Goal: Task Accomplishment & Management: Manage account settings

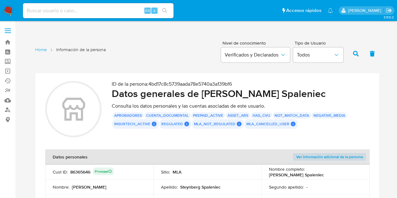
scroll to position [46, 0]
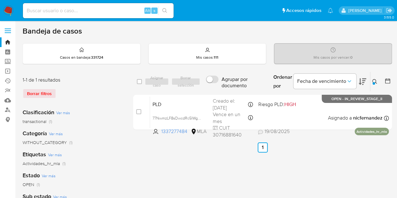
click at [374, 81] on icon at bounding box center [374, 81] width 5 height 5
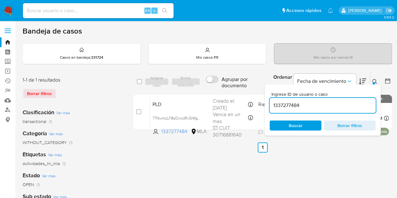
drag, startPoint x: 321, startPoint y: 105, endPoint x: 202, endPoint y: 86, distance: 120.6
click at [196, 85] on div "select-all-cases-checkbox Asignar caso Borrar selección Agrupar por documento O…" at bounding box center [262, 81] width 259 height 20
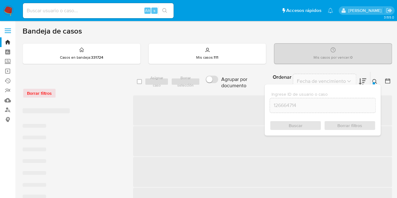
click at [372, 81] on icon at bounding box center [374, 81] width 5 height 5
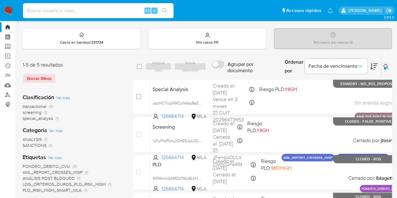
scroll to position [24, 0]
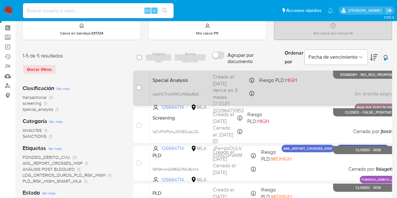
click at [187, 77] on span "Special Analysis" at bounding box center [179, 80] width 55 height 8
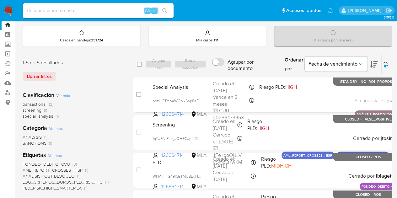
scroll to position [19, 0]
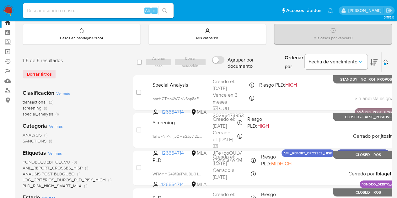
drag, startPoint x: 381, startPoint y: 62, endPoint x: 354, endPoint y: 67, distance: 28.0
click at [383, 62] on icon at bounding box center [385, 62] width 5 height 5
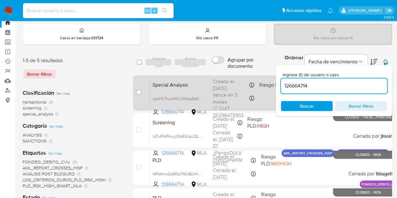
drag, startPoint x: 308, startPoint y: 83, endPoint x: 237, endPoint y: 79, distance: 70.6
click at [237, 79] on div "select-all-cases-checkbox Asignar caso Borrar selección Agrupar por documento O…" at bounding box center [268, 157] width 270 height 211
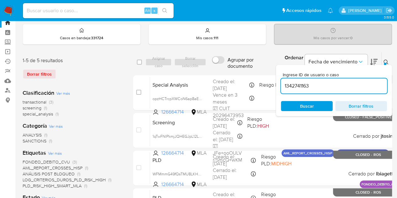
type input "1342741163"
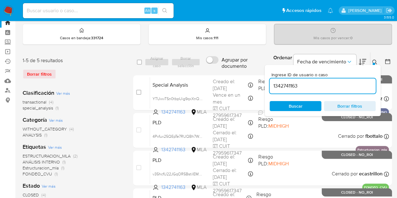
click at [374, 61] on icon at bounding box center [374, 62] width 5 height 5
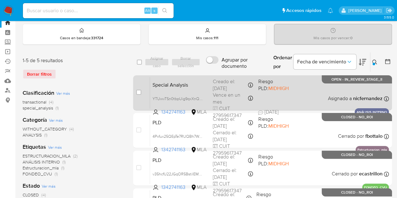
click at [192, 87] on span "Special Analysis" at bounding box center [179, 84] width 55 height 8
click at [191, 86] on span "Special Analysis" at bounding box center [179, 84] width 55 height 8
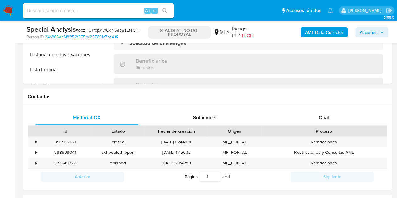
scroll to position [243, 0]
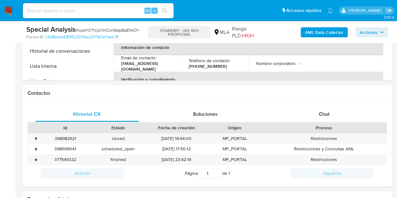
select select "10"
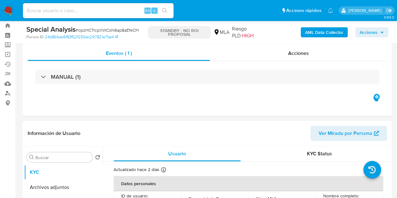
scroll to position [14, 0]
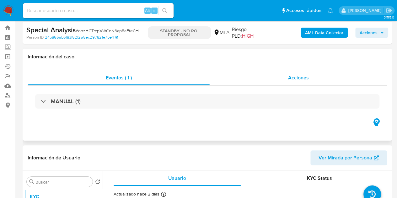
click at [287, 77] on div "Acciones" at bounding box center [298, 77] width 177 height 15
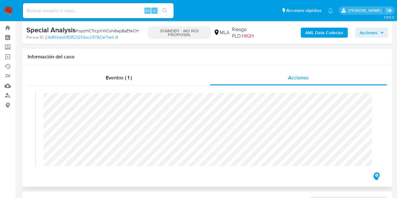
scroll to position [17, 0]
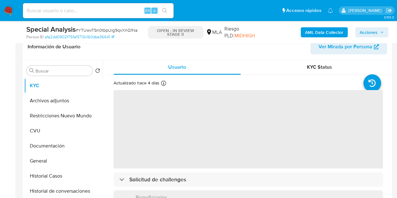
scroll to position [130, 0]
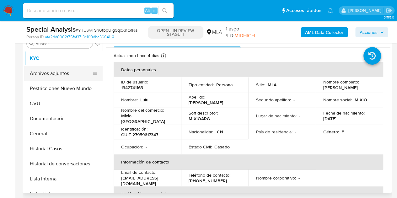
click at [63, 75] on button "Archivos adjuntos" at bounding box center [60, 73] width 73 height 15
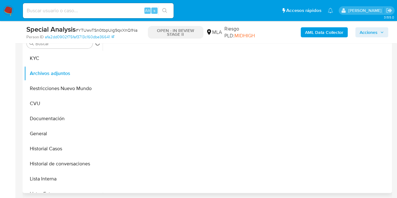
select select "10"
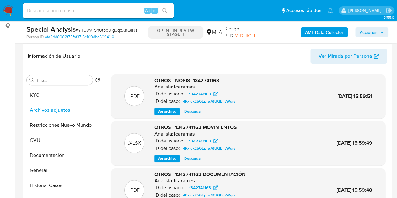
scroll to position [92, 0]
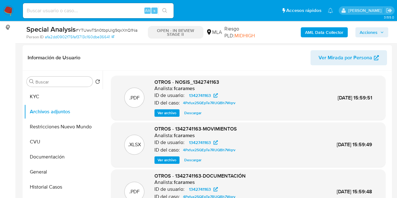
click at [313, 32] on b "AML Data Collector" at bounding box center [324, 32] width 38 height 10
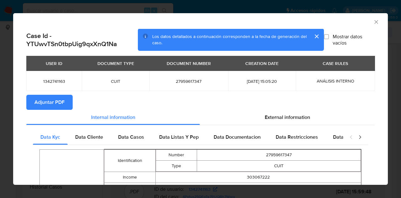
click at [58, 98] on span "Adjuntar PDF" at bounding box center [49, 102] width 30 height 14
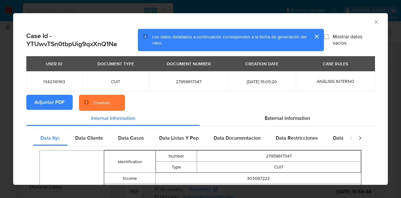
click at [313, 36] on button "cerrar" at bounding box center [316, 36] width 15 height 15
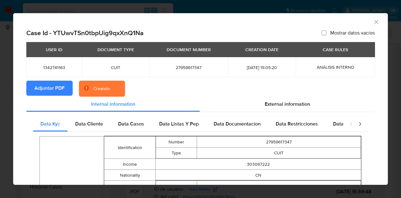
click at [129, 184] on td "Email" at bounding box center [129, 186] width 51 height 11
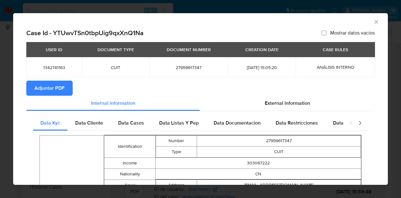
click at [373, 22] on icon "Cerrar ventana" at bounding box center [376, 22] width 6 height 6
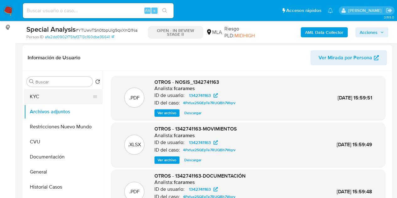
click at [58, 96] on button "KYC" at bounding box center [60, 96] width 73 height 15
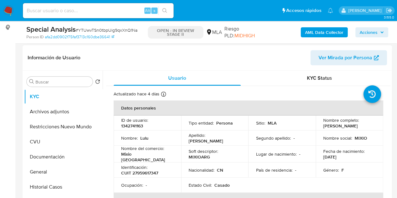
click at [156, 167] on div "Identificación : CUIT 27959617347" at bounding box center [147, 169] width 52 height 11
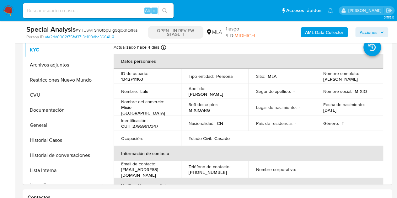
scroll to position [145, 0]
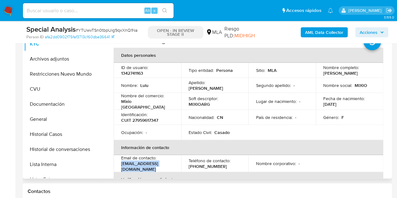
drag, startPoint x: 121, startPoint y: 164, endPoint x: 184, endPoint y: 163, distance: 63.0
click at [171, 163] on p "audiohomeargentina@gmail.com" at bounding box center [146, 166] width 50 height 11
copy p "audiohomeargentina@gmail.com"
click at [196, 152] on th "Información de contacto" at bounding box center [247, 147] width 269 height 15
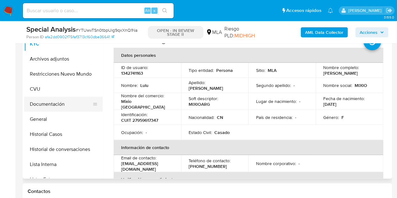
click at [40, 108] on button "Documentación" at bounding box center [60, 104] width 73 height 15
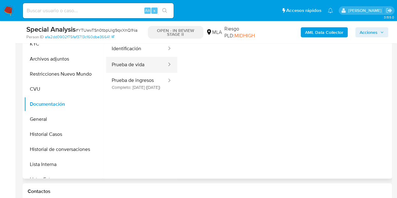
click at [150, 66] on button "Prueba de vida" at bounding box center [136, 65] width 61 height 16
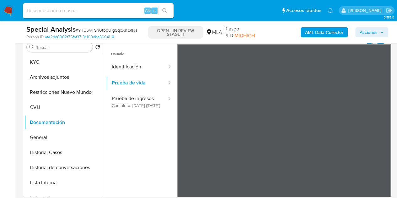
scroll to position [128, 0]
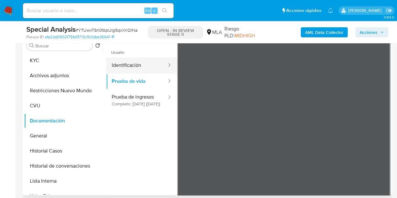
click at [135, 62] on button "Identificación" at bounding box center [136, 65] width 61 height 16
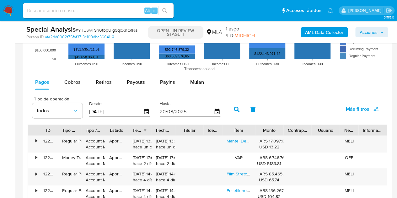
scroll to position [671, 0]
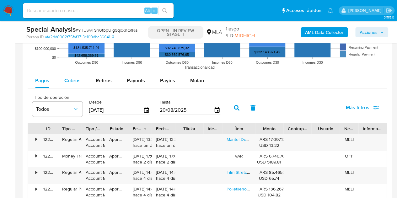
click at [77, 78] on span "Cobros" at bounding box center [72, 80] width 16 height 7
select select "10"
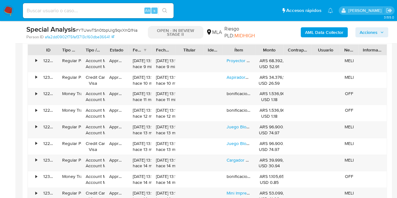
scroll to position [738, 0]
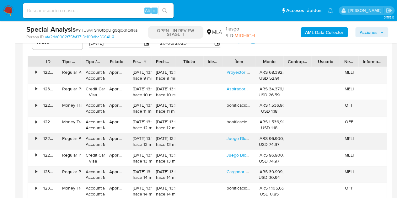
click at [147, 139] on div "20/08/2025 13:14:08 hace 13 minutos" at bounding box center [139, 141] width 15 height 12
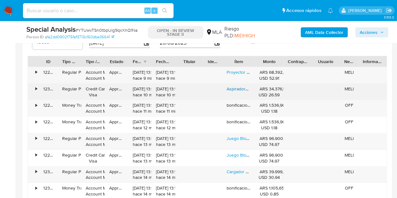
drag, startPoint x: 224, startPoint y: 87, endPoint x: 254, endPoint y: 87, distance: 29.2
click at [254, 87] on div "Aspiradora Y Soplado Inalámbricamano Mixio Para Auto Fuerte" at bounding box center [238, 92] width 33 height 16
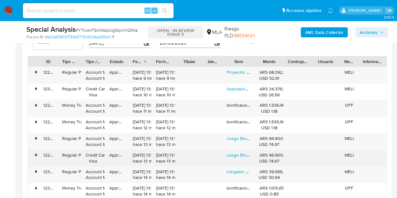
click at [134, 152] on div "20/08/2025 13:13:36 hace 13 minutos" at bounding box center [139, 158] width 15 height 12
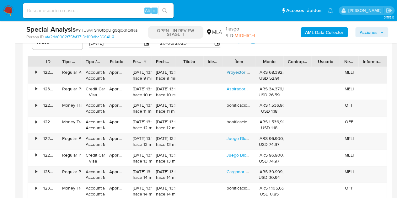
drag, startPoint x: 224, startPoint y: 73, endPoint x: 250, endPoint y: 72, distance: 25.7
click at [250, 72] on div "Proyector Genérica Proyector Android 9000lm Blanco" at bounding box center [238, 75] width 33 height 16
drag, startPoint x: 132, startPoint y: 146, endPoint x: 143, endPoint y: 140, distance: 13.2
click at [132, 146] on div "20/08/2025 13:14:08 hace 13 minutos" at bounding box center [140, 141] width 24 height 16
drag, startPoint x: 225, startPoint y: 71, endPoint x: 252, endPoint y: 71, distance: 27.0
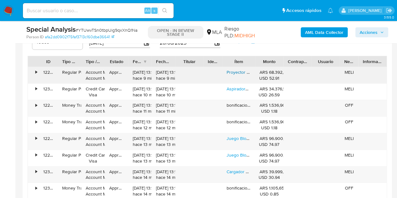
click at [255, 70] on div "• 122515414231 Regular Payment Account Money Account Money Approved 20/08/2025 …" at bounding box center [207, 75] width 358 height 16
drag, startPoint x: 91, startPoint y: 136, endPoint x: 103, endPoint y: 133, distance: 12.6
click at [91, 136] on div "Account Money Account Money" at bounding box center [93, 141] width 15 height 12
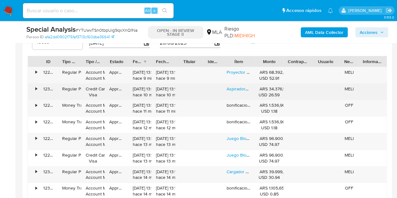
drag, startPoint x: 229, startPoint y: 88, endPoint x: 256, endPoint y: 88, distance: 27.0
click at [256, 88] on div "• 123049042868 Regular Payment Credit Card Visa Approved 20/08/2025 13:16:57 ha…" at bounding box center [207, 92] width 358 height 16
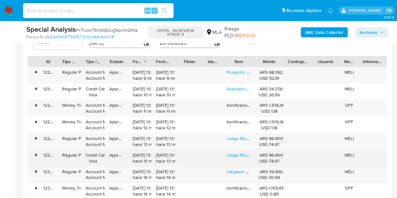
click at [73, 152] on div "Regular Payment" at bounding box center [69, 155] width 15 height 6
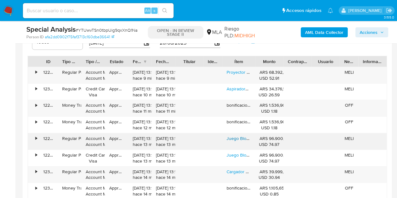
drag, startPoint x: 225, startPoint y: 139, endPoint x: 252, endPoint y: 138, distance: 27.0
click at [252, 138] on div "Juego Bloques Para Armar Magnéticos Mine Craft 2.5cm Regalo 154 Minecraft" at bounding box center [238, 141] width 33 height 16
click at [126, 145] on div "Approved" at bounding box center [117, 141] width 24 height 16
drag, startPoint x: 225, startPoint y: 137, endPoint x: 252, endPoint y: 137, distance: 27.3
click at [252, 137] on div "Juego Bloques Para Armar Magnéticos Mine Craft 2.5cm Regalo 154 Minecraft" at bounding box center [238, 141] width 33 height 16
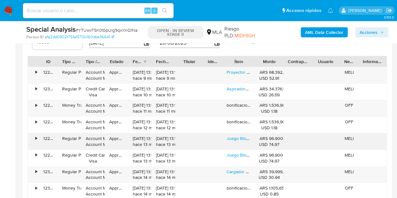
click at [140, 141] on div "20/08/2025 13:14:08 hace 13 minutos" at bounding box center [139, 141] width 15 height 12
drag, startPoint x: 225, startPoint y: 137, endPoint x: 256, endPoint y: 140, distance: 31.8
click at [256, 140] on div "• 122514805375 Regular Payment Account Money Account Money Approved 20/08/2025 …" at bounding box center [207, 141] width 358 height 16
click at [252, 140] on div "Juego Bloques Para Armar Magnéticos Mine Craft 2.5cm Regalo 154 Minecraft" at bounding box center [238, 141] width 33 height 16
drag, startPoint x: 224, startPoint y: 137, endPoint x: 252, endPoint y: 138, distance: 27.6
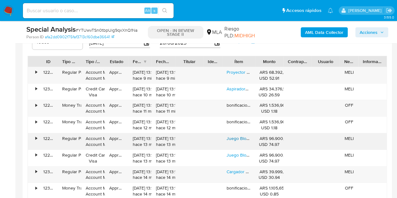
click at [252, 138] on div "Juego Bloques Para Armar Magnéticos Mine Craft 2.5cm Regalo 154 Minecraft" at bounding box center [238, 141] width 33 height 16
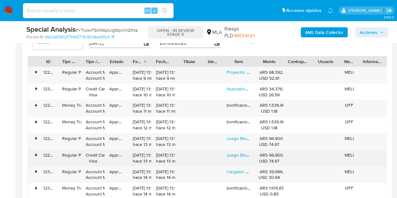
click at [171, 154] on div "20/08/2025 13:13:38 hace 13 minutos" at bounding box center [163, 158] width 15 height 12
drag, startPoint x: 225, startPoint y: 155, endPoint x: 253, endPoint y: 155, distance: 28.5
click at [253, 155] on div "Juego Bloques Armar Magenticos Cubos 154p Mine Craft Mixio 154 Minecraft" at bounding box center [238, 158] width 33 height 16
click at [174, 162] on div "20/08/2025 13:13:38 hace 13 minutos" at bounding box center [163, 158] width 24 height 16
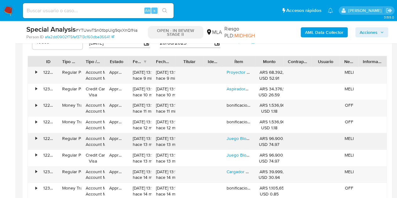
drag, startPoint x: 225, startPoint y: 139, endPoint x: 256, endPoint y: 140, distance: 30.7
click at [256, 140] on div "• 122514805375 Regular Payment Account Money Account Money Approved 20/08/2025 …" at bounding box center [207, 141] width 358 height 16
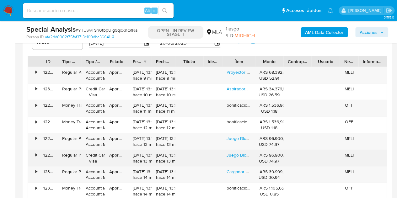
click at [165, 155] on div "20/08/2025 13:13:38 hace 13 minutos" at bounding box center [163, 158] width 15 height 12
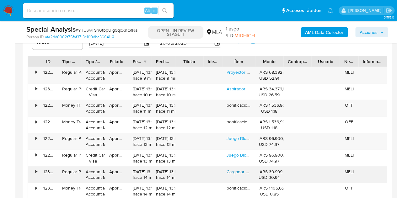
drag, startPoint x: 225, startPoint y: 172, endPoint x: 253, endPoint y: 171, distance: 27.6
click at [253, 171] on div "Cargador Para Notebook Macbook Air Pro 45w60w85w Magsafe 2" at bounding box center [238, 174] width 33 height 16
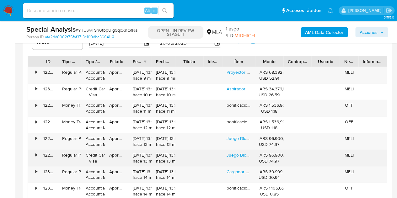
click at [162, 150] on div "20/08/2025 13:13:38 hace 13 minutos" at bounding box center [163, 158] width 24 height 16
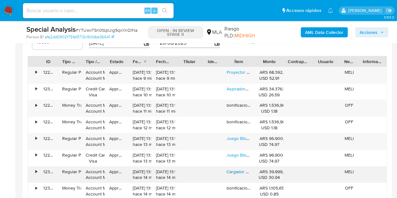
click at [250, 171] on div "• 123048774312 Regular Payment Account Money Account Money Approved 20/08/2025 …" at bounding box center [207, 174] width 358 height 16
click at [250, 171] on link "Cargador Para Notebook Macbook Air Pro 45w60w85w Magsafe 2" at bounding box center [290, 171] width 129 height 6
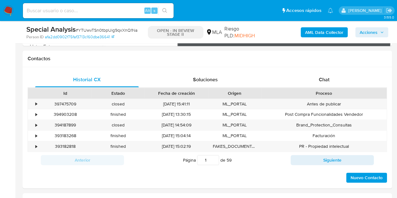
scroll to position [269, 0]
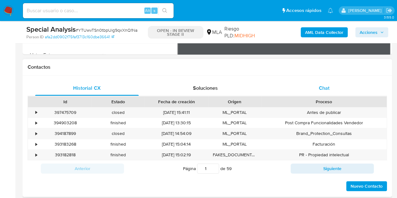
click at [330, 90] on div "Chat" at bounding box center [323, 88] width 103 height 15
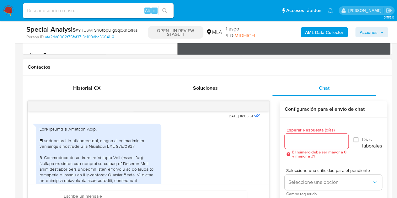
scroll to position [350, 0]
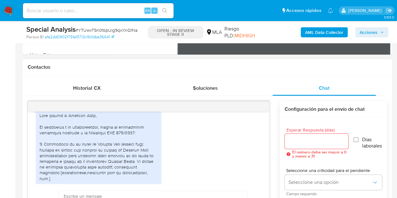
drag, startPoint x: 111, startPoint y: 153, endPoint x: 177, endPoint y: 148, distance: 65.7
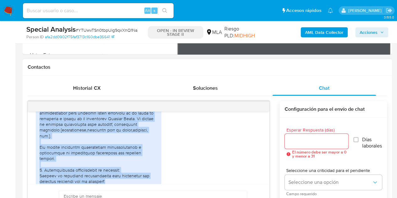
scroll to position [412, 0]
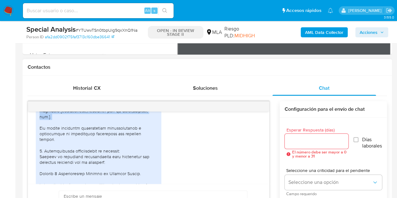
drag, startPoint x: 40, startPoint y: 133, endPoint x: 124, endPoint y: 128, distance: 84.8
click at [124, 128] on div at bounding box center [99, 188] width 118 height 274
drag, startPoint x: 133, startPoint y: 139, endPoint x: 200, endPoint y: 147, distance: 68.0
click at [132, 139] on div at bounding box center [99, 188] width 118 height 274
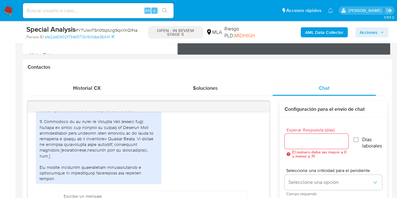
scroll to position [377, 0]
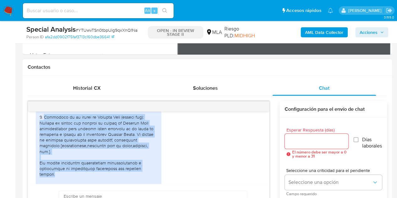
drag, startPoint x: 44, startPoint y: 128, endPoint x: 157, endPoint y: 176, distance: 122.4
copy div "Actividad en la cuenta de Mercado Pago (último año): Durante el último año util…"
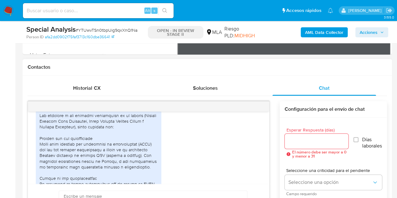
scroll to position [849, 0]
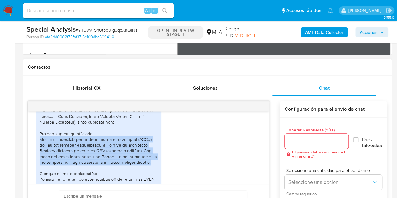
drag, startPoint x: 48, startPoint y: 129, endPoint x: 83, endPoint y: 158, distance: 45.4
copy div "Estas tres personas son vendedores de criptomonedas (USDT) con los que realicé …"
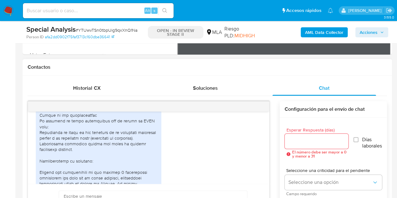
scroll to position [898, 0]
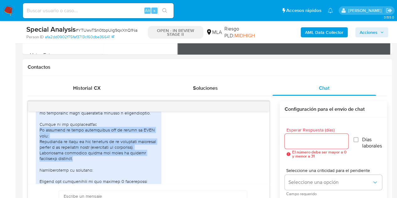
drag, startPoint x: 40, startPoint y: 125, endPoint x: 71, endPoint y: 146, distance: 37.0
click at [71, 146] on div at bounding box center [99, 181] width 118 height 291
copy div "El objetivo de estas operaciones fue la compra de USDT para: Resguardar el valo…"
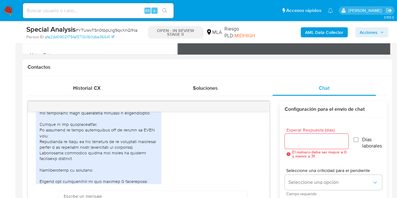
click at [129, 169] on div at bounding box center [99, 181] width 118 height 291
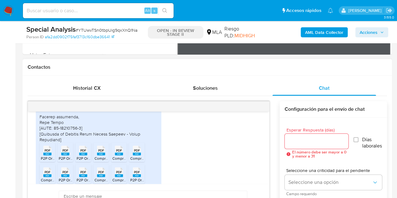
scroll to position [1110, 0]
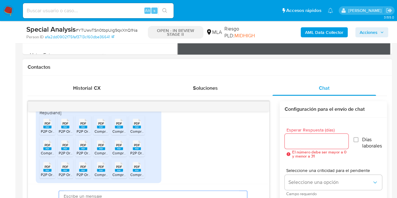
click at [177, 153] on div "PDF PDF P2P Order Receipt-Nicolas1.pdf PDF PDF P2P Order Receipt-Nicolas2.pdf P…" at bounding box center [148, 3] width 225 height 369
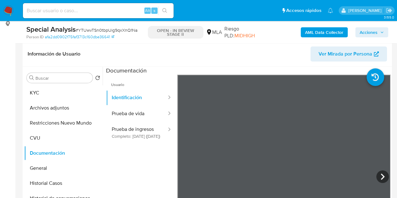
scroll to position [76, 0]
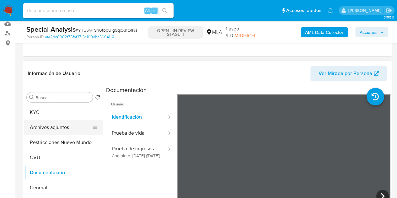
click at [57, 126] on button "Archivos adjuntos" at bounding box center [60, 127] width 73 height 15
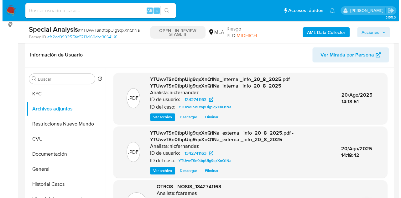
scroll to position [98, 0]
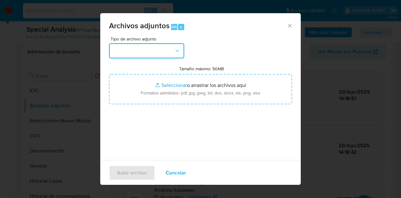
click at [167, 48] on button "button" at bounding box center [146, 50] width 75 height 15
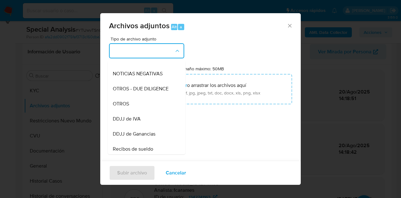
scroll to position [97, 0]
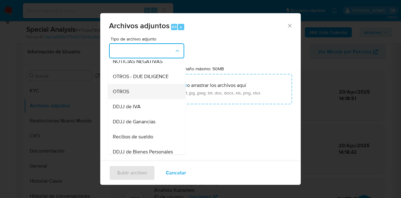
click at [144, 99] on div "OTROS" at bounding box center [145, 91] width 64 height 15
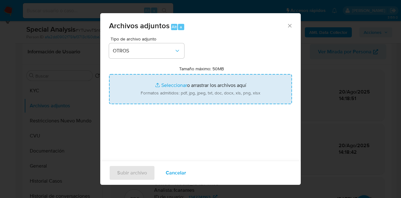
click at [158, 85] on input "Tamaño máximo: 50MB Seleccionar archivos" at bounding box center [200, 89] width 183 height 30
type input "C:\fakepath\NOSIS_Manager_InformeIndividual_27959617347_654930_20250707150511.p…"
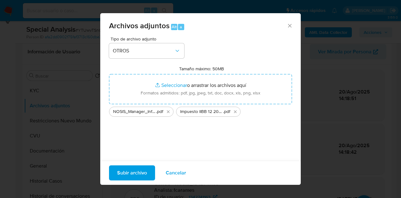
click at [127, 172] on span "Subir archivo" at bounding box center [132, 173] width 30 height 14
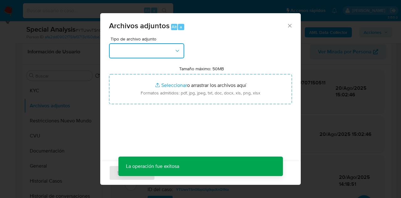
click at [179, 50] on icon "button" at bounding box center [177, 51] width 3 height 2
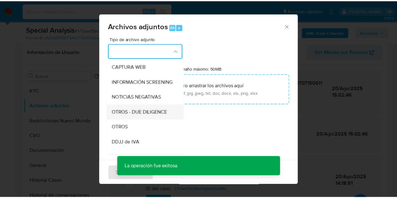
scroll to position [67, 0]
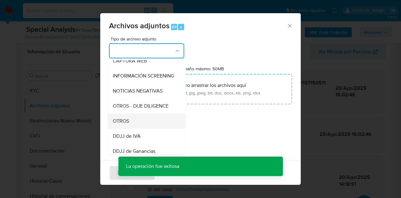
click at [142, 127] on div "OTROS" at bounding box center [145, 120] width 64 height 15
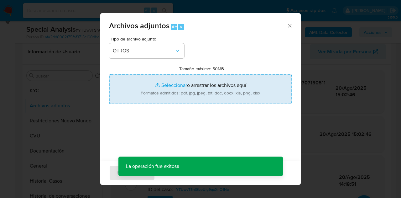
click at [158, 83] on input "Tamaño máximo: 50MB Seleccionar archivos" at bounding box center [200, 89] width 183 height 30
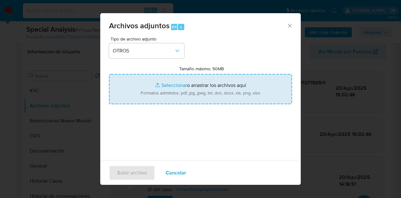
type input "C:\fakepath\Caselog YTUwvTSn0tbpUig9qxXnQ1Na_2025_07_04_15_49_34.docx"
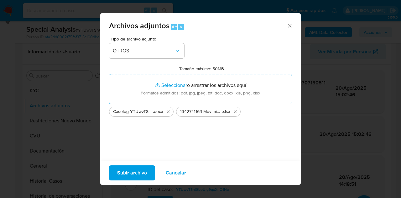
click at [129, 173] on span "Subir archivo" at bounding box center [132, 173] width 30 height 14
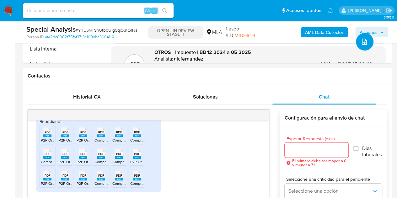
scroll to position [293, 0]
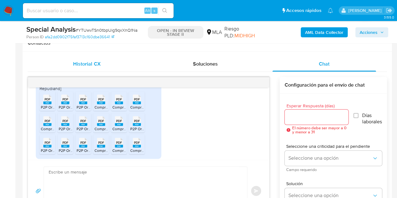
click at [105, 66] on div "Historial CX" at bounding box center [86, 63] width 103 height 15
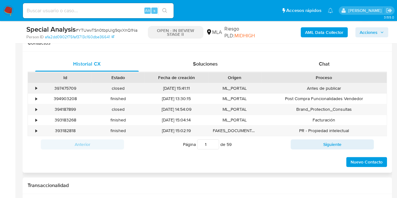
click at [66, 87] on div "397475709" at bounding box center [65, 88] width 53 height 10
copy div "397475709"
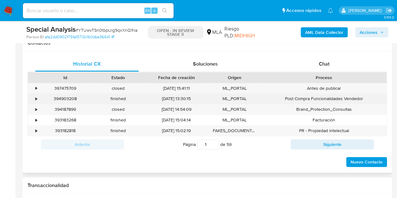
click at [202, 103] on div "12/07/2025 13:30:15" at bounding box center [176, 98] width 64 height 10
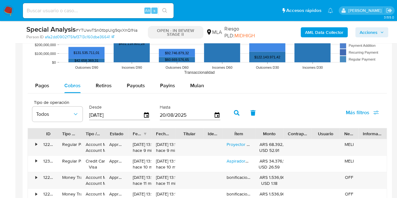
scroll to position [667, 0]
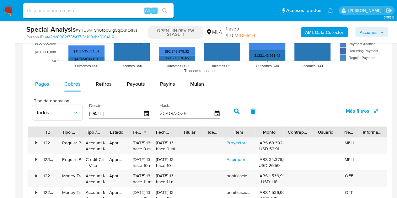
click at [39, 88] on div "Pagos" at bounding box center [42, 83] width 14 height 15
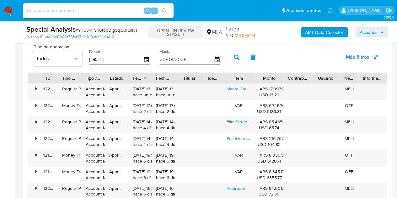
scroll to position [695, 0]
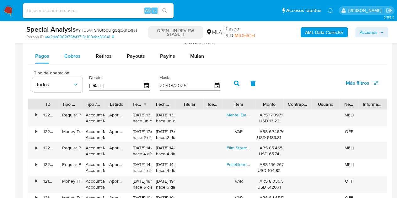
click at [74, 59] on div "Cobros" at bounding box center [72, 56] width 16 height 15
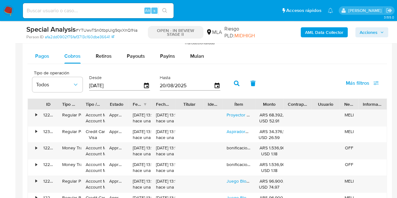
click at [47, 53] on span "Pagos" at bounding box center [42, 55] width 14 height 7
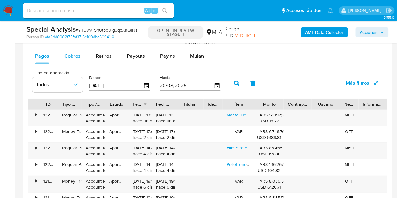
click at [64, 52] on span "Cobros" at bounding box center [72, 55] width 16 height 7
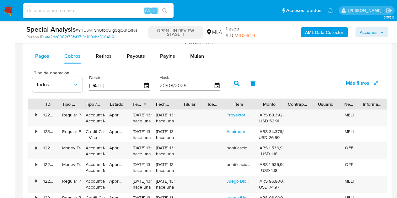
click at [43, 55] on span "Pagos" at bounding box center [42, 55] width 14 height 7
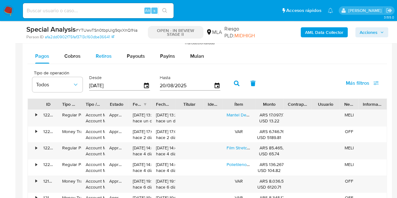
click at [101, 55] on span "Retiros" at bounding box center [104, 55] width 16 height 7
select select "10"
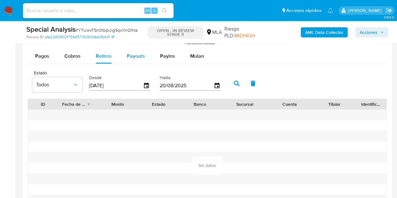
click at [136, 55] on span "Payouts" at bounding box center [136, 55] width 18 height 7
select select "10"
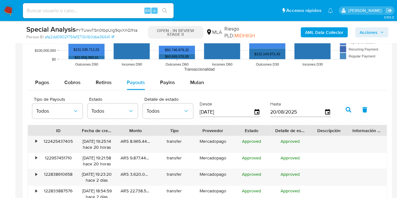
scroll to position [676, 0]
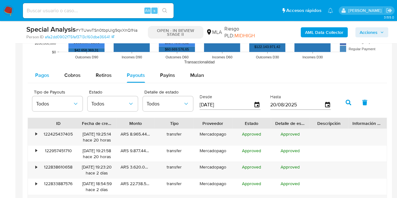
click at [49, 74] on button "Pagos" at bounding box center [42, 75] width 29 height 15
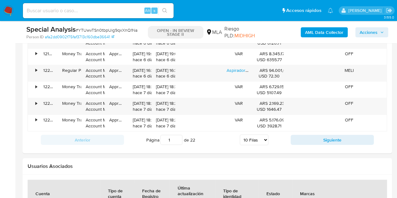
scroll to position [809, 0]
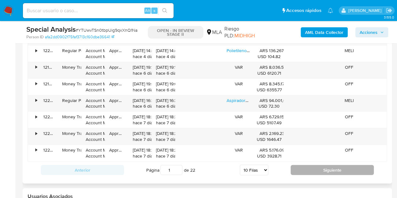
click at [304, 165] on button "Siguiente" at bounding box center [331, 170] width 83 height 10
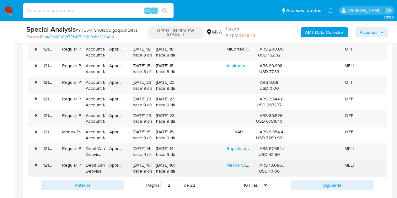
scroll to position [795, 0]
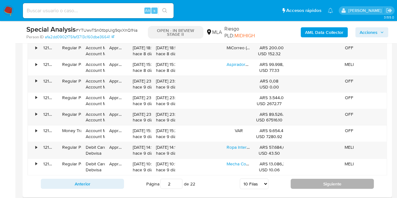
click at [333, 180] on button "Siguiente" at bounding box center [331, 184] width 83 height 10
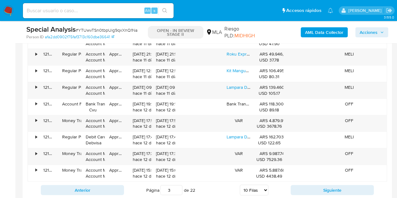
scroll to position [795, 0]
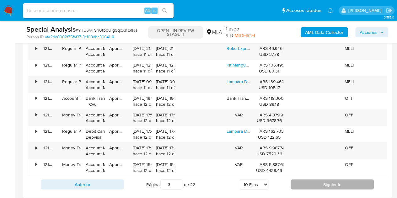
click at [309, 180] on button "Siguiente" at bounding box center [331, 184] width 83 height 10
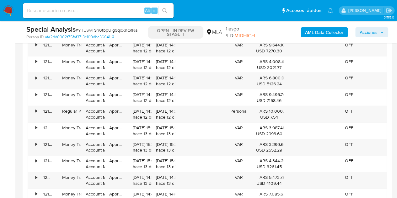
scroll to position [808, 0]
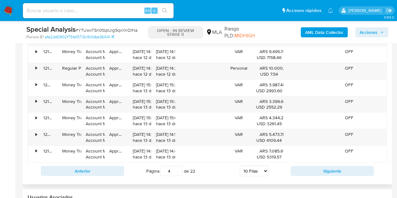
click at [330, 175] on div "Anterior Página 4 de 22 5 Filas 10 Filas 20 Filas 25 Filas 50 Filas 100 Filas S…" at bounding box center [207, 170] width 359 height 17
click at [327, 171] on button "Siguiente" at bounding box center [331, 171] width 83 height 10
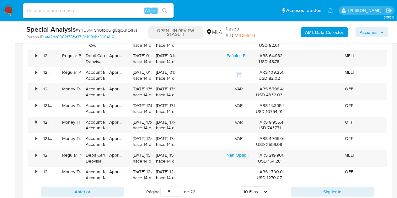
scroll to position [815, 0]
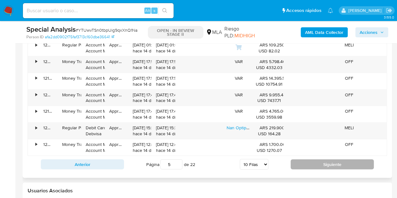
click at [333, 161] on button "Siguiente" at bounding box center [331, 164] width 83 height 10
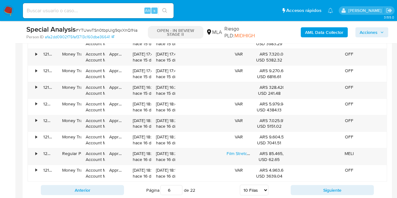
scroll to position [793, 0]
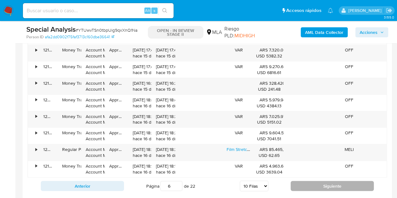
click at [299, 185] on button "Siguiente" at bounding box center [331, 186] width 83 height 10
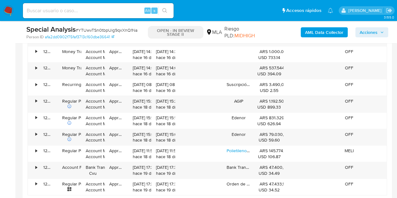
scroll to position [803, 0]
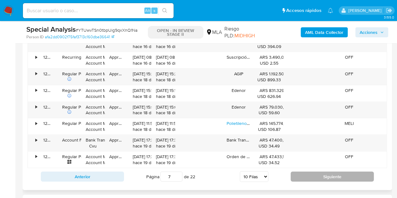
click at [333, 175] on button "Siguiente" at bounding box center [331, 176] width 83 height 10
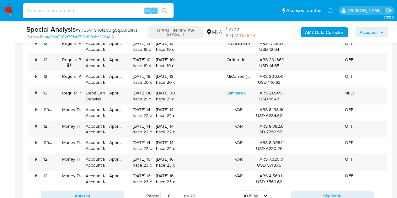
scroll to position [791, 0]
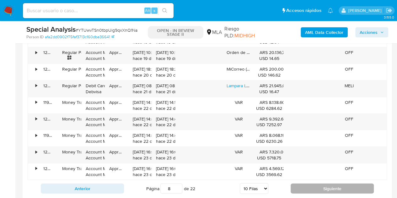
click at [315, 186] on button "Siguiente" at bounding box center [331, 188] width 83 height 10
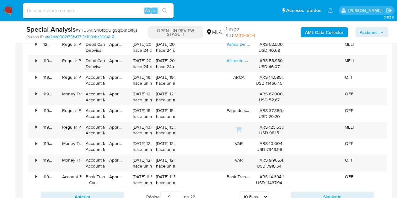
scroll to position [793, 0]
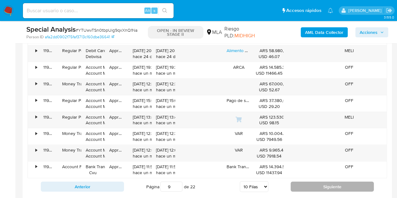
click at [319, 187] on button "Siguiente" at bounding box center [331, 187] width 83 height 10
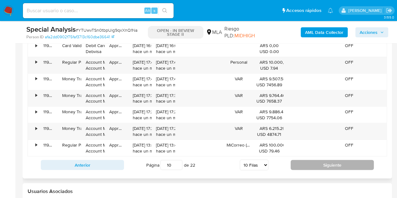
scroll to position [819, 0]
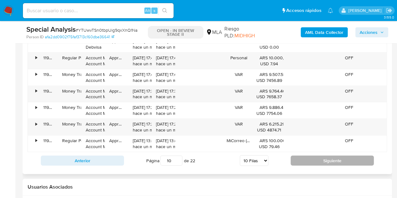
click at [320, 161] on button "Siguiente" at bounding box center [331, 160] width 83 height 10
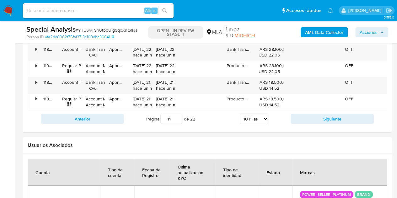
scroll to position [817, 0]
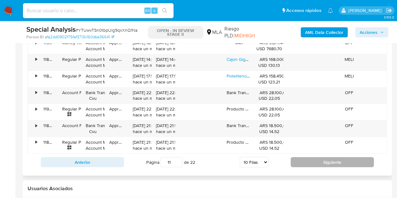
click at [319, 161] on button "Siguiente" at bounding box center [331, 162] width 83 height 10
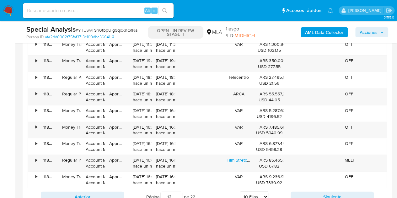
scroll to position [787, 0]
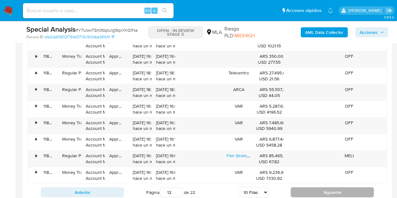
click at [307, 190] on button "Siguiente" at bounding box center [331, 192] width 83 height 10
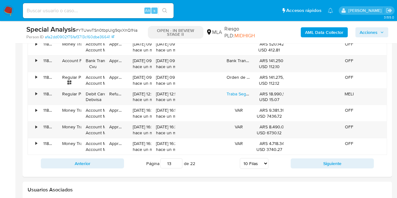
scroll to position [833, 0]
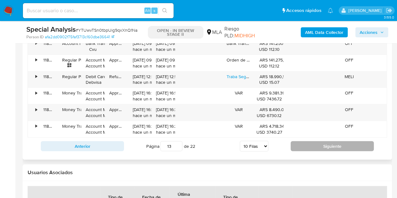
click at [338, 143] on button "Siguiente" at bounding box center [331, 146] width 83 height 10
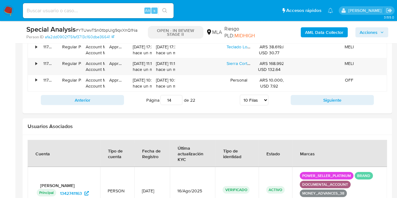
scroll to position [882, 0]
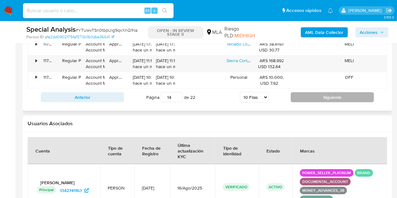
click at [340, 92] on button "Siguiente" at bounding box center [331, 97] width 83 height 10
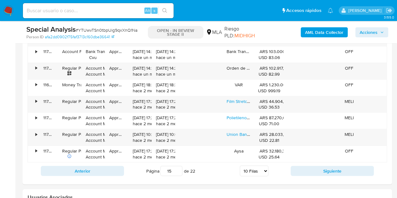
scroll to position [814, 0]
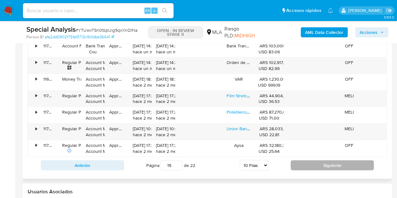
click at [318, 165] on button "Siguiente" at bounding box center [331, 165] width 83 height 10
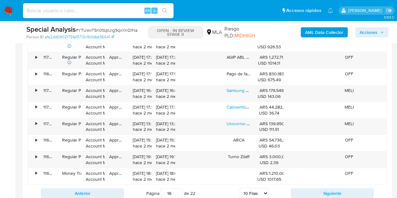
scroll to position [813, 0]
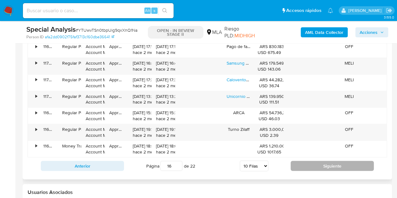
click at [345, 165] on button "Siguiente" at bounding box center [331, 166] width 83 height 10
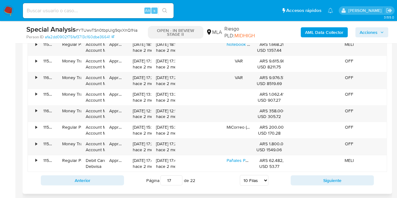
scroll to position [800, 0]
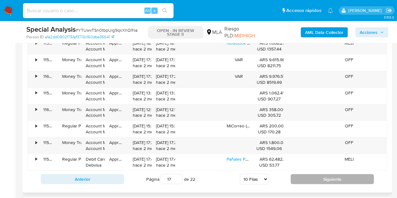
click at [342, 174] on button "Siguiente" at bounding box center [331, 179] width 83 height 10
type input "18"
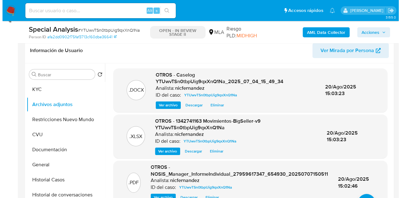
scroll to position [101, 0]
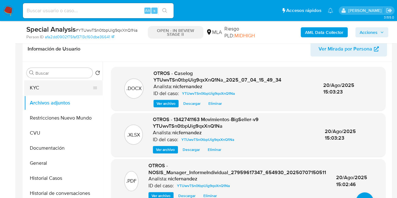
click at [50, 86] on button "KYC" at bounding box center [60, 87] width 73 height 15
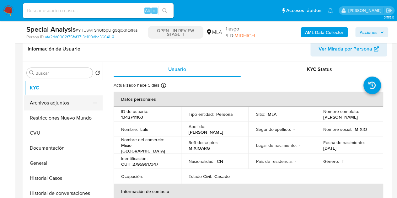
click at [59, 99] on button "Archivos adjuntos" at bounding box center [60, 102] width 73 height 15
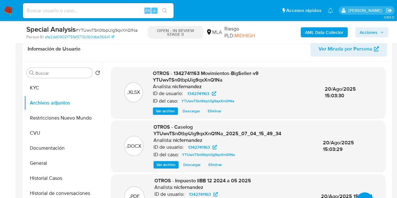
click at [163, 106] on div "OTROS - 1342741163 Movimientos-BigSeller-v9 YTUwvTSn0tbpUig9qxXnQ1Na Analista: …" at bounding box center [234, 92] width 162 height 45
click at [160, 165] on span "Ver archivo" at bounding box center [165, 164] width 19 height 6
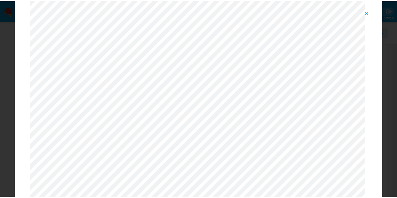
scroll to position [12, 0]
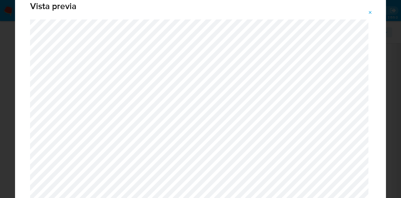
click at [372, 12] on icon "Attachment preview" at bounding box center [370, 12] width 5 height 5
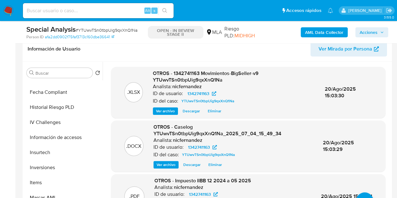
scroll to position [274, 0]
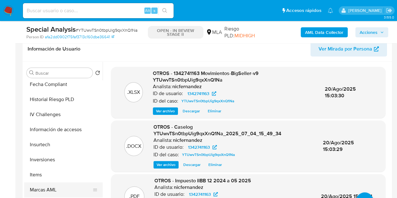
click at [55, 192] on button "Marcas AML" at bounding box center [60, 189] width 73 height 15
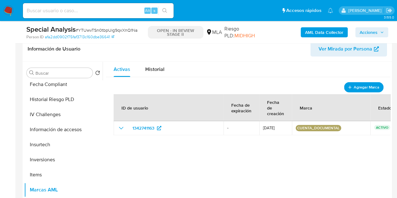
click at [349, 84] on button "Agregar Marca" at bounding box center [364, 87] width 40 height 10
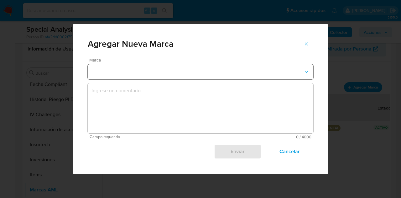
click at [208, 75] on button "marks-modal" at bounding box center [201, 71] width 226 height 15
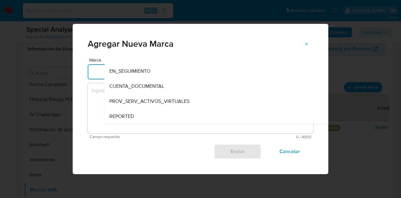
click at [98, 98] on textarea "marks-modal" at bounding box center [201, 108] width 226 height 50
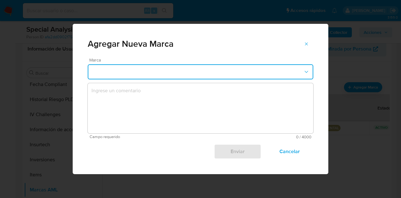
click at [137, 77] on button "marks-modal" at bounding box center [201, 71] width 226 height 15
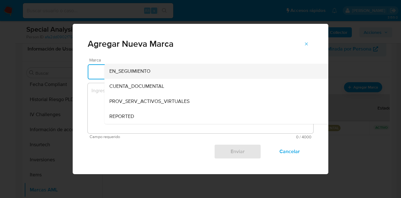
click at [138, 72] on span "EN_SEGUIMIENTO" at bounding box center [129, 71] width 41 height 6
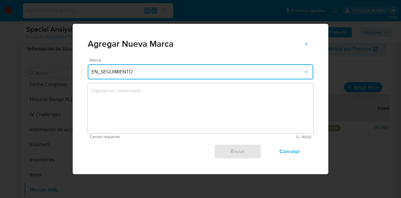
click at [147, 97] on textarea "marks-modal" at bounding box center [201, 108] width 226 height 50
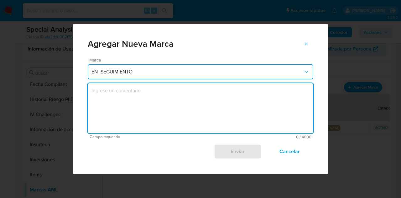
click at [251, 73] on span "EN_SEGUIMIENTO" at bounding box center [198, 72] width 212 height 6
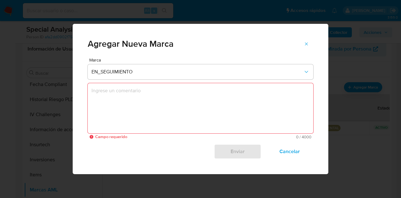
click at [236, 53] on div "Agregar Nueva Marca" at bounding box center [201, 41] width 256 height 34
click at [291, 152] on span "Cancelar" at bounding box center [290, 152] width 31 height 14
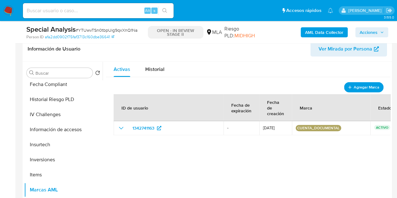
click at [353, 87] on span "Agregar Marca" at bounding box center [365, 87] width 25 height 8
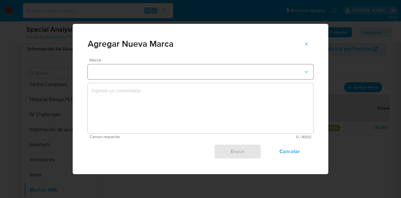
click at [167, 72] on button "marks-modal" at bounding box center [201, 71] width 226 height 15
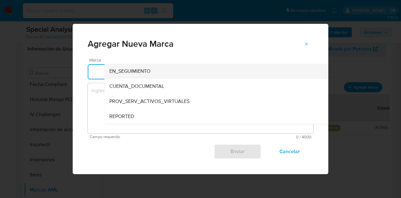
click at [151, 71] on div "EN_SEGUIMIENTO" at bounding box center [216, 71] width 214 height 15
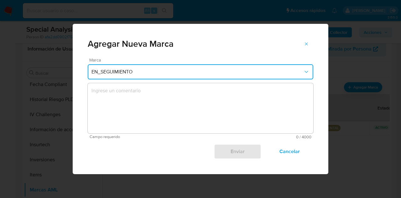
click at [158, 101] on textarea "marks-modal" at bounding box center [201, 108] width 226 height 50
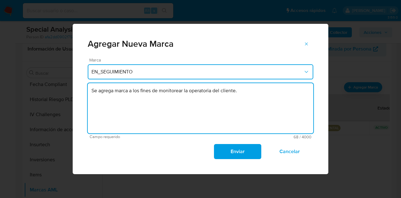
type textarea "Se agrega marca a los fines de monitorear la operatoria del cliente."
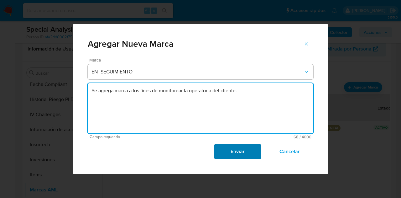
click at [233, 155] on span "Enviar" at bounding box center [237, 152] width 31 height 14
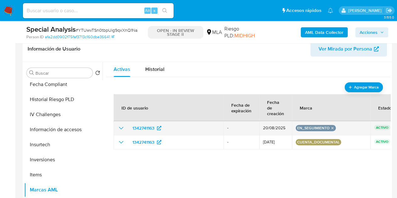
click at [119, 129] on icon "show_hidden_detail_by_id_1342741163" at bounding box center [121, 128] width 8 height 8
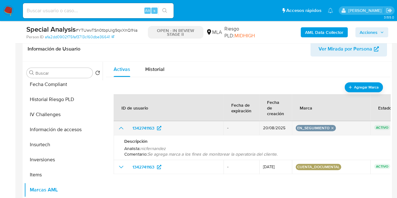
click at [119, 129] on icon "show_hidden_detail_by_id_1342741163" at bounding box center [121, 128] width 8 height 8
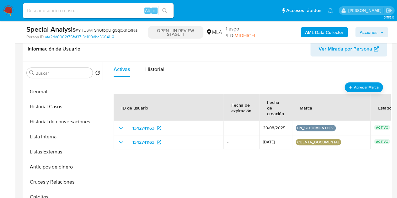
scroll to position [0, 0]
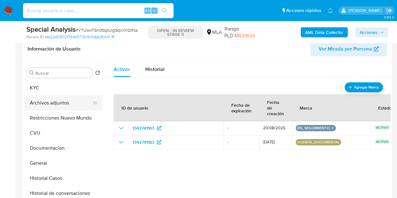
click at [55, 104] on button "Archivos adjuntos" at bounding box center [60, 102] width 73 height 15
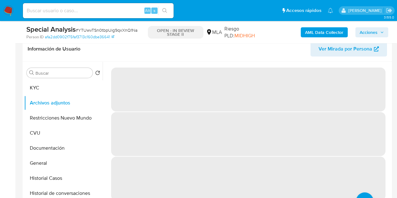
scroll to position [67, 0]
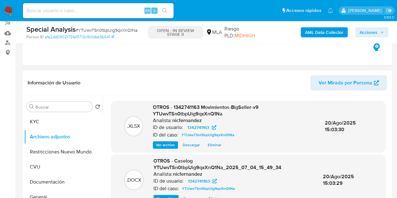
click at [154, 80] on header "Información de Usuario Ver Mirada por Persona" at bounding box center [207, 82] width 359 height 15
click at [372, 29] on span "Acciones" at bounding box center [368, 32] width 18 height 10
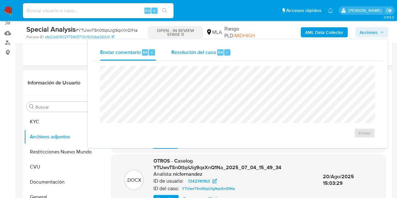
click at [214, 57] on div "Resolución del caso Alt r" at bounding box center [201, 52] width 60 height 16
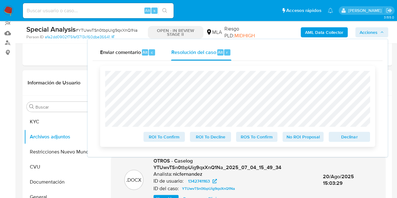
click at [345, 140] on span "Declinar" at bounding box center [349, 136] width 33 height 9
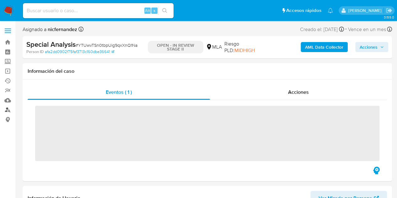
click at [10, 110] on link "Buscador de personas" at bounding box center [37, 110] width 75 height 10
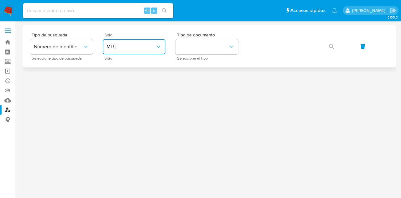
click at [145, 52] on button "MLU" at bounding box center [134, 46] width 63 height 15
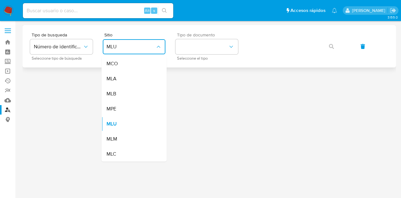
drag, startPoint x: 145, startPoint y: 81, endPoint x: 191, endPoint y: 55, distance: 52.9
click at [145, 81] on div "MLA" at bounding box center [132, 78] width 51 height 15
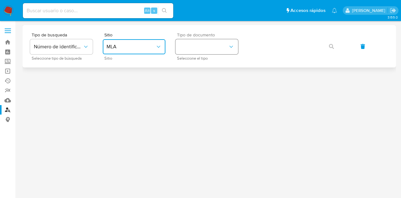
click at [196, 52] on button "identificationType" at bounding box center [207, 46] width 63 height 15
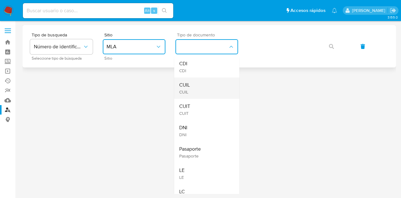
click at [203, 94] on div "CUIL CUIL" at bounding box center [204, 87] width 51 height 21
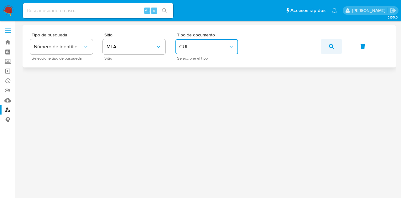
click at [332, 43] on span "button" at bounding box center [331, 47] width 5 height 14
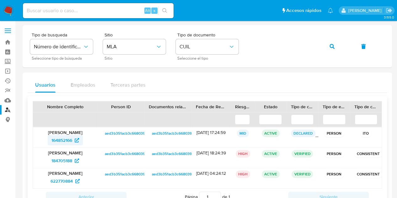
click at [63, 140] on span "164852166" at bounding box center [61, 140] width 21 height 10
click at [329, 45] on button "button" at bounding box center [331, 46] width 21 height 15
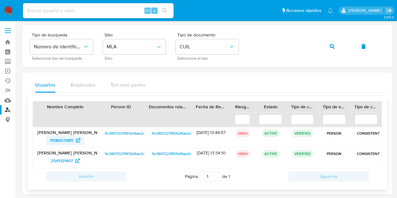
click at [59, 140] on span "1158603985" at bounding box center [62, 140] width 24 height 10
click at [334, 45] on button "button" at bounding box center [331, 46] width 21 height 15
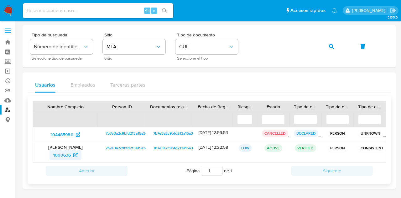
click at [60, 151] on span "1000636" at bounding box center [62, 155] width 18 height 10
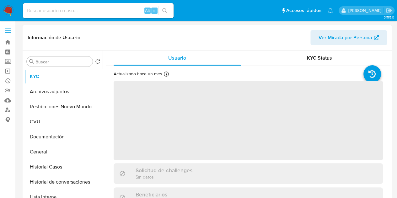
click at [319, 37] on button "Ver Mirada por Persona" at bounding box center [348, 37] width 76 height 15
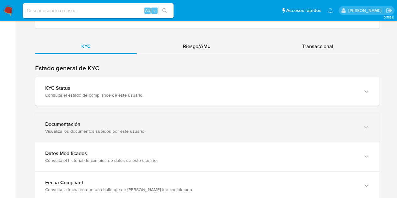
scroll to position [551, 0]
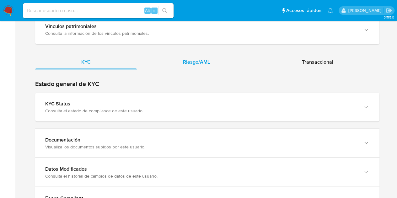
click at [206, 63] on span "Riesgo/AML" at bounding box center [196, 61] width 27 height 7
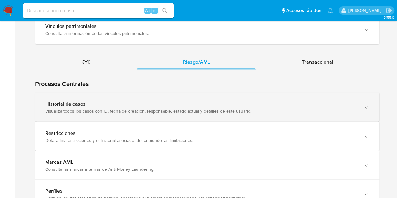
click at [98, 108] on div "Visualiza todos los casos con ID, fecha de creación, responsable, estado actual…" at bounding box center [200, 111] width 311 height 6
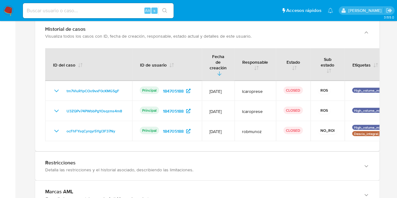
scroll to position [628, 0]
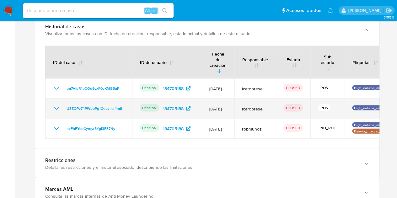
click at [56, 105] on icon "Mostrar/Ocultar" at bounding box center [57, 109] width 8 height 8
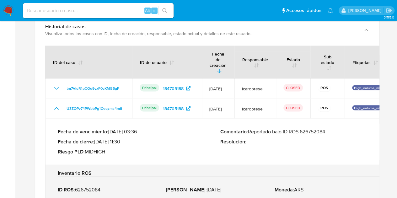
drag, startPoint x: 253, startPoint y: 124, endPoint x: 340, endPoint y: 120, distance: 86.3
click at [340, 124] on div "Fecha de vencimiento : 10/08/2025 03:36 Fecha de cierre : 29/07/2025 11:30 Ries…" at bounding box center [220, 142] width 325 height 36
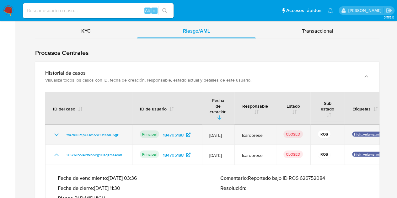
scroll to position [588, 0]
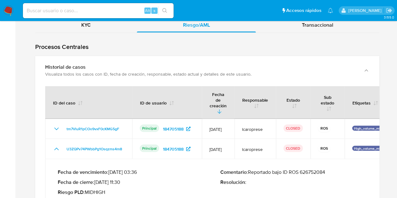
click at [331, 169] on div "Comentario : Reportado bajo ID ROS 626752084 Resolución :" at bounding box center [301, 182] width 162 height 26
click at [209, 179] on p "Fecha de cierre : 29/07/2025 11:30" at bounding box center [139, 182] width 162 height 6
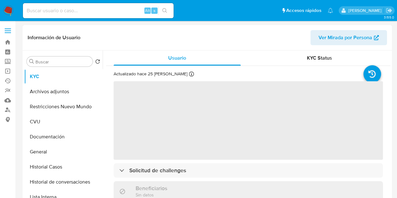
click at [339, 35] on span "Ver Mirada por Persona" at bounding box center [345, 37] width 54 height 15
select select "10"
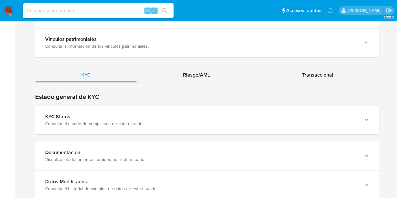
scroll to position [546, 0]
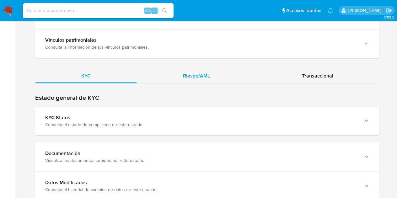
click at [229, 68] on div "Riesgo/AML" at bounding box center [196, 75] width 119 height 15
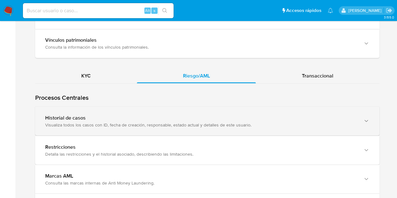
click at [86, 122] on div "Visualiza todos los casos con ID, fecha de creación, responsable, estado actual…" at bounding box center [200, 125] width 311 height 6
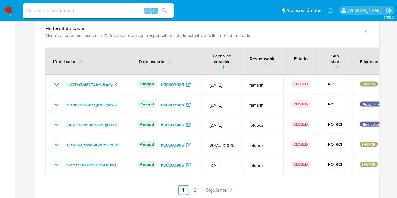
scroll to position [617, 0]
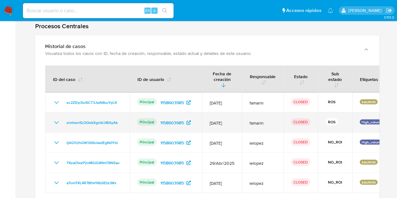
click at [58, 119] on icon "Mostrar/Ocultar" at bounding box center [57, 123] width 8 height 8
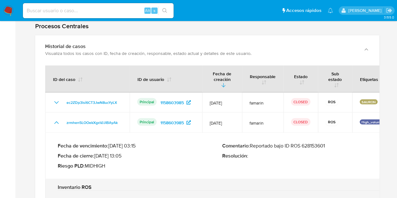
drag, startPoint x: 252, startPoint y: 133, endPoint x: 334, endPoint y: 131, distance: 81.2
click at [334, 138] on div "Fecha de vencimiento : 10/09/2025 03:15 Fecha de cierre : 05/08/2025 13:05 Ries…" at bounding box center [222, 156] width 328 height 36
click at [160, 153] on div "Fecha de vencimiento : 10/09/2025 03:15 Fecha de cierre : 05/08/2025 13:05 Ries…" at bounding box center [140, 156] width 164 height 26
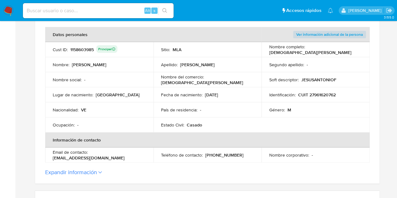
scroll to position [129, 0]
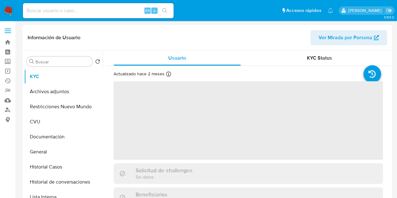
click at [319, 40] on span "Ver Mirada por Persona" at bounding box center [345, 37] width 54 height 15
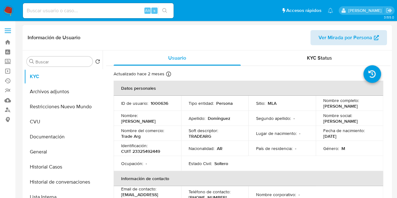
select select "10"
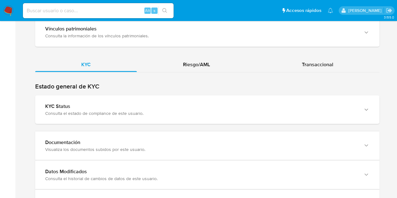
scroll to position [560, 0]
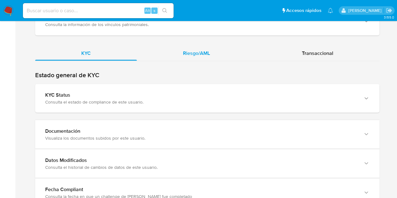
click at [210, 49] on div "Riesgo/AML" at bounding box center [196, 52] width 119 height 15
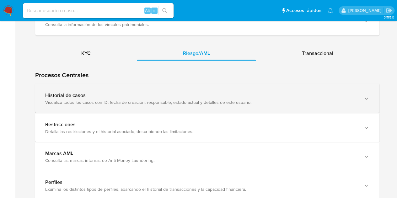
click at [144, 100] on div "Visualiza todos los casos con ID, fecha de creación, responsable, estado actual…" at bounding box center [200, 102] width 311 height 6
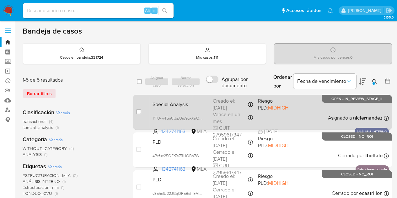
scroll to position [19, 0]
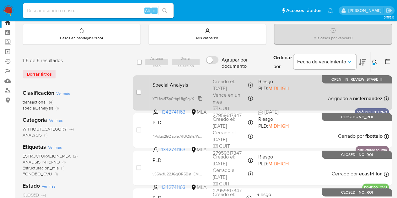
click at [201, 99] on span "YTUwvTSn0tbpUig9qxXnQ1Na" at bounding box center [178, 98] width 53 height 7
click at [200, 97] on span "YTUwvTSn0tbpUig9qxXnQ1Na" at bounding box center [178, 98] width 53 height 7
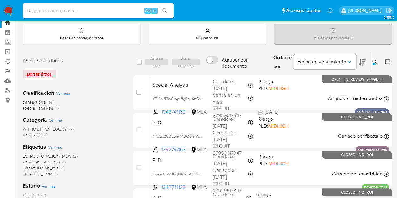
click at [374, 60] on icon at bounding box center [374, 62] width 5 height 5
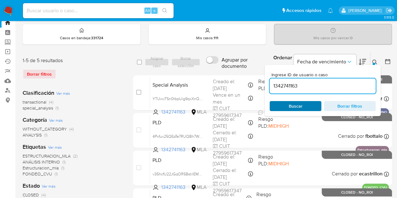
click at [286, 105] on span "Buscar" at bounding box center [295, 106] width 43 height 9
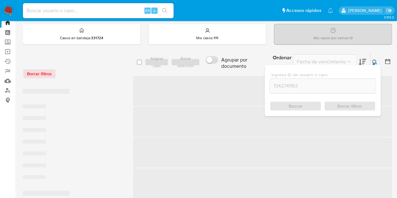
click at [374, 59] on button at bounding box center [375, 62] width 10 height 8
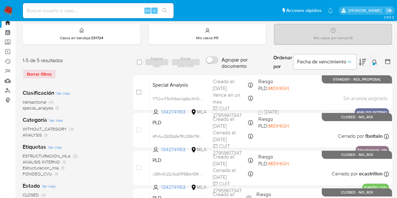
click at [374, 61] on icon at bounding box center [374, 62] width 5 height 5
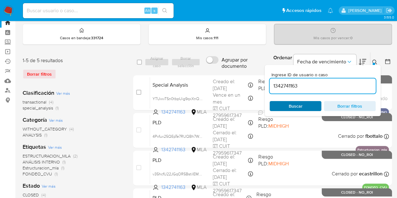
click at [298, 107] on span "Buscar" at bounding box center [295, 106] width 14 height 10
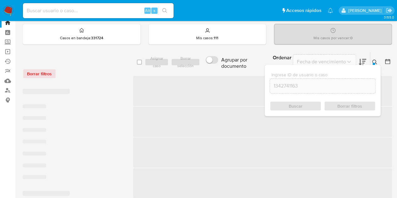
click at [373, 60] on icon at bounding box center [374, 62] width 5 height 5
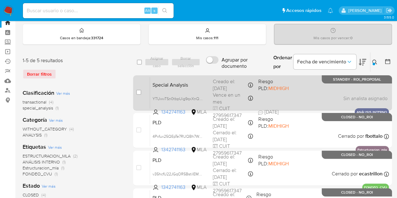
click at [176, 86] on span "Special Analysis" at bounding box center [179, 84] width 55 height 8
click at [179, 85] on span "Special Analysis" at bounding box center [179, 84] width 55 height 8
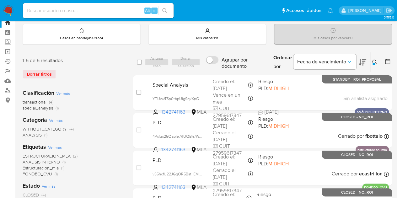
click at [378, 63] on button at bounding box center [375, 62] width 10 height 8
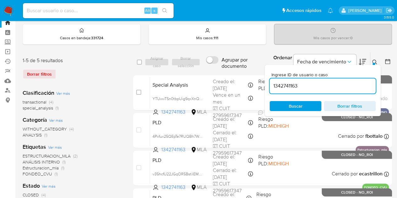
drag, startPoint x: 243, startPoint y: 78, endPoint x: 211, endPoint y: 72, distance: 31.9
click at [211, 72] on div "select-all-cases-checkbox Asignar caso Borrar selección Agrupar por documento O…" at bounding box center [262, 157] width 259 height 211
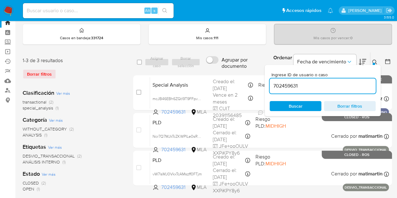
click at [377, 61] on icon at bounding box center [374, 62] width 5 height 5
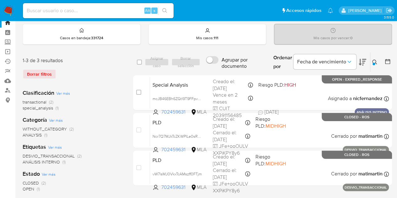
click at [375, 61] on icon at bounding box center [374, 62] width 5 height 5
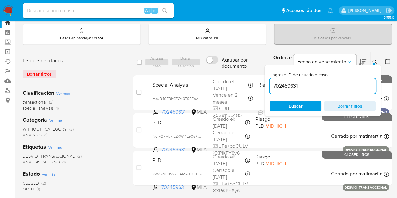
drag, startPoint x: 315, startPoint y: 87, endPoint x: 218, endPoint y: 73, distance: 97.6
click at [219, 73] on div "select-all-cases-checkbox Asignar caso Borrar selección Agrupar por documento O…" at bounding box center [262, 120] width 259 height 136
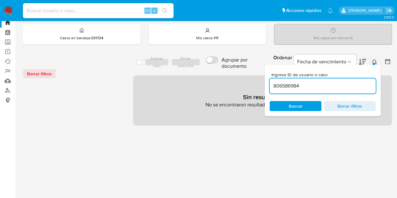
click at [374, 63] on div at bounding box center [373, 64] width 3 height 3
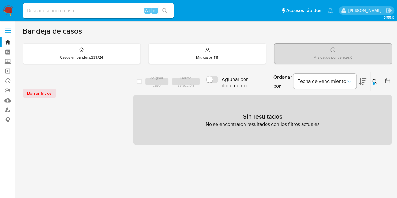
click at [373, 81] on icon at bounding box center [374, 81] width 5 height 5
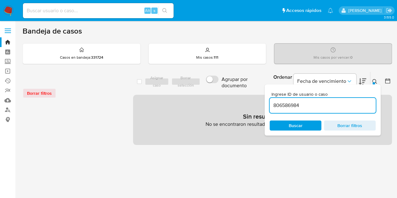
drag, startPoint x: 356, startPoint y: 103, endPoint x: 209, endPoint y: 99, distance: 147.4
click at [213, 98] on div "select-all-cases-checkbox Asignar caso Borrar selección Agrupar por documento O…" at bounding box center [262, 107] width 259 height 73
drag, startPoint x: 299, startPoint y: 101, endPoint x: 242, endPoint y: 93, distance: 57.6
click at [242, 93] on div "select-all-cases-checkbox Asignar caso Borrar selección Agrupar por documento O…" at bounding box center [262, 107] width 259 height 73
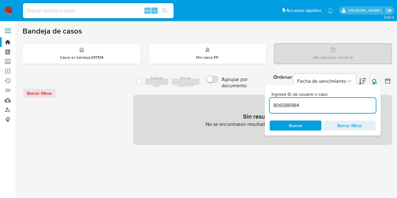
paste input "702459631"
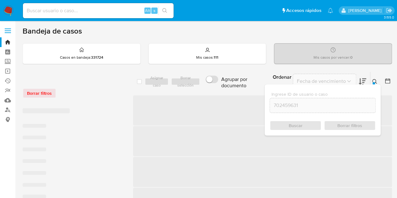
click at [374, 81] on icon at bounding box center [374, 81] width 5 height 5
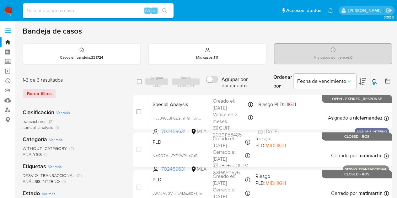
drag, startPoint x: 377, startPoint y: 82, endPoint x: 363, endPoint y: 89, distance: 15.7
click at [376, 82] on icon at bounding box center [374, 81] width 5 height 5
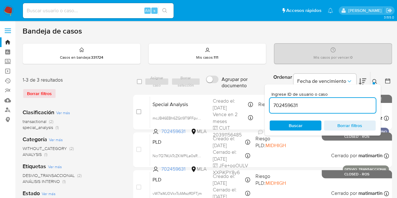
drag, startPoint x: 226, startPoint y: 88, endPoint x: 199, endPoint y: 88, distance: 27.0
click at [202, 87] on div "select-all-cases-checkbox Asignar caso Borrar selección Agrupar por documento O…" at bounding box center [262, 81] width 259 height 20
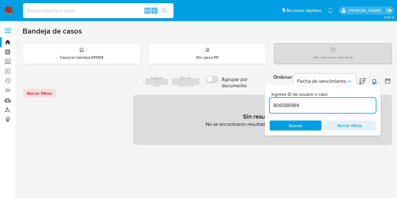
click at [373, 80] on icon at bounding box center [374, 81] width 5 height 5
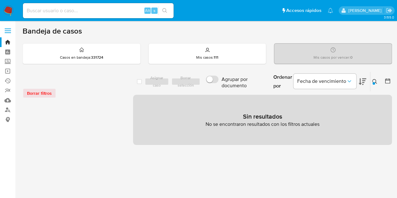
click at [378, 80] on button at bounding box center [375, 82] width 10 height 8
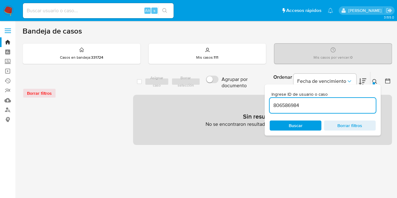
drag, startPoint x: 317, startPoint y: 106, endPoint x: 219, endPoint y: 89, distance: 99.2
click at [219, 89] on div "select-all-cases-checkbox Asignar caso Borrar selección Agrupar por documento O…" at bounding box center [262, 81] width 259 height 20
type input "702459631"
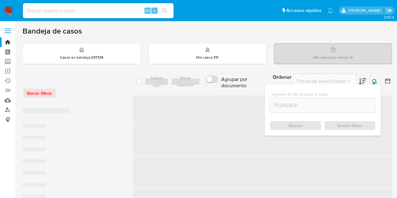
click at [374, 82] on div at bounding box center [373, 83] width 3 height 3
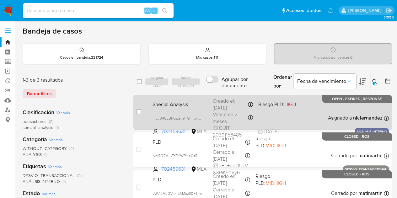
click at [191, 106] on span "Special Analysis" at bounding box center [179, 104] width 55 height 8
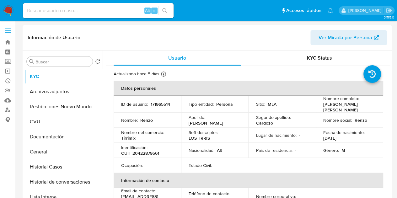
select select "10"
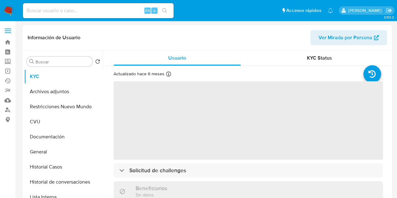
select select "10"
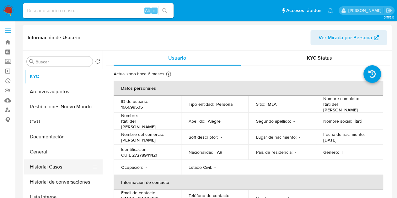
click at [55, 165] on button "Historial Casos" at bounding box center [60, 166] width 73 height 15
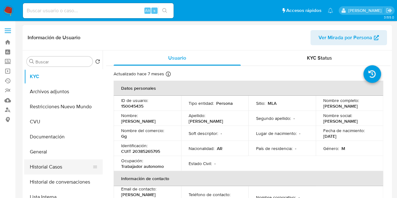
click at [64, 168] on button "Historial Casos" at bounding box center [60, 166] width 73 height 15
select select "10"
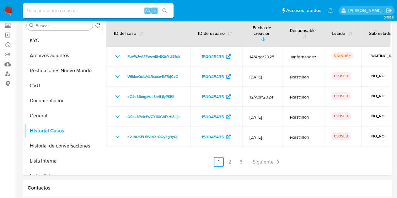
scroll to position [31, 0]
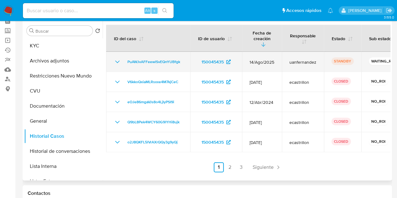
drag, startPoint x: 347, startPoint y: 62, endPoint x: 382, endPoint y: 57, distance: 35.4
click at [383, 58] on tr "PuAWJvAFFeewlSvEQnYUBfgk 150045435 14/Ago/2025 uanfernandez STANDBY WAITING_RES…" at bounding box center [285, 62] width 358 height 20
click at [377, 58] on p "WAITING_RESPONSE" at bounding box center [389, 61] width 42 height 8
click at [119, 58] on icon "Mostrar/Ocultar" at bounding box center [117, 62] width 8 height 8
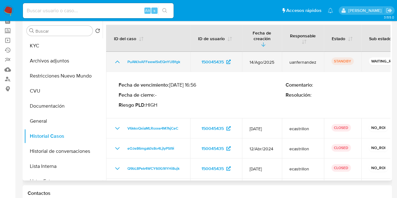
click at [119, 58] on icon "Mostrar/Ocultar" at bounding box center [117, 62] width 8 height 8
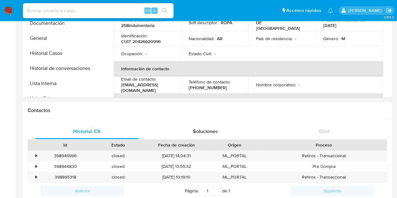
select select "10"
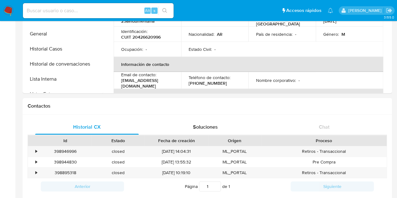
scroll to position [56, 0]
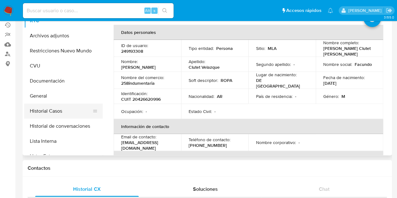
click at [64, 108] on button "Historial Casos" at bounding box center [60, 110] width 73 height 15
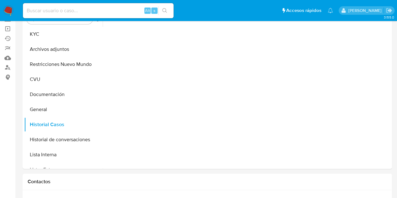
scroll to position [19, 0]
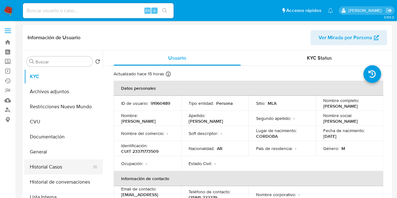
click at [48, 165] on button "Historial Casos" at bounding box center [60, 166] width 73 height 15
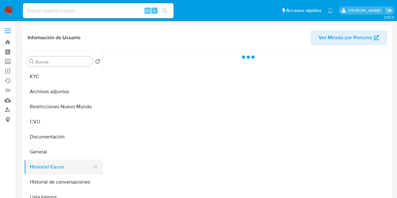
select select "10"
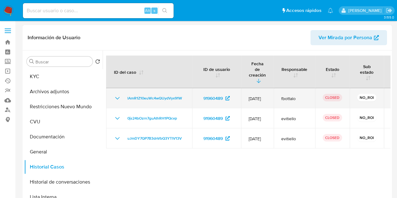
click at [117, 94] on icon "Mostrar/Ocultar" at bounding box center [117, 98] width 8 height 8
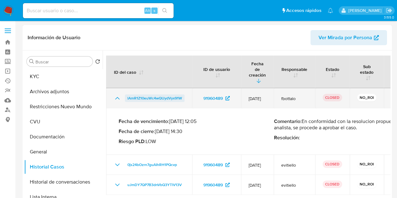
click at [142, 94] on span "lAmR1Z10euWc4wQUydVyx91W" at bounding box center [154, 98] width 55 height 8
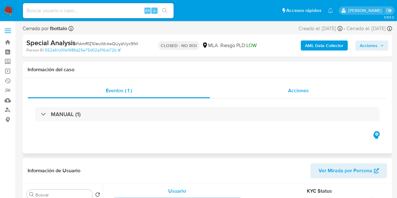
select select "10"
click at [296, 87] on div "Acciones" at bounding box center [298, 90] width 177 height 15
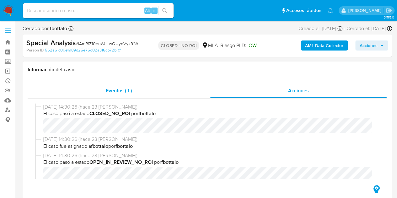
click at [153, 95] on div "Eventos ( 1 )" at bounding box center [119, 90] width 182 height 15
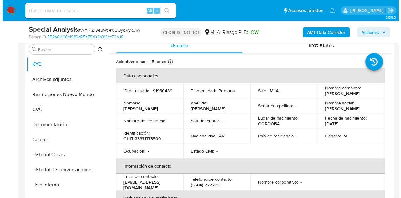
scroll to position [127, 0]
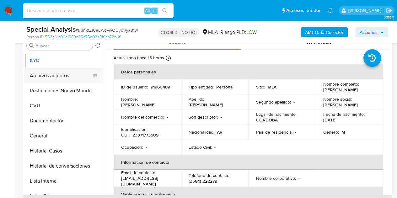
click at [53, 73] on button "Archivos adjuntos" at bounding box center [60, 75] width 73 height 15
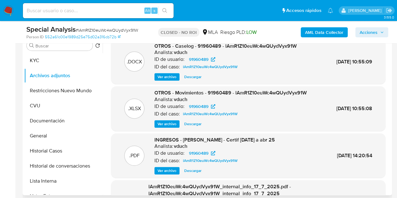
drag, startPoint x: 162, startPoint y: 78, endPoint x: 161, endPoint y: 81, distance: 3.3
click at [162, 78] on span "Ver archivo" at bounding box center [166, 77] width 19 height 6
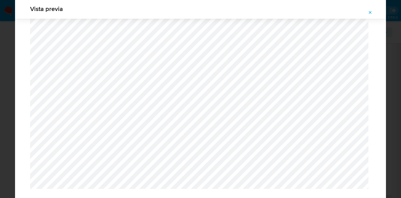
scroll to position [615, 0]
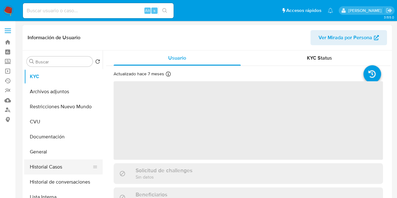
click at [48, 164] on button "Historial Casos" at bounding box center [60, 166] width 73 height 15
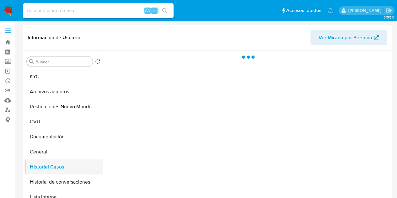
select select "10"
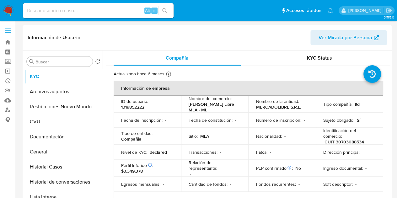
select select "10"
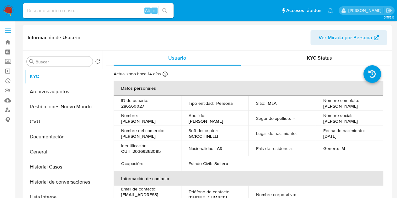
select select "10"
click at [50, 166] on button "Historial Casos" at bounding box center [60, 166] width 73 height 15
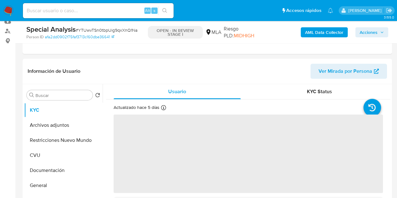
scroll to position [93, 0]
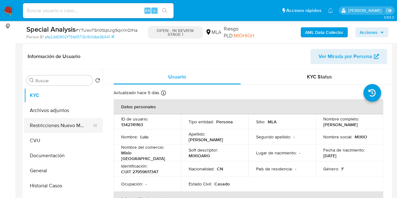
select select "10"
click at [39, 126] on button "Restricciones Nuevo Mundo" at bounding box center [60, 125] width 73 height 15
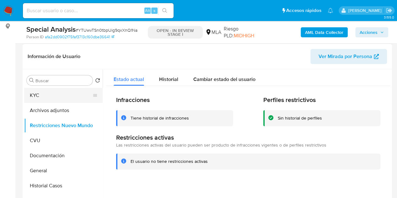
click at [42, 98] on button "KYC" at bounding box center [60, 95] width 73 height 15
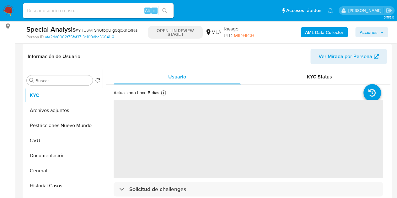
click at [362, 33] on span "Acciones" at bounding box center [368, 32] width 18 height 10
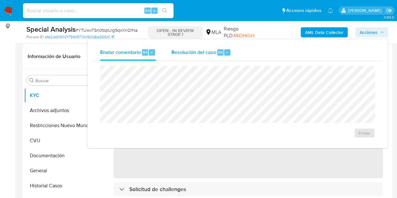
click at [190, 56] on div "Resolución del caso Alt r" at bounding box center [201, 52] width 60 height 16
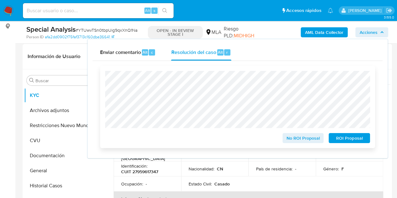
click at [356, 141] on span "ROI Proposal" at bounding box center [349, 138] width 33 height 9
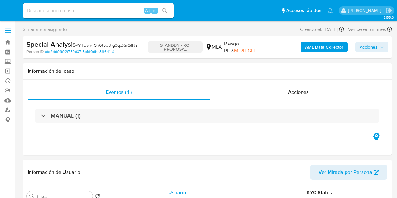
select select "10"
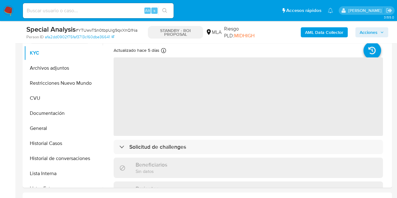
select select "10"
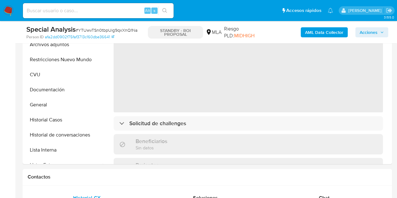
scroll to position [165, 0]
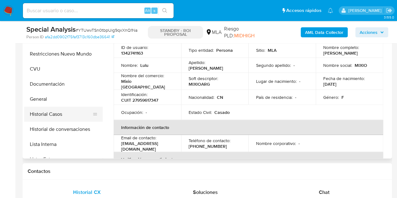
click at [47, 114] on button "Historial Casos" at bounding box center [60, 114] width 73 height 15
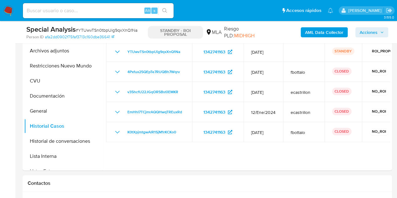
scroll to position [139, 0]
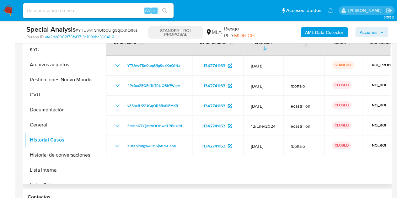
click at [118, 163] on div at bounding box center [246, 104] width 287 height 161
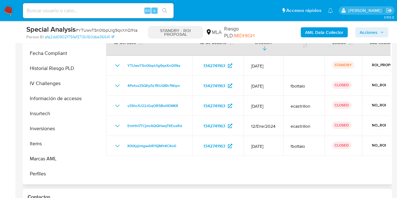
scroll to position [280, 0]
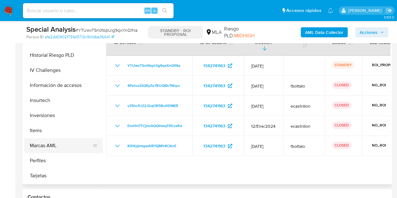
click at [54, 145] on button "Marcas AML" at bounding box center [60, 145] width 73 height 15
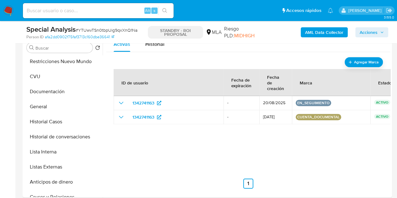
scroll to position [20, 0]
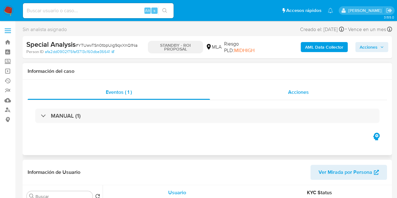
click at [271, 92] on div "Acciones" at bounding box center [298, 92] width 177 height 15
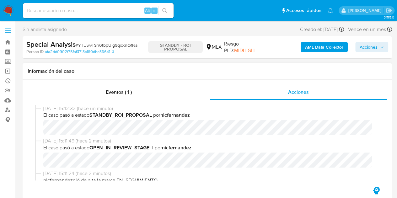
select select "10"
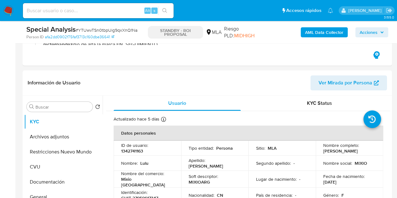
scroll to position [133, 0]
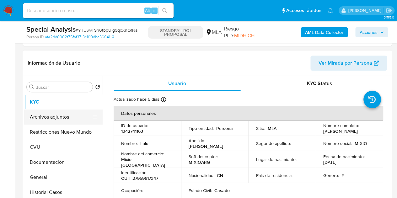
click at [55, 121] on button "Archivos adjuntos" at bounding box center [60, 116] width 73 height 15
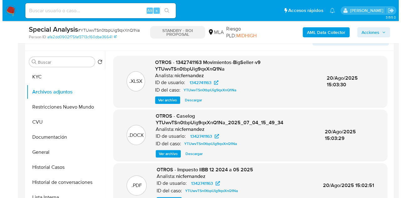
scroll to position [174, 0]
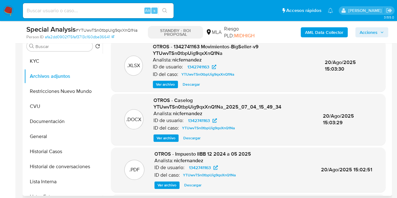
click at [164, 139] on span "Ver archivo" at bounding box center [165, 138] width 19 height 6
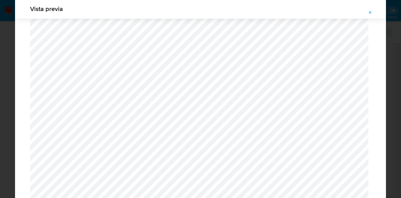
scroll to position [936, 0]
click at [374, 12] on button "Attachment preview" at bounding box center [371, 13] width 14 height 10
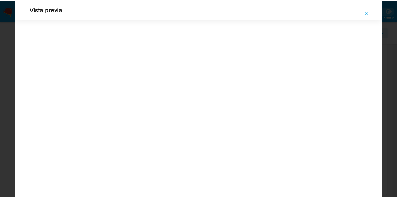
scroll to position [20, 0]
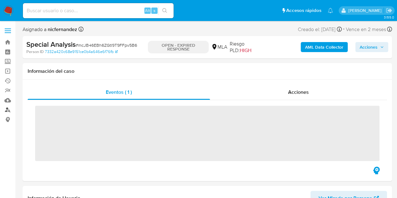
click at [9, 111] on link "Buscador de personas" at bounding box center [37, 110] width 75 height 10
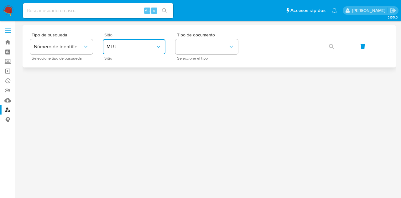
click at [152, 51] on button "MLU" at bounding box center [134, 46] width 63 height 15
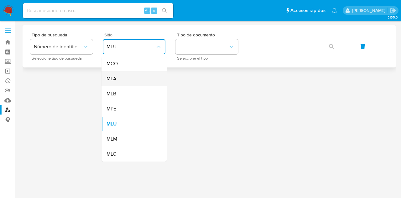
click at [143, 76] on div "MLA" at bounding box center [132, 78] width 51 height 15
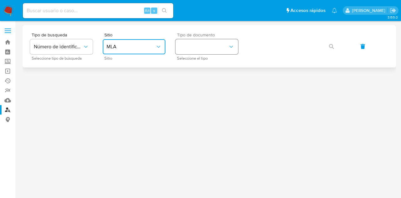
click at [203, 50] on button "identificationType" at bounding box center [207, 46] width 63 height 15
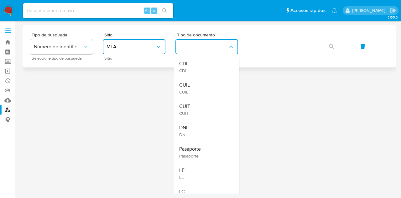
drag, startPoint x: 200, startPoint y: 87, endPoint x: 266, endPoint y: 56, distance: 73.1
click at [202, 86] on div "CUIL CUIL" at bounding box center [204, 87] width 51 height 21
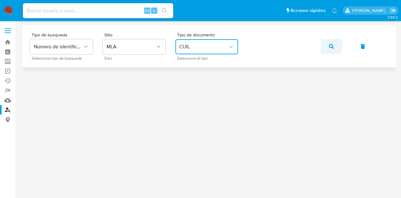
click at [334, 46] on icon "button" at bounding box center [331, 46] width 5 height 5
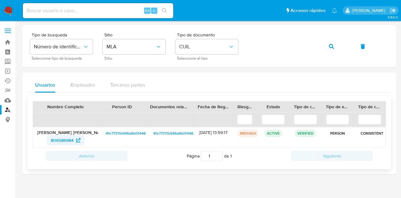
click at [65, 139] on span "806586984" at bounding box center [62, 140] width 23 height 10
click at [335, 42] on button "button" at bounding box center [331, 46] width 21 height 15
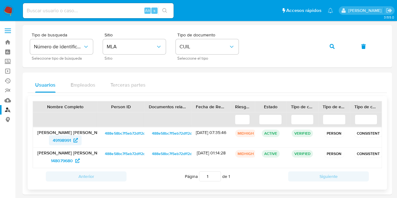
click at [61, 140] on span "49198991" at bounding box center [62, 140] width 18 height 10
click at [333, 46] on icon "button" at bounding box center [331, 46] width 5 height 5
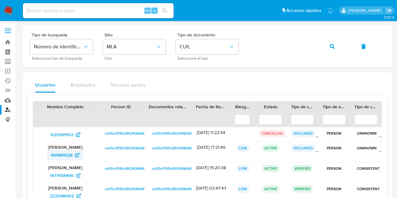
click at [60, 155] on span "461484928" at bounding box center [62, 155] width 22 height 10
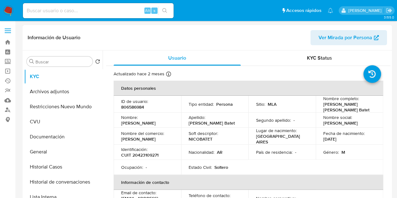
select select "10"
click at [350, 43] on span "Ver Mirada por Persona" at bounding box center [345, 37] width 54 height 15
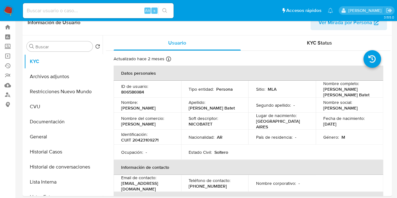
scroll to position [12, 0]
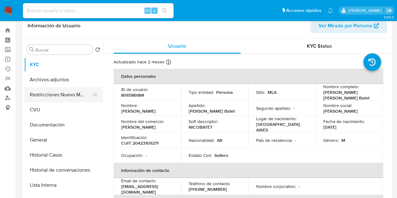
click at [51, 95] on button "Restricciones Nuevo Mundo" at bounding box center [60, 94] width 73 height 15
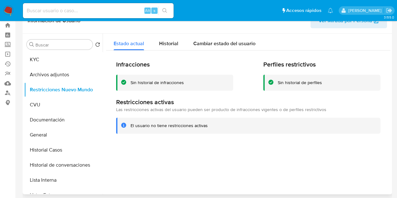
scroll to position [16, 0]
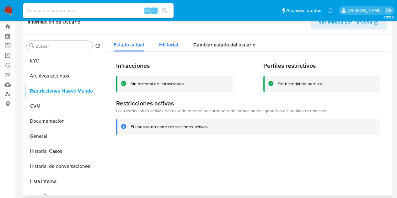
click at [164, 46] on span "Historial" at bounding box center [168, 44] width 19 height 7
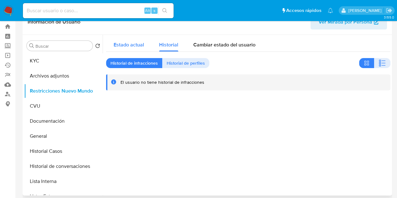
click at [142, 46] on span "Estado actual" at bounding box center [128, 44] width 30 height 7
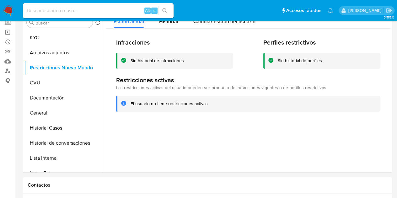
scroll to position [41, 0]
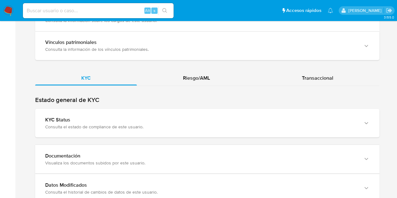
scroll to position [551, 0]
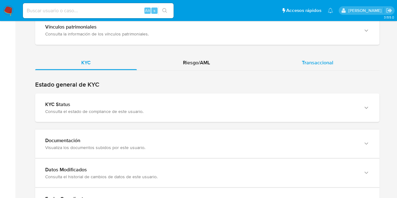
click at [322, 65] on div "Transaccional" at bounding box center [318, 62] width 124 height 15
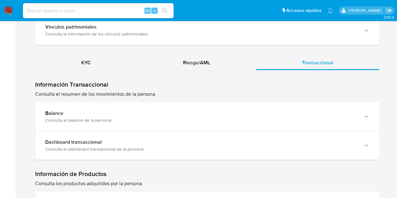
scroll to position [603, 0]
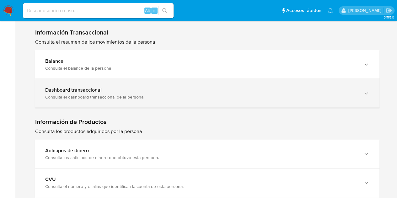
click at [340, 96] on div "Consulta el dashboard transaccional de la persona" at bounding box center [200, 97] width 311 height 6
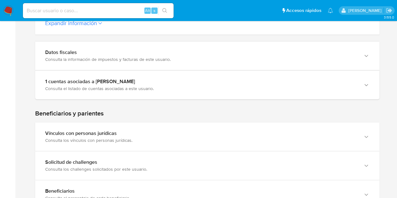
scroll to position [265, 0]
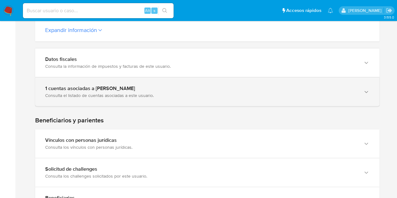
click at [340, 98] on div "1 cuentas asociadas a [PERSON_NAME] Consulta el listado de cuentas asociadas a …" at bounding box center [207, 91] width 344 height 29
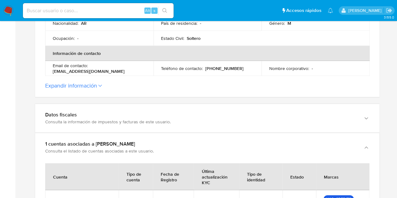
scroll to position [117, 0]
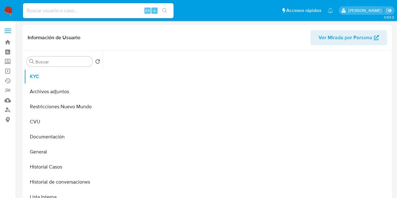
click at [328, 35] on span "Ver Mirada por Persona" at bounding box center [345, 37] width 54 height 15
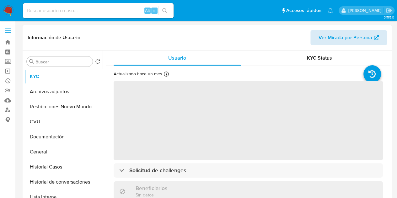
select select "10"
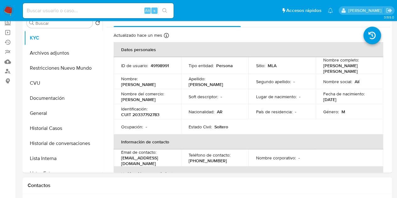
scroll to position [23, 0]
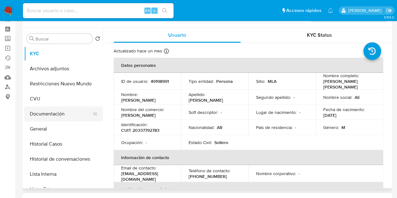
click at [49, 117] on button "Documentación" at bounding box center [60, 113] width 73 height 15
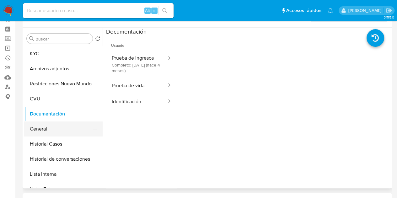
click at [53, 128] on button "General" at bounding box center [60, 128] width 73 height 15
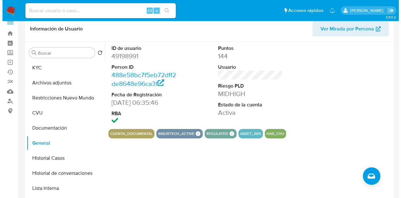
scroll to position [16, 0]
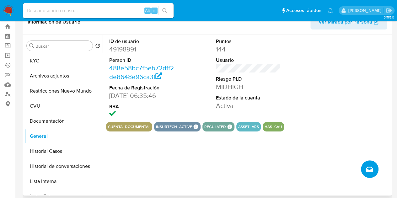
click at [371, 168] on icon "Crear caso manual" at bounding box center [369, 169] width 8 height 8
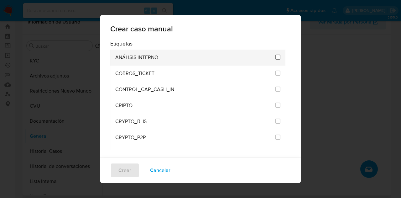
click at [276, 57] on input "1887" at bounding box center [278, 57] width 5 height 5
checkbox input "true"
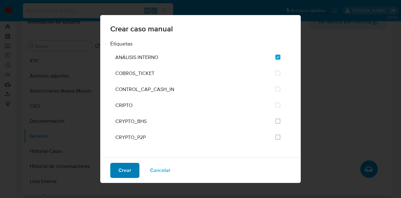
click at [124, 170] on span "Crear" at bounding box center [125, 170] width 13 height 14
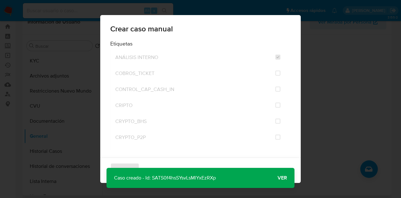
click at [279, 178] on span "Ver" at bounding box center [282, 178] width 9 height 0
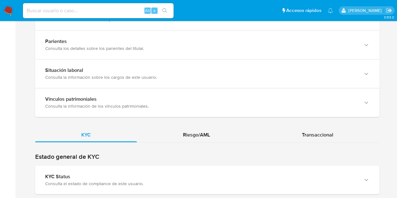
scroll to position [529, 0]
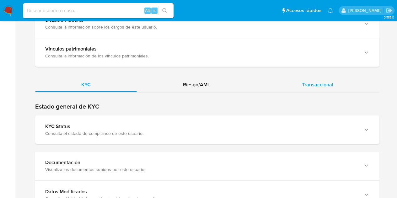
click at [312, 84] on span "Transaccional" at bounding box center [317, 84] width 31 height 7
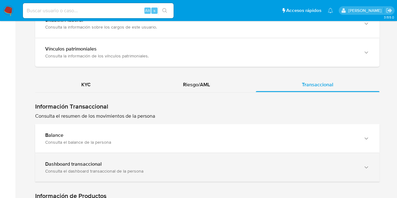
click at [339, 155] on div "Dashboard transaccional Consulta el dashboard transaccional de la persona" at bounding box center [207, 167] width 344 height 29
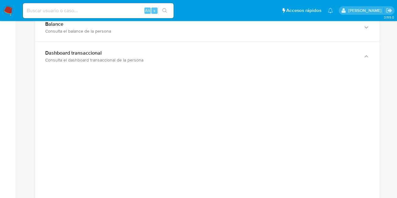
scroll to position [456, 0]
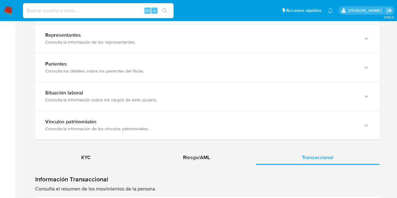
click at [100, 11] on input at bounding box center [98, 11] width 150 height 8
paste input "702459631"
type input "702459631"
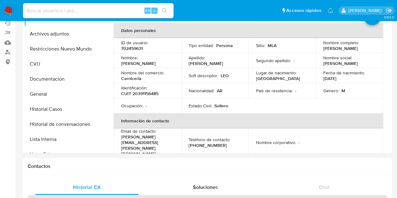
select select "10"
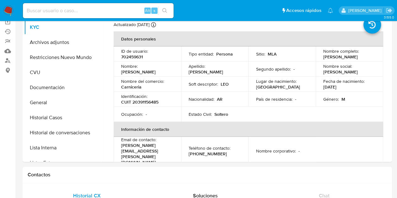
scroll to position [41, 0]
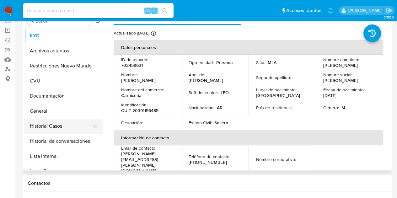
click at [61, 124] on button "Historial Casos" at bounding box center [60, 126] width 73 height 15
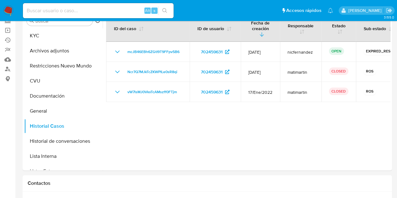
scroll to position [34, 0]
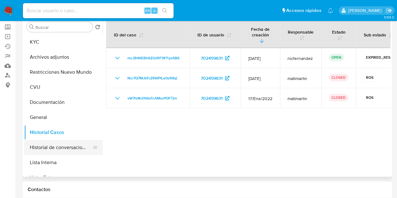
click at [61, 148] on button "Historial de conversaciones" at bounding box center [60, 147] width 73 height 15
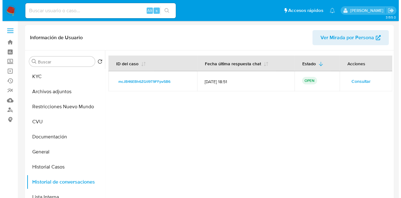
scroll to position [2, 0]
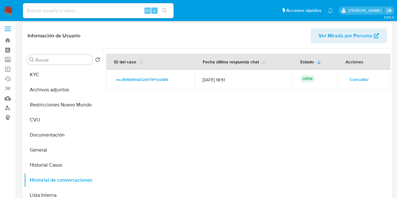
click at [366, 76] on button "Consultar" at bounding box center [359, 79] width 28 height 10
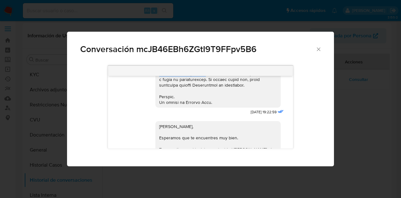
scroll to position [305, 0]
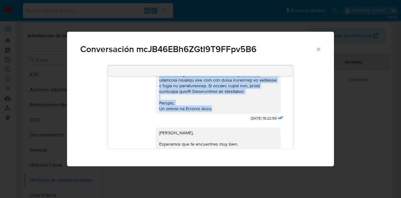
drag, startPoint x: 155, startPoint y: 88, endPoint x: 214, endPoint y: 116, distance: 65.3
copy div "Hola Leonardo Daniel, Por disposición de la Resolución 200/2024 de la Unidad de…"
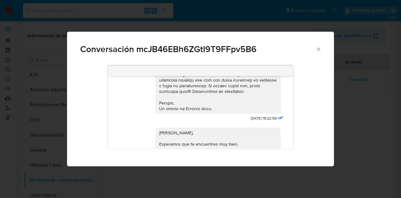
click at [302, 52] on span "Conversación mcJB46EBh6ZGtI9T9FFpv5B6" at bounding box center [197, 49] width 235 height 9
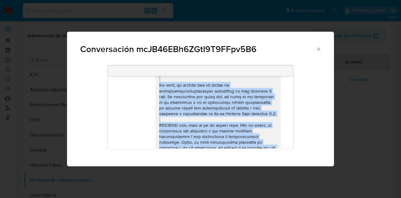
scroll to position [307, 0]
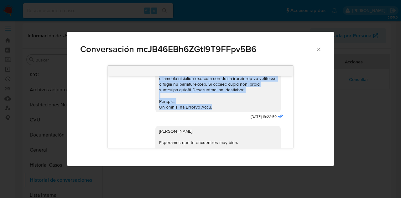
drag, startPoint x: 154, startPoint y: 89, endPoint x: 213, endPoint y: 115, distance: 64.3
copy div "Hola Leonardo Daniel, Por disposición de la Resolución 200/2024 de la Unidad de…"
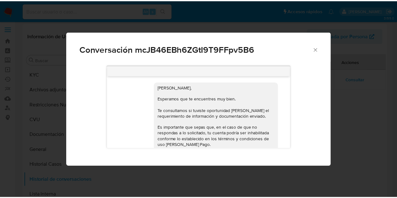
scroll to position [344, 0]
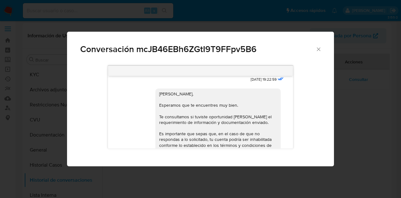
click at [318, 50] on icon "Cerrar" at bounding box center [319, 49] width 6 height 6
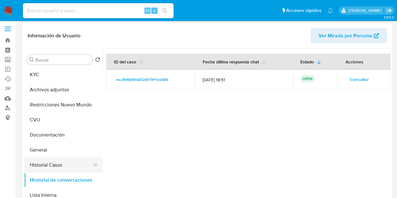
click at [45, 162] on button "Historial Casos" at bounding box center [60, 164] width 73 height 15
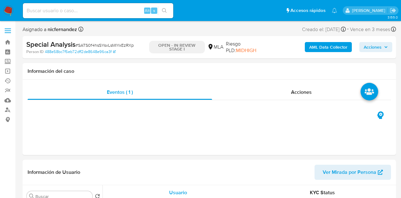
select select "10"
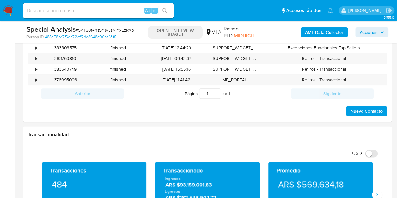
scroll to position [295, 0]
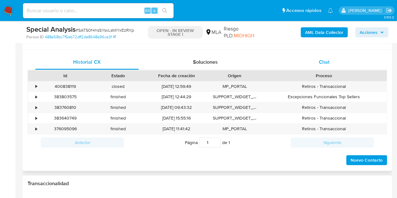
click at [330, 62] on div "Chat" at bounding box center [323, 62] width 103 height 15
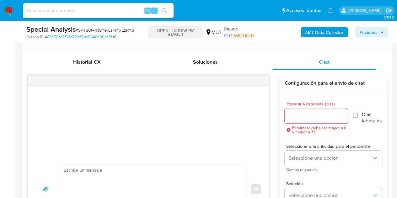
click at [197, 171] on textarea at bounding box center [151, 189] width 175 height 48
paste textarea "Lore Ipsumdol Sitame, Con adipiscinge se do Eiusmodtem 529/7670 in ut Labore et…"
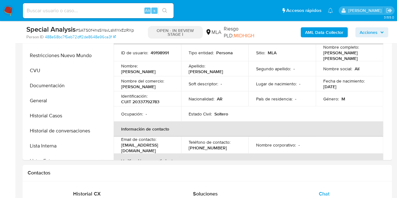
scroll to position [161, 0]
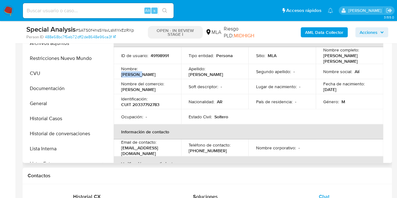
drag, startPoint x: 141, startPoint y: 69, endPoint x: 159, endPoint y: 70, distance: 17.9
click at [159, 70] on div "Nombre : Omar Ali" at bounding box center [147, 71] width 52 height 11
copy p "[PERSON_NAME]"
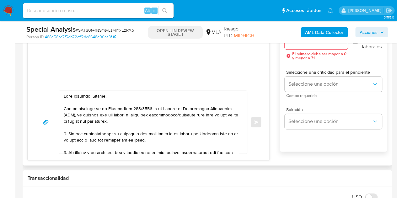
scroll to position [363, 0]
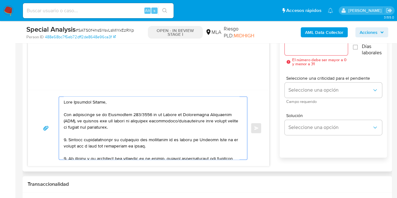
drag, startPoint x: 105, startPoint y: 101, endPoint x: 74, endPoint y: 100, distance: 31.4
click at [74, 100] on textarea at bounding box center [151, 128] width 175 height 63
paste textarea "Omar Ali"
click at [103, 101] on textarea at bounding box center [151, 128] width 175 height 63
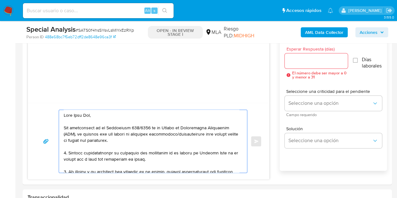
scroll to position [345, 0]
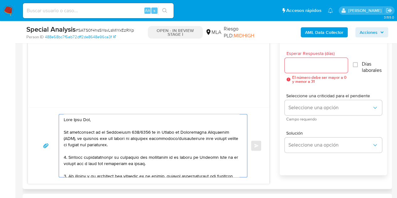
type textarea "Hola Omar Ali, Por disposición de la Resolución 200/2024 de la Unidad de Inform…"
click at [319, 66] on input "Esperar Respuesta (días)" at bounding box center [315, 65] width 63 height 8
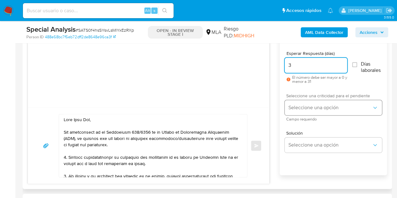
type input "3"
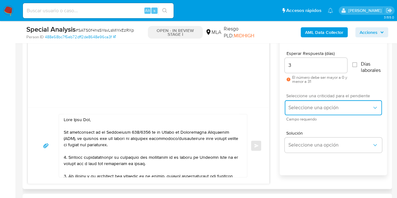
click at [306, 106] on span "Seleccione una opción" at bounding box center [329, 107] width 83 height 6
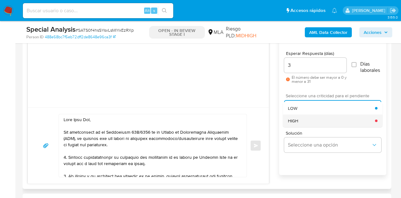
click at [307, 123] on div "HIGH" at bounding box center [331, 120] width 87 height 13
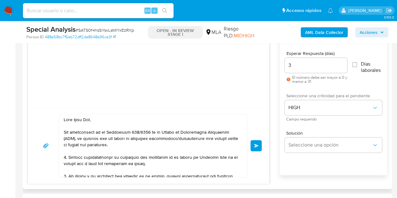
click at [261, 126] on div "Enviar" at bounding box center [148, 145] width 241 height 76
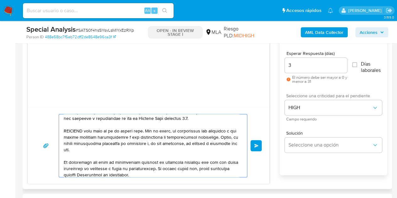
scroll to position [236, 0]
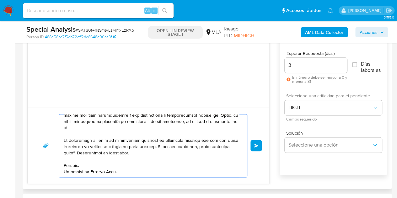
click at [226, 171] on textarea at bounding box center [151, 145] width 175 height 63
click at [256, 145] on span "Enviar" at bounding box center [256, 146] width 4 height 4
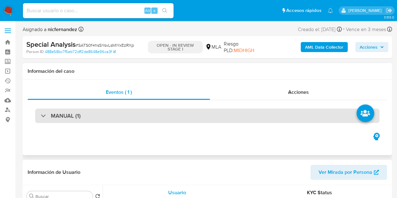
select select "10"
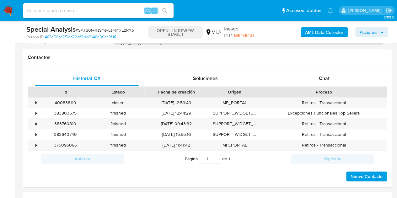
scroll to position [280, 0]
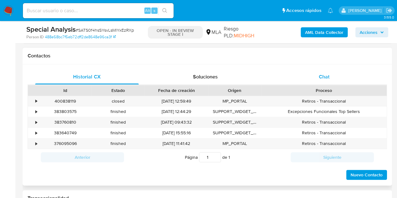
click at [311, 71] on div "Chat" at bounding box center [323, 76] width 103 height 15
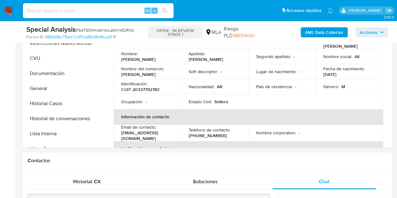
scroll to position [0, 0]
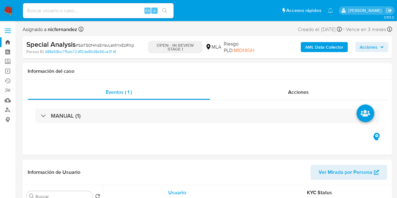
click at [9, 40] on link "Bandeja" at bounding box center [37, 42] width 75 height 10
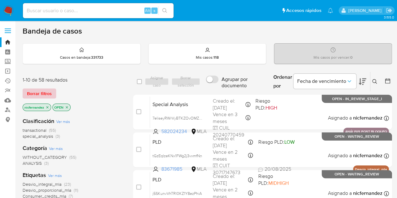
click at [47, 92] on span "Borrar filtros" at bounding box center [39, 93] width 25 height 9
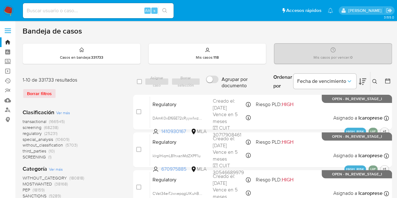
click at [373, 82] on icon at bounding box center [374, 81] width 5 height 5
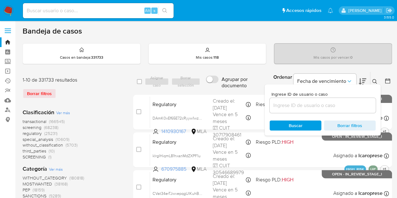
click at [303, 104] on input at bounding box center [322, 105] width 106 height 8
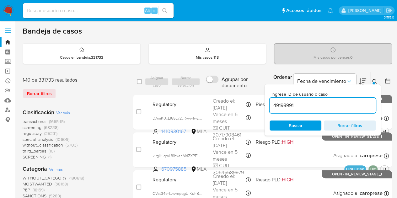
type input "49198991"
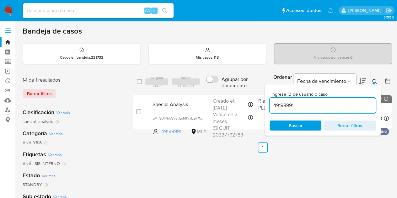
click at [373, 80] on icon at bounding box center [374, 81] width 5 height 5
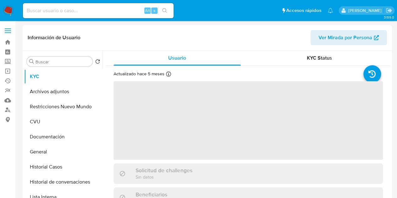
click at [336, 33] on span "Ver Mirada por Persona" at bounding box center [345, 37] width 54 height 15
select select "10"
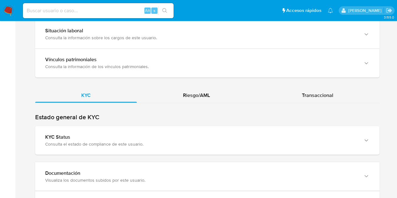
scroll to position [507, 0]
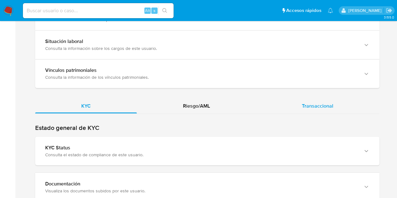
click at [304, 103] on span "Transaccional" at bounding box center [317, 105] width 31 height 7
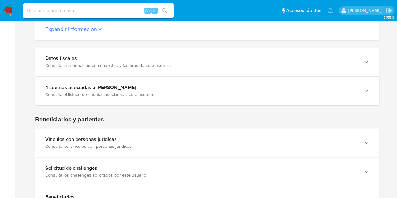
scroll to position [255, 0]
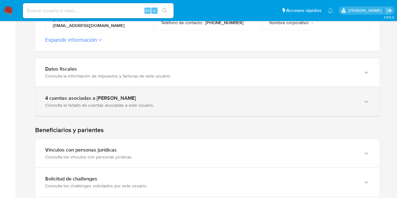
click at [209, 105] on div "Consulta el listado de cuentas asociadas a este usuario." at bounding box center [200, 105] width 311 height 6
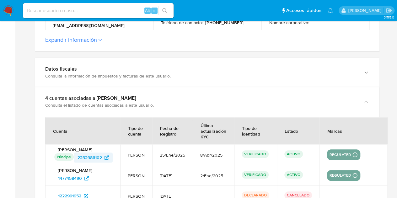
click at [83, 158] on span "2232986102" at bounding box center [89, 157] width 24 height 10
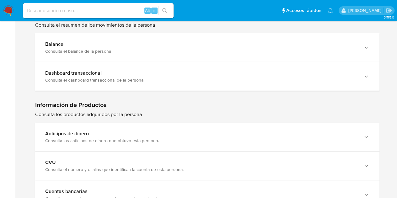
scroll to position [743, 0]
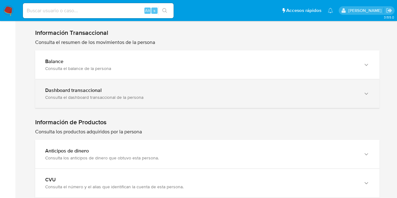
click at [363, 99] on div "Dashboard transaccional Consulta el dashboard transaccional de la persona" at bounding box center [207, 93] width 344 height 29
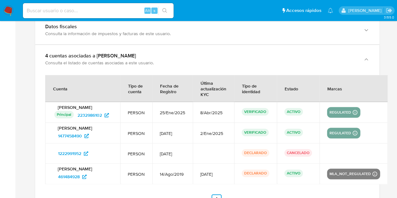
scroll to position [310, 0]
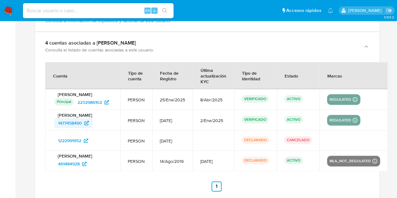
click at [73, 122] on span "1477458490" at bounding box center [70, 123] width 24 height 10
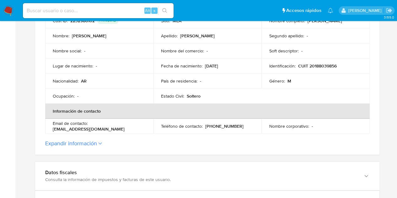
scroll to position [0, 0]
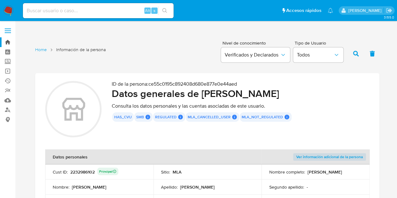
click at [7, 41] on link "Bandeja" at bounding box center [37, 42] width 75 height 10
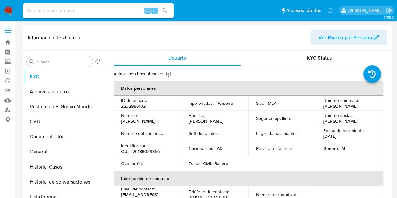
select select "10"
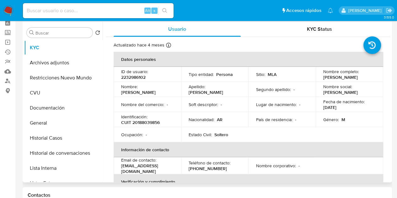
scroll to position [30, 0]
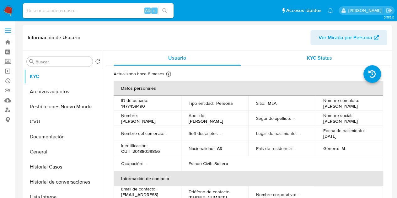
select select "10"
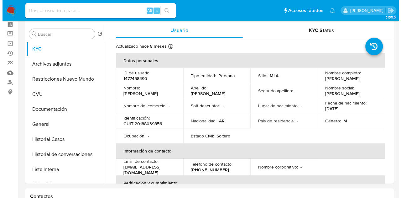
scroll to position [24, 0]
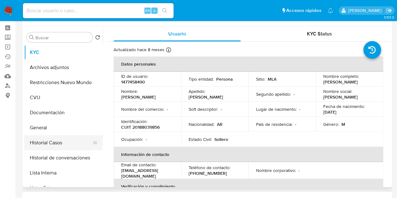
click at [56, 142] on button "Historial Casos" at bounding box center [60, 142] width 73 height 15
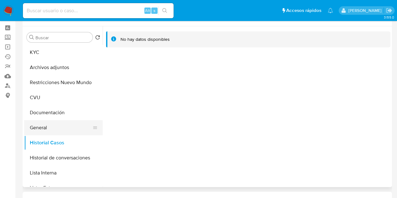
click at [48, 127] on button "General" at bounding box center [60, 127] width 73 height 15
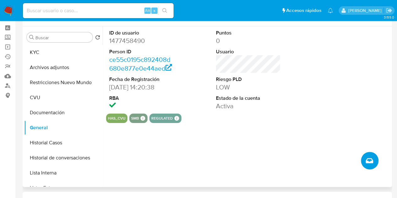
click at [372, 159] on icon "Crear caso manual" at bounding box center [369, 161] width 8 height 8
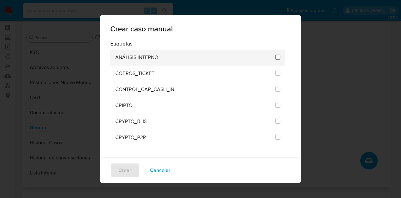
click at [276, 58] on input "1887" at bounding box center [278, 57] width 5 height 5
checkbox input "true"
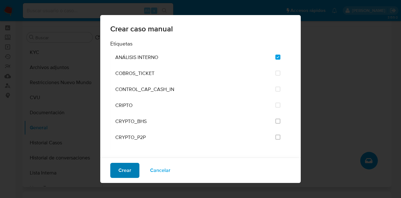
click at [129, 169] on span "Crear" at bounding box center [125, 170] width 13 height 14
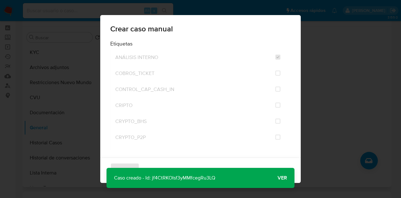
click at [287, 178] on span "Ver" at bounding box center [282, 178] width 9 height 0
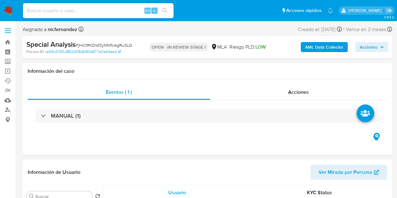
select select "10"
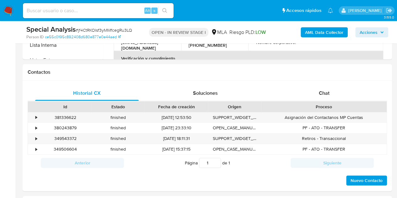
scroll to position [287, 0]
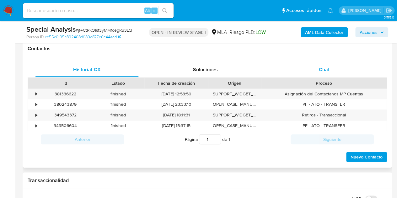
click at [338, 70] on div "Chat" at bounding box center [323, 69] width 103 height 15
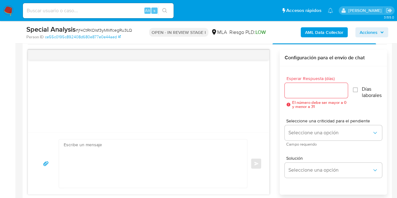
scroll to position [354, 0]
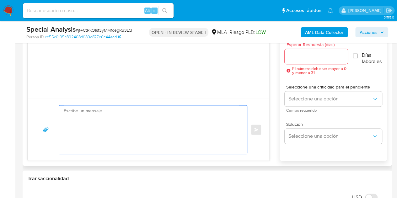
click at [215, 121] on textarea at bounding box center [151, 129] width 175 height 48
paste textarea "Hola Leonardo Daniel, Por disposición de la Resolución 200/2024 de la Unidad de…"
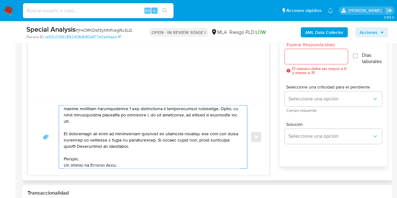
scroll to position [0, 0]
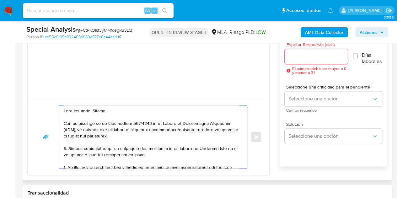
click at [173, 109] on textarea at bounding box center [151, 136] width 175 height 63
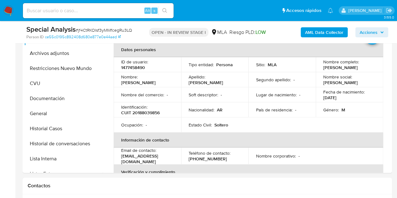
scroll to position [143, 0]
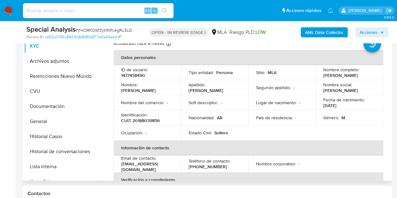
drag, startPoint x: 140, startPoint y: 88, endPoint x: 172, endPoint y: 86, distance: 32.3
click at [172, 86] on div "Nombre : Jonatan Daniel" at bounding box center [147, 87] width 52 height 11
copy p "Jonatan Daniel"
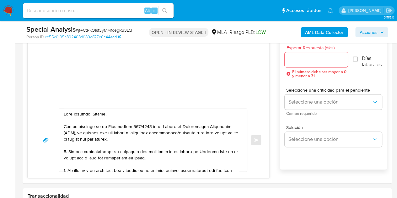
scroll to position [356, 0]
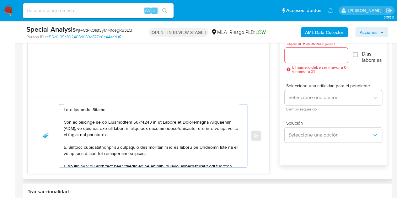
drag, startPoint x: 73, startPoint y: 108, endPoint x: 105, endPoint y: 109, distance: 31.7
click at [105, 109] on textarea at bounding box center [151, 135] width 175 height 63
paste textarea "Jonatan"
click at [117, 108] on textarea at bounding box center [151, 135] width 175 height 63
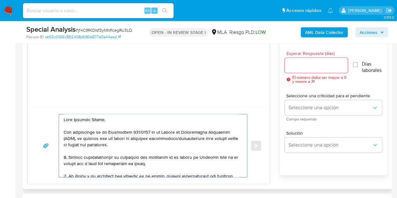
scroll to position [344, 0]
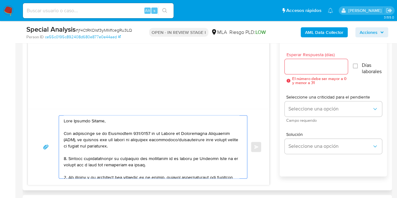
type textarea "Hola Jonatan Daniel, Por disposición de la Resolución 200/2024 de la Unidad de …"
click at [303, 66] on input "Esperar Respuesta (días)" at bounding box center [315, 66] width 63 height 8
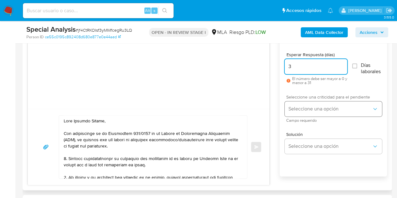
type input "3"
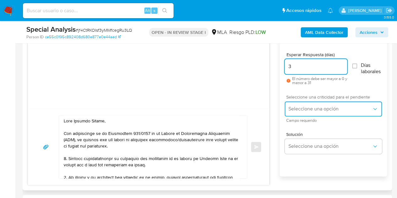
click at [307, 108] on span "Seleccione una opción" at bounding box center [329, 109] width 83 height 6
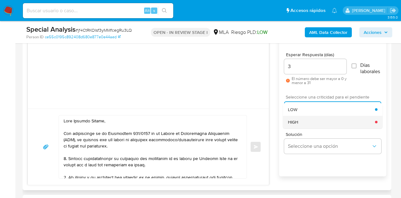
click at [307, 117] on div "HIGH" at bounding box center [331, 122] width 87 height 13
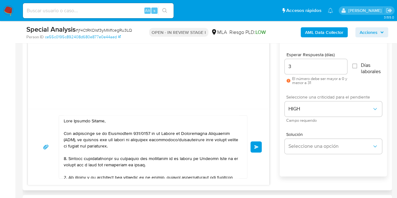
click at [273, 111] on div "Enviar Configuración para el envío de chat Esperar Respuesta (días) 3 El número…" at bounding box center [207, 105] width 359 height 159
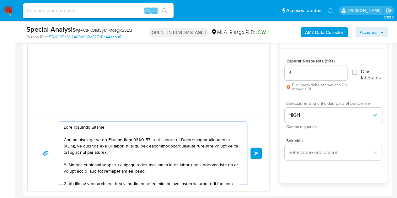
scroll to position [341, 0]
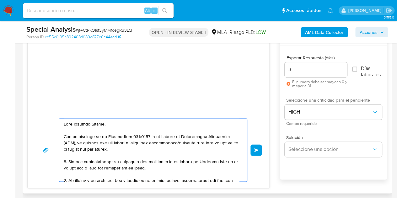
click at [260, 151] on button "Enviar" at bounding box center [255, 149] width 11 height 11
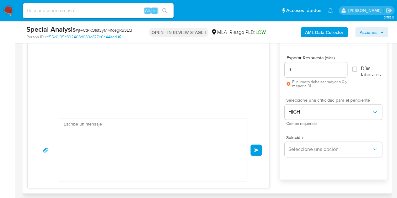
scroll to position [288, 0]
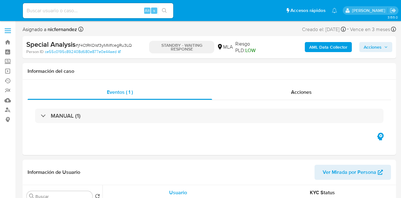
select select "10"
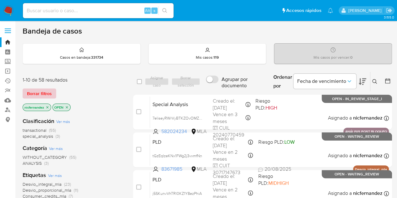
click at [44, 96] on span "Borrar filtros" at bounding box center [39, 93] width 25 height 9
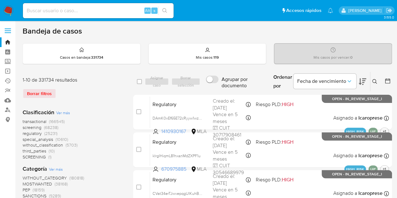
click at [375, 82] on icon at bounding box center [374, 81] width 5 height 5
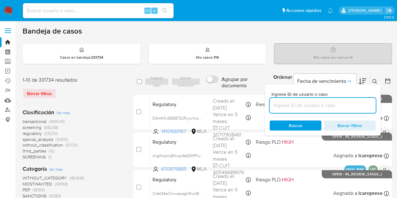
drag, startPoint x: 317, startPoint y: 106, endPoint x: 309, endPoint y: 103, distance: 8.2
click at [311, 104] on input at bounding box center [322, 105] width 106 height 8
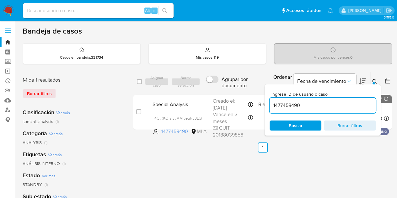
click at [377, 79] on button at bounding box center [375, 82] width 10 height 8
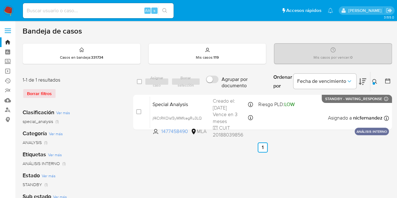
click at [377, 84] on button at bounding box center [375, 82] width 10 height 8
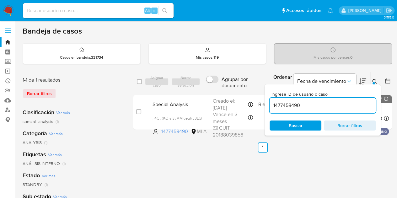
drag, startPoint x: 324, startPoint y: 107, endPoint x: 197, endPoint y: 84, distance: 129.9
click at [197, 84] on div "select-all-cases-checkbox Asignar caso Borrar selección Agrupar por documento O…" at bounding box center [262, 81] width 259 height 20
type input "49198991"
click at [374, 79] on icon at bounding box center [374, 81] width 5 height 5
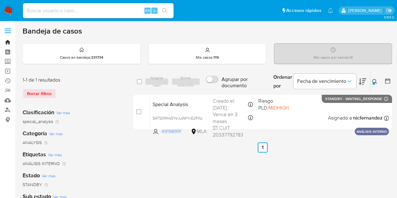
click at [8, 40] on link "Bandeja" at bounding box center [37, 42] width 75 height 10
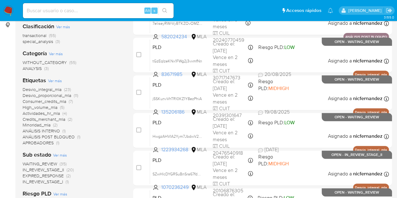
scroll to position [97, 0]
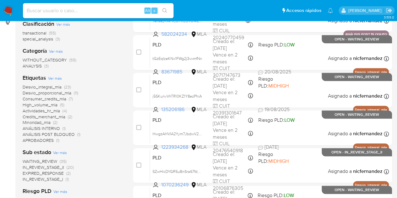
click at [56, 160] on span "WAITING_REVIEW" at bounding box center [40, 161] width 34 height 6
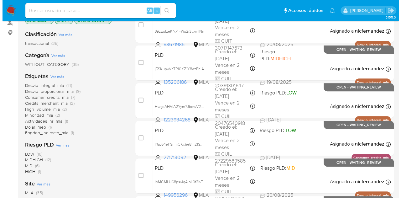
scroll to position [85, 0]
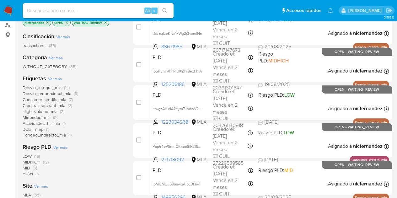
click at [57, 76] on span "Ver más" at bounding box center [55, 79] width 14 height 6
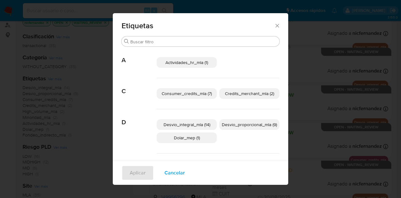
click at [193, 64] on span "Actividades_hr_mla (1)" at bounding box center [187, 62] width 43 height 6
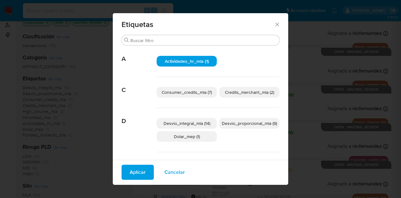
scroll to position [0, 0]
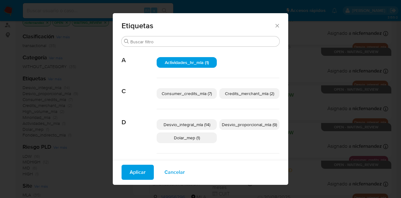
click at [132, 174] on span "Aplicar" at bounding box center [138, 172] width 16 height 14
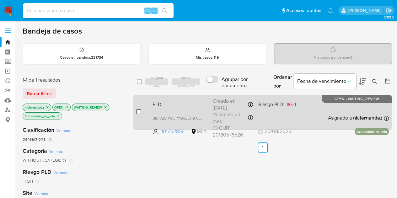
click at [140, 111] on input "checkbox" at bounding box center [138, 111] width 5 height 5
checkbox input "true"
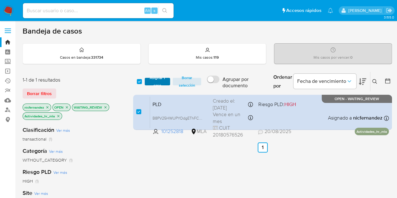
click at [152, 85] on span "Asignar 1 caso" at bounding box center [157, 81] width 19 height 6
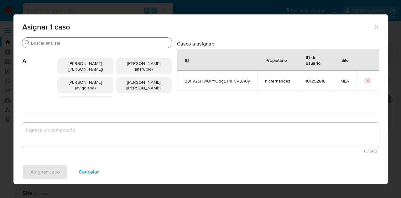
click at [71, 38] on div "Buscar" at bounding box center [97, 43] width 150 height 10
click at [76, 41] on input "Buscar" at bounding box center [100, 43] width 139 height 6
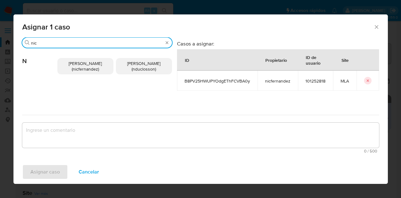
type input "nic"
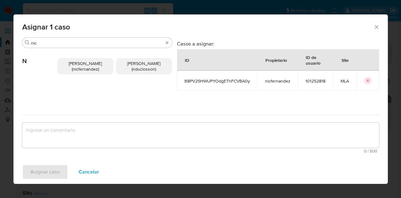
drag, startPoint x: 86, startPoint y: 64, endPoint x: 114, endPoint y: 159, distance: 99.5
click at [87, 64] on span "Nicolas Fernandez Allen (nicfernandez)" at bounding box center [85, 66] width 33 height 12
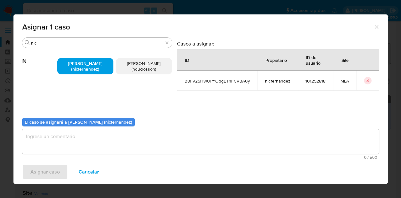
click at [115, 165] on div "Asignar caso Cancelar" at bounding box center [200, 172] width 375 height 24
click at [120, 154] on div "0 / 500 500 caracteres restantes" at bounding box center [200, 144] width 357 height 30
click at [121, 141] on textarea "assign-modal" at bounding box center [200, 141] width 357 height 25
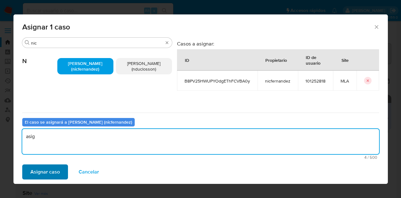
type textarea "asig"
click at [49, 168] on span "Asignar caso" at bounding box center [44, 172] width 29 height 14
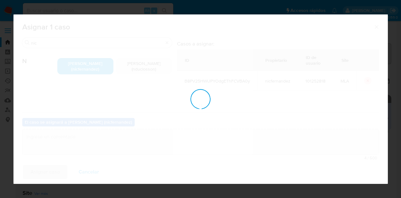
checkbox input "false"
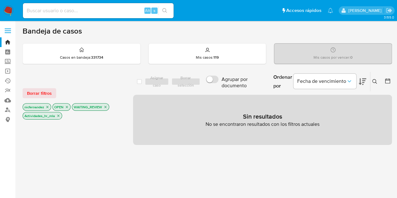
click at [105, 107] on icon "close-filter" at bounding box center [105, 107] width 4 height 4
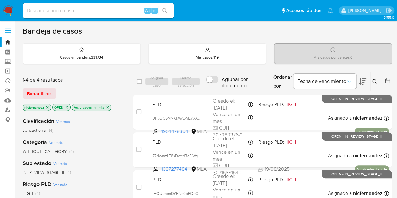
click at [375, 79] on icon at bounding box center [374, 81] width 5 height 5
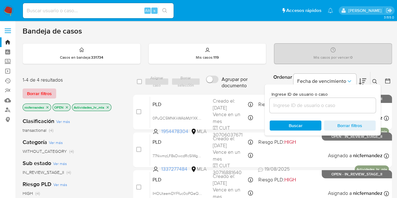
click at [47, 90] on span "Borrar filtros" at bounding box center [39, 93] width 25 height 9
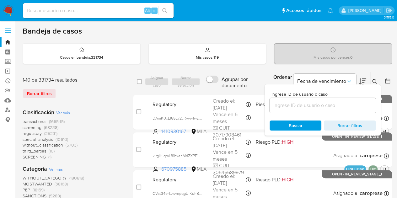
click at [374, 78] on button at bounding box center [375, 82] width 10 height 8
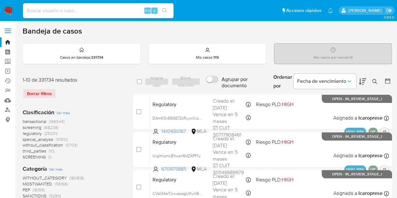
drag, startPoint x: 376, startPoint y: 80, endPoint x: 336, endPoint y: 98, distance: 43.8
click at [375, 80] on icon at bounding box center [374, 81] width 5 height 5
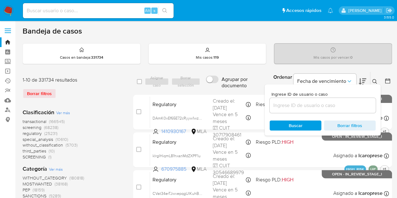
click at [324, 102] on input at bounding box center [322, 105] width 106 height 8
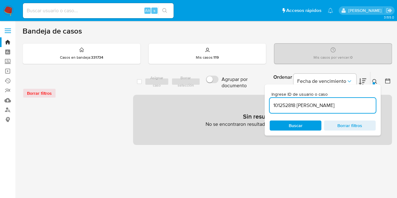
drag, startPoint x: 363, startPoint y: 101, endPoint x: 352, endPoint y: 101, distance: 10.7
click at [362, 101] on input "101252818 Ernesto Mario Schiffer" at bounding box center [322, 105] width 106 height 8
drag, startPoint x: 352, startPoint y: 101, endPoint x: 218, endPoint y: 90, distance: 135.2
click at [218, 90] on div "select-all-cases-checkbox Asignar caso Borrar selección Agrupar por documento O…" at bounding box center [262, 81] width 259 height 20
paste input
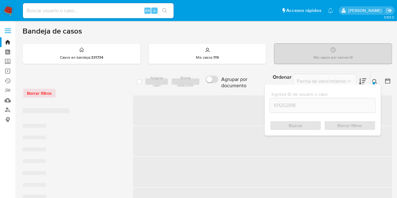
click at [377, 80] on icon at bounding box center [374, 81] width 5 height 5
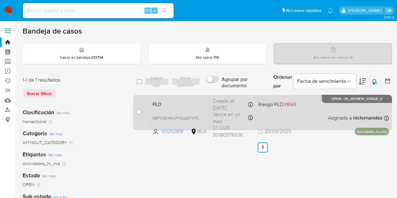
click at [170, 101] on span "PLD" at bounding box center [179, 104] width 55 height 8
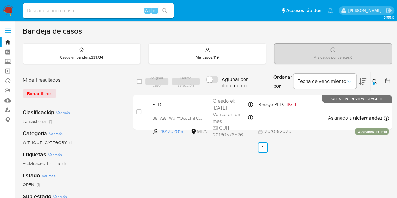
click at [376, 82] on icon at bounding box center [374, 81] width 5 height 5
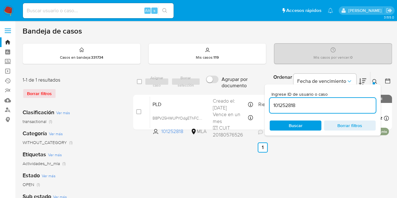
drag, startPoint x: 251, startPoint y: 92, endPoint x: 213, endPoint y: 87, distance: 38.4
click at [213, 87] on div "select-all-cases-checkbox Asignar caso Borrar selección Agrupar por documento O…" at bounding box center [262, 81] width 259 height 20
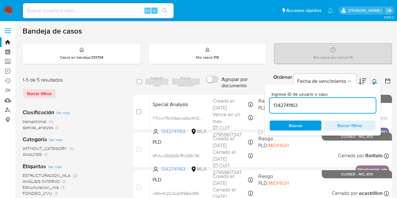
click at [373, 82] on div at bounding box center [373, 83] width 3 height 3
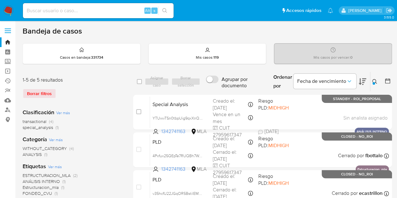
drag, startPoint x: 377, startPoint y: 82, endPoint x: 362, endPoint y: 87, distance: 15.3
click at [377, 82] on button at bounding box center [375, 82] width 10 height 8
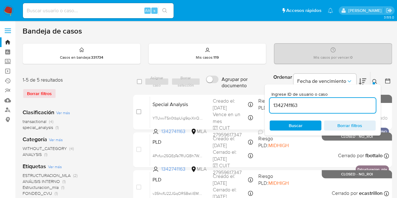
drag, startPoint x: 311, startPoint y: 105, endPoint x: 258, endPoint y: 92, distance: 54.6
click at [244, 91] on div "select-all-cases-checkbox Asignar caso Borrar selección Agrupar por documento O…" at bounding box center [262, 81] width 259 height 20
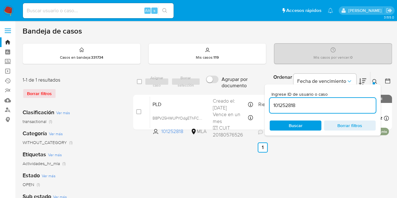
click at [375, 80] on icon at bounding box center [374, 81] width 5 height 5
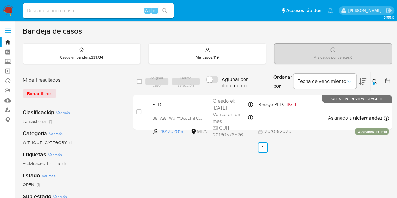
drag, startPoint x: 375, startPoint y: 81, endPoint x: 357, endPoint y: 99, distance: 25.7
click at [375, 81] on icon at bounding box center [374, 81] width 5 height 5
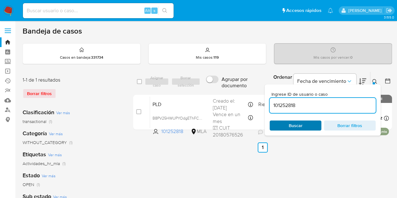
click at [310, 123] on span "Buscar" at bounding box center [295, 125] width 43 height 9
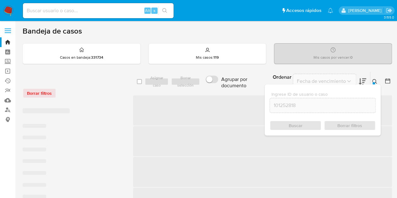
click at [374, 83] on icon at bounding box center [374, 81] width 5 height 5
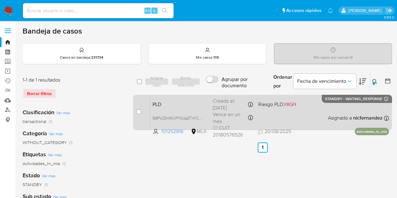
click at [178, 113] on div "PLD B8PV25HWUPYOdgEThFCVBA0y 101252818 MLA Riesgo PLD: HIGH Creado el: 12/08/20…" at bounding box center [269, 112] width 239 height 32
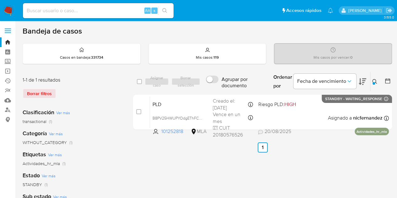
click at [374, 80] on icon at bounding box center [374, 81] width 5 height 5
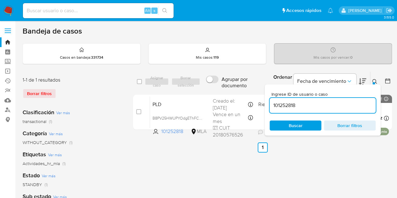
drag, startPoint x: 306, startPoint y: 103, endPoint x: 225, endPoint y: 91, distance: 81.8
click at [225, 91] on div "select-all-cases-checkbox Asignar caso Borrar selección Agrupar por documento O…" at bounding box center [262, 81] width 259 height 20
type input "155003232"
click at [375, 81] on icon at bounding box center [374, 81] width 5 height 5
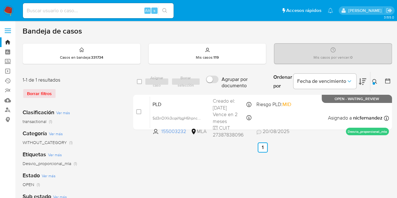
drag, startPoint x: 139, startPoint y: 109, endPoint x: 160, endPoint y: 86, distance: 31.1
click at [140, 109] on input "checkbox" at bounding box center [138, 111] width 5 height 5
checkbox input "true"
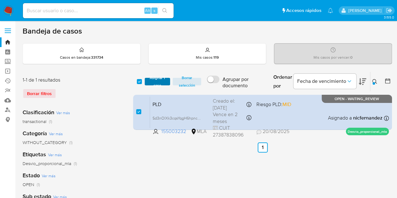
click at [161, 80] on span "Asignar 1 caso" at bounding box center [157, 81] width 19 height 6
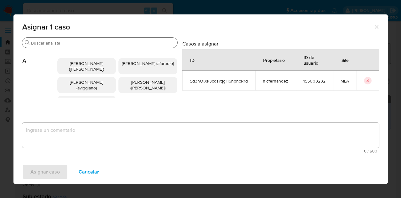
click at [74, 42] on input "Buscar" at bounding box center [103, 43] width 144 height 6
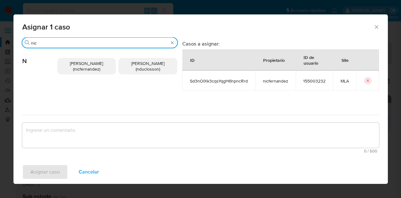
type input "nic"
click at [83, 68] on span "Nicolas Fernandez Allen (nicfernandez)" at bounding box center [86, 66] width 33 height 12
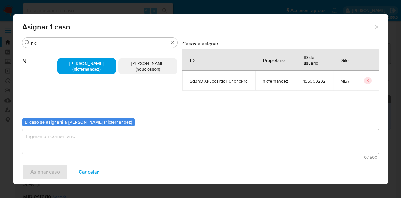
click at [101, 140] on textarea "assign-modal" at bounding box center [200, 141] width 357 height 25
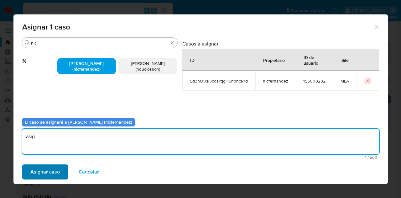
type textarea "asig"
click at [55, 169] on span "Asignar caso" at bounding box center [44, 172] width 29 height 14
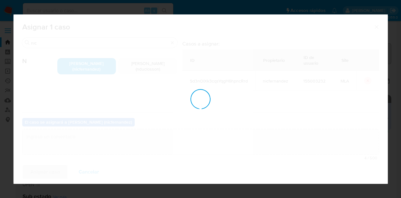
checkbox input "false"
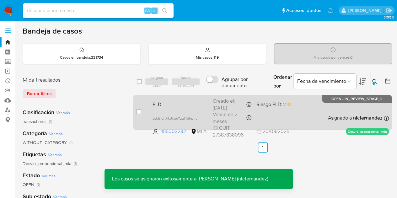
click at [175, 107] on div "PLD Sd3nOIXk3cqsYqgH6hpncRrd 155003232 MLA Riesgo PLD: MID Creado el: 12/08/202…" at bounding box center [269, 112] width 239 height 32
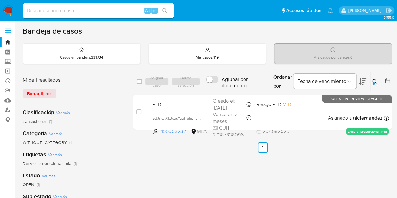
click at [374, 81] on icon at bounding box center [374, 81] width 5 height 5
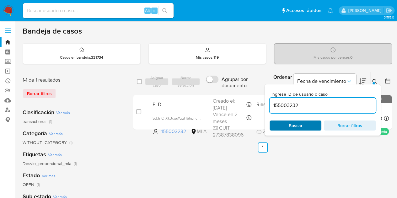
click at [297, 121] on span "Buscar" at bounding box center [295, 125] width 14 height 10
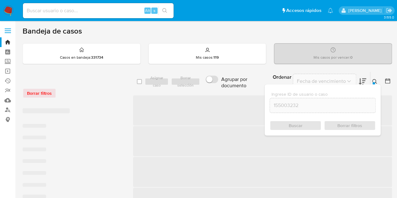
drag, startPoint x: 376, startPoint y: 82, endPoint x: 362, endPoint y: 89, distance: 15.7
click at [375, 82] on icon at bounding box center [374, 81] width 5 height 5
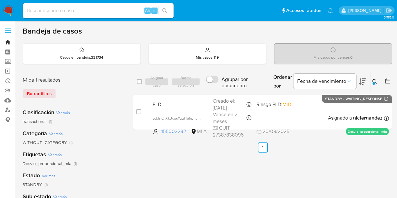
click at [8, 41] on link "Bandeja" at bounding box center [37, 42] width 75 height 10
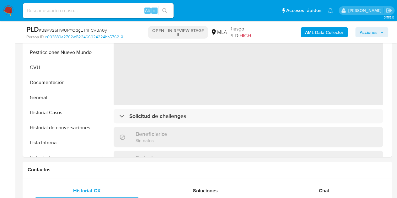
select select "10"
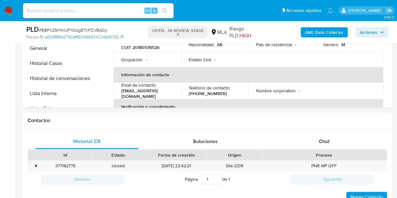
scroll to position [267, 0]
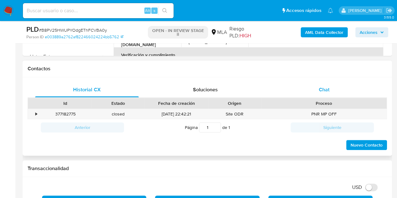
click at [345, 91] on div "Chat" at bounding box center [323, 89] width 103 height 15
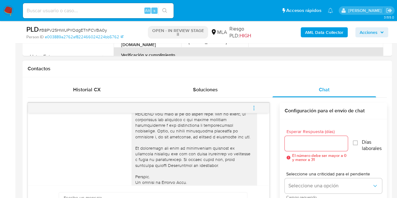
scroll to position [319, 0]
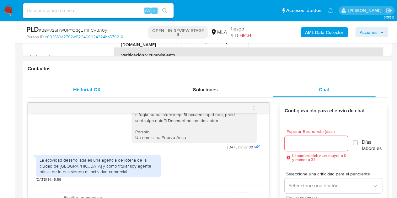
click at [101, 93] on div "Historial CX" at bounding box center [86, 89] width 103 height 15
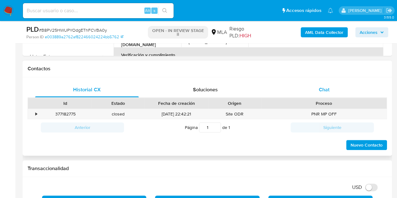
click at [317, 90] on div "Chat" at bounding box center [323, 89] width 103 height 15
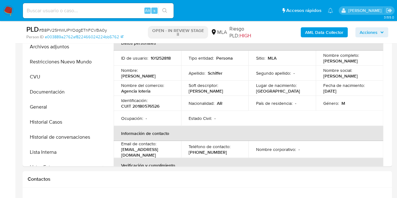
scroll to position [90, 0]
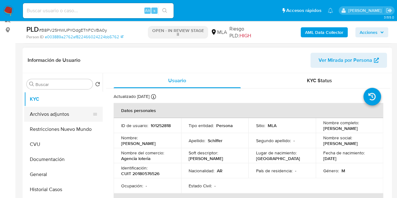
click at [41, 113] on button "Archivos adjuntos" at bounding box center [60, 114] width 73 height 15
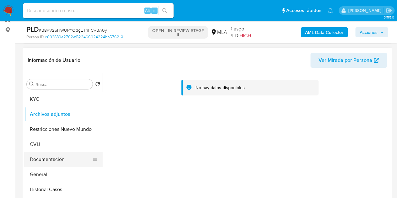
click at [60, 164] on button "Documentación" at bounding box center [60, 159] width 73 height 15
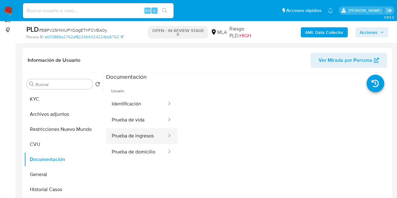
click at [149, 132] on button "Prueba de ingresos" at bounding box center [136, 136] width 61 height 16
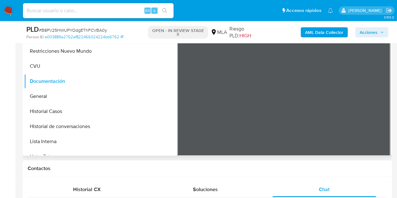
scroll to position [0, 0]
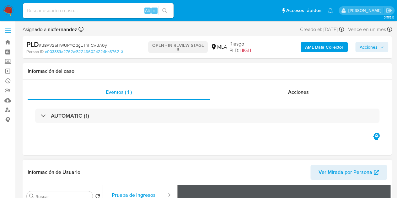
click at [338, 173] on span "Ver Mirada por Persona" at bounding box center [345, 172] width 54 height 15
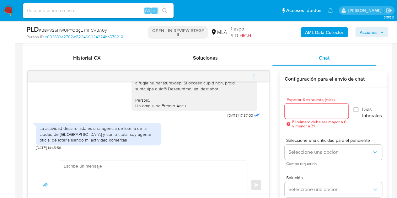
scroll to position [297, 0]
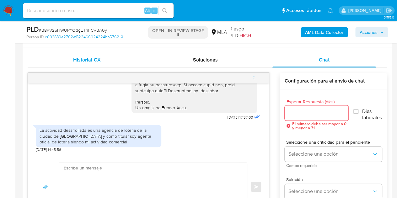
click at [90, 61] on span "Historial CX" at bounding box center [86, 59] width 27 height 7
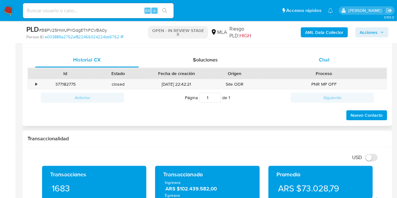
click at [316, 60] on div "Chat" at bounding box center [323, 59] width 103 height 15
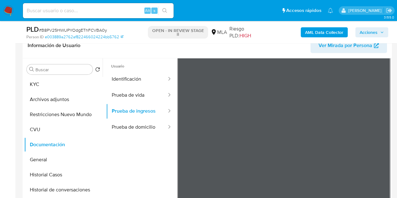
scroll to position [0, 0]
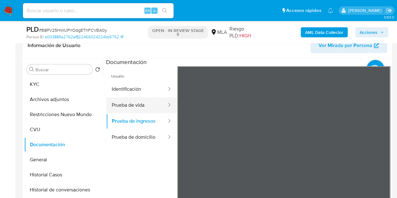
click at [130, 108] on button "Prueba de vida" at bounding box center [136, 105] width 61 height 16
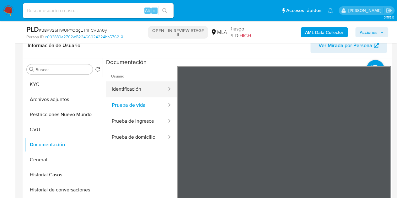
click at [138, 87] on button "Identificación" at bounding box center [136, 89] width 61 height 16
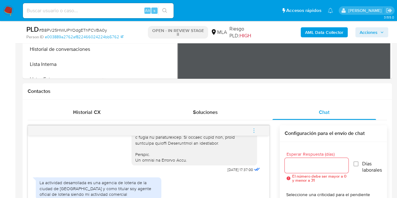
scroll to position [39, 0]
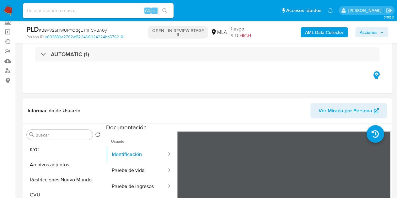
drag, startPoint x: 51, startPoint y: 146, endPoint x: 203, endPoint y: 103, distance: 157.5
click at [51, 146] on button "KYC" at bounding box center [63, 149] width 78 height 15
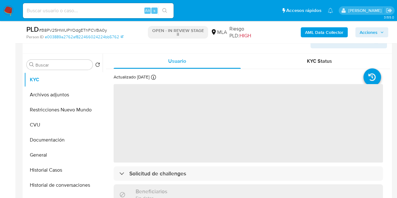
scroll to position [117, 0]
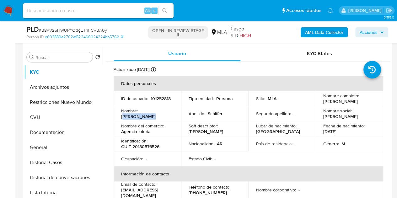
drag, startPoint x: 141, startPoint y: 116, endPoint x: 175, endPoint y: 113, distance: 33.7
click at [175, 113] on td "Nombre : [PERSON_NAME]" at bounding box center [146, 113] width 67 height 15
click at [155, 115] on p "[PERSON_NAME]" at bounding box center [138, 116] width 34 height 6
click at [140, 113] on p "[PERSON_NAME]" at bounding box center [138, 116] width 34 height 6
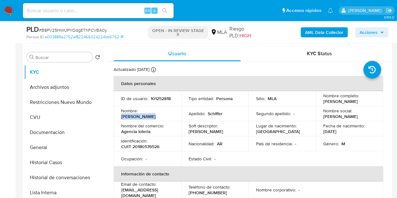
drag, startPoint x: 140, startPoint y: 113, endPoint x: 177, endPoint y: 114, distance: 37.9
click at [176, 112] on td "Nombre : Ernesto Mario" at bounding box center [146, 113] width 67 height 15
copy p "[PERSON_NAME]"
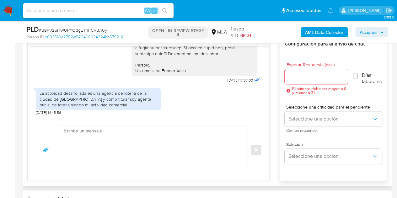
scroll to position [340, 0]
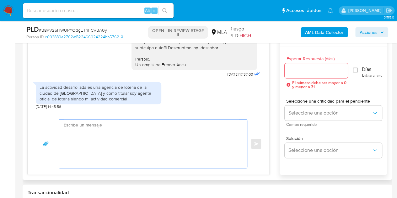
click at [190, 148] on textarea at bounding box center [151, 143] width 175 height 48
paste textarea "Hola Ernesto Mario, Muchas gracias por tu respuesta. Te pedimos por favor que n…"
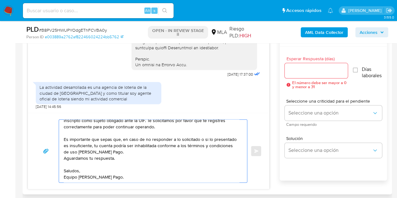
scroll to position [0, 0]
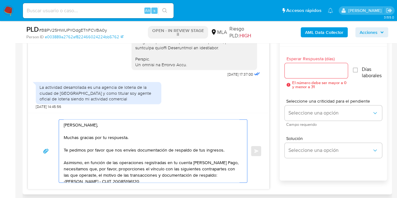
click at [169, 124] on textarea "Hola Ernesto Mario, Muchas gracias por tu respuesta. Te pedimos por favor que n…" at bounding box center [151, 150] width 175 height 63
click at [201, 140] on textarea "Hola Ernesto Mario, Muchas gracias por tu respuesta. Te pedimos por favor que n…" at bounding box center [151, 150] width 175 height 63
click at [222, 149] on textarea "Hola Ernesto Mario, Muchas gracias por tu respuesta. Te pedimos por favor que n…" at bounding box center [151, 150] width 175 height 63
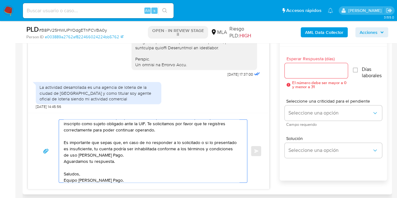
scroll to position [92, 0]
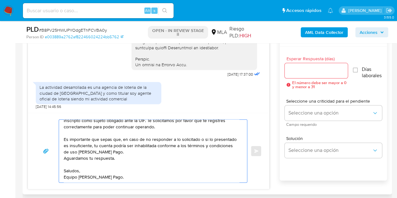
click at [219, 176] on textarea "Hola Ernesto Mario, Muchas gracias por tu respuesta. Te pedimos por favor que n…" at bounding box center [151, 150] width 175 height 63
type textarea "Hola Ernesto Mario, Muchas gracias por tu respuesta. Te pedimos por favor que n…"
click at [295, 69] on input "Esperar Respuesta (días)" at bounding box center [315, 70] width 63 height 8
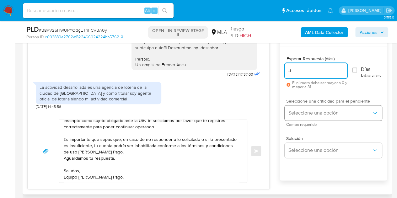
type input "3"
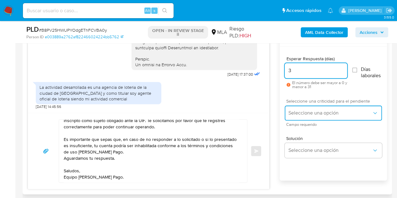
click at [309, 113] on span "Seleccione una opción" at bounding box center [329, 113] width 83 height 6
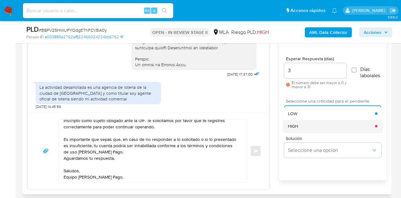
click at [302, 126] on div "HIGH" at bounding box center [331, 126] width 87 height 13
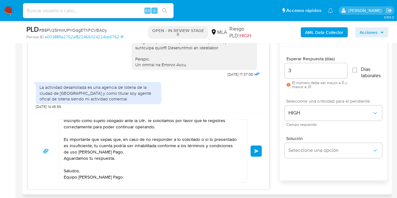
click at [267, 131] on div "Hola Ernesto Mario, Muchas gracias por tu respuesta. Te pedimos por favor que n…" at bounding box center [148, 151] width 241 height 76
click at [256, 149] on span "Enviar" at bounding box center [256, 151] width 4 height 4
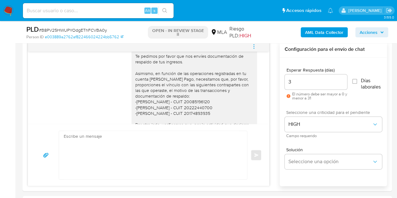
scroll to position [395, 0]
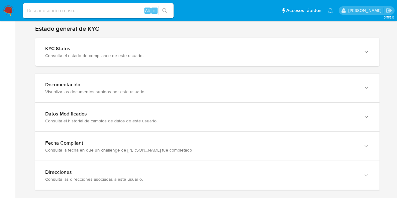
scroll to position [614, 0]
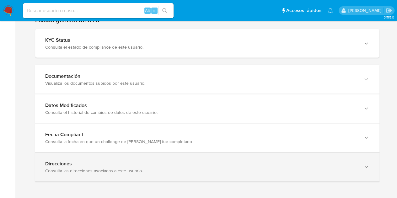
click at [360, 167] on div "Direcciones Consulta las direcciones asociadas a este usuario." at bounding box center [207, 167] width 344 height 29
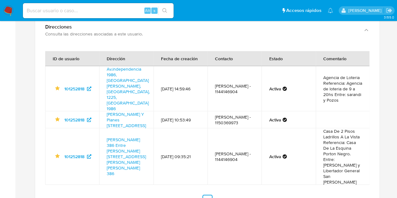
scroll to position [757, 0]
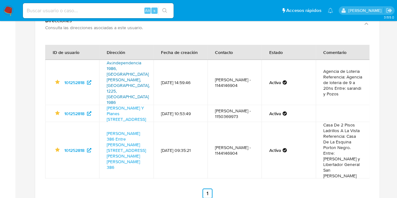
click at [122, 67] on link "Av.independencia 1986, San Cristóbal, Capital Federal, 1225, Argentina 1986" at bounding box center [128, 83] width 43 height 46
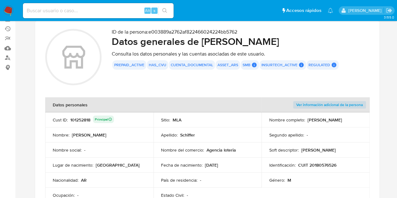
scroll to position [0, 0]
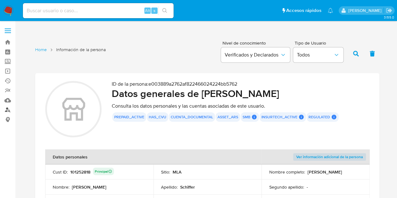
click at [6, 113] on link "Buscador de personas" at bounding box center [37, 110] width 75 height 10
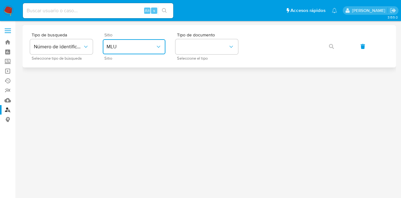
click at [132, 49] on span "MLU" at bounding box center [131, 47] width 49 height 6
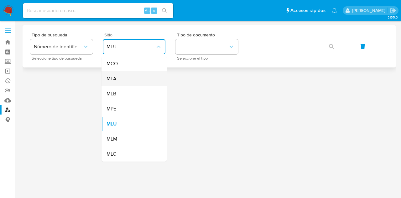
click at [134, 78] on div "MLA" at bounding box center [132, 78] width 51 height 15
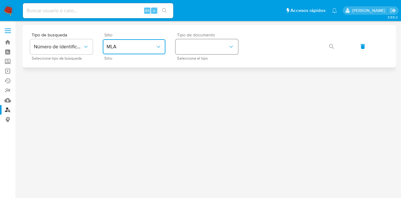
click at [199, 50] on button "identificationType" at bounding box center [207, 46] width 63 height 15
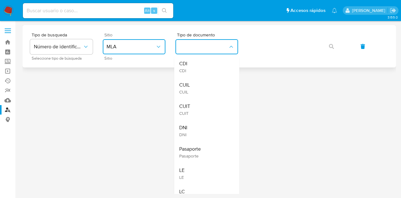
drag, startPoint x: 209, startPoint y: 82, endPoint x: 261, endPoint y: 55, distance: 58.7
click at [214, 79] on div "CUIL CUIL" at bounding box center [204, 87] width 51 height 21
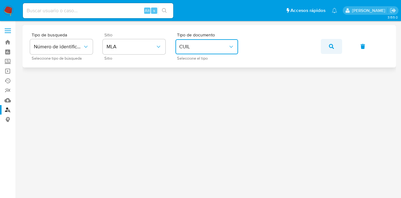
click at [335, 45] on button "button" at bounding box center [331, 46] width 21 height 15
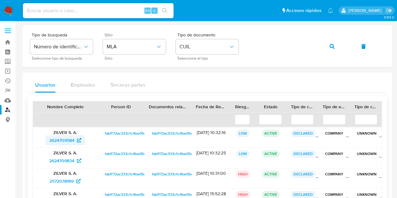
click at [58, 141] on span "2624709584" at bounding box center [61, 140] width 25 height 10
click at [326, 45] on button "button" at bounding box center [331, 46] width 21 height 15
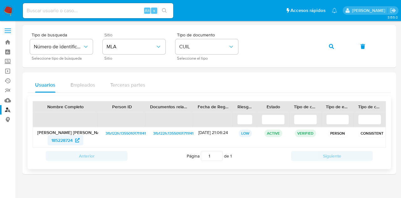
click at [65, 141] on span "185228724" at bounding box center [61, 140] width 21 height 10
click at [332, 50] on span "button" at bounding box center [331, 47] width 5 height 14
click at [63, 140] on span "321778914" at bounding box center [62, 140] width 20 height 10
click at [330, 44] on icon "button" at bounding box center [331, 46] width 5 height 5
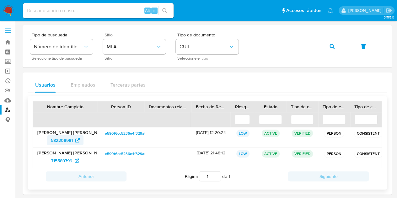
click at [61, 141] on span "582208981" at bounding box center [62, 140] width 22 height 10
click at [329, 45] on button "button" at bounding box center [331, 46] width 21 height 15
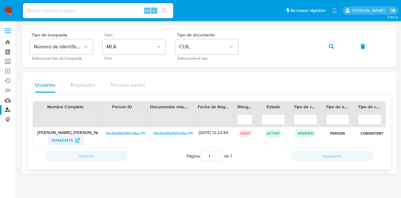
click at [62, 142] on span "1174451475" at bounding box center [62, 140] width 22 height 10
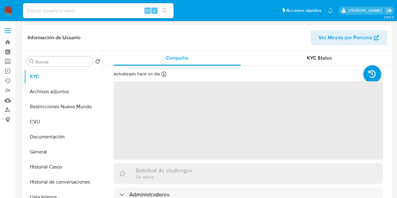
click at [336, 39] on span "Ver Mirada por Persona" at bounding box center [345, 37] width 54 height 15
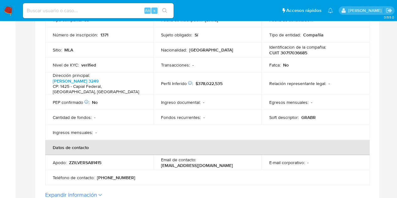
scroll to position [110, 0]
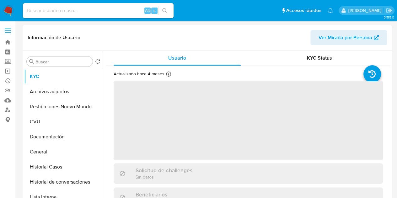
click at [344, 42] on span "Ver Mirada por Persona" at bounding box center [345, 37] width 54 height 15
select select "10"
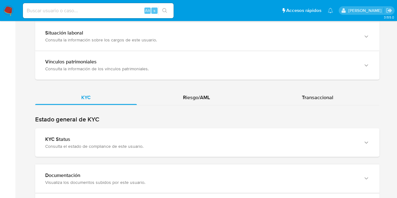
scroll to position [526, 0]
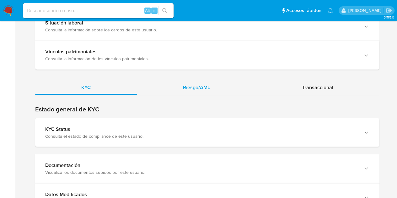
click at [213, 84] on div "Riesgo/AML" at bounding box center [196, 87] width 119 height 15
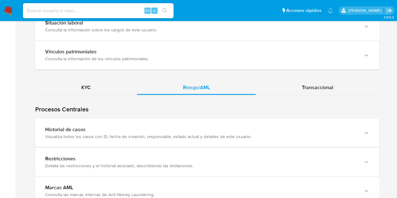
click at [132, 135] on div "Visualiza todos los casos con ID, fecha de creación, responsable, estado actual…" at bounding box center [200, 136] width 311 height 6
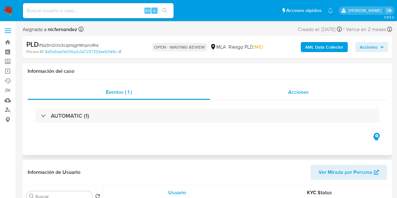
select select "10"
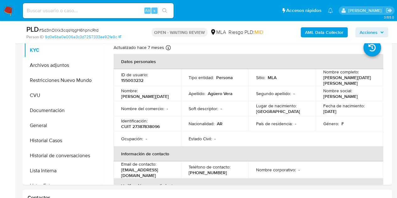
scroll to position [122, 0]
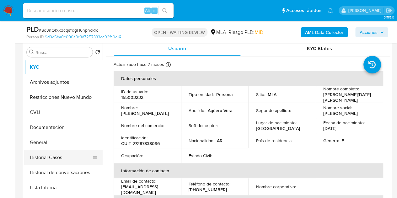
click at [46, 152] on button "Historial Casos" at bounding box center [60, 157] width 73 height 15
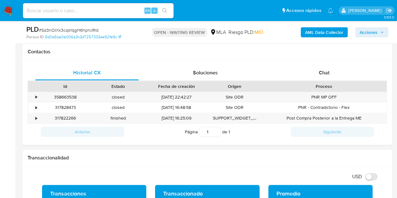
scroll to position [289, 0]
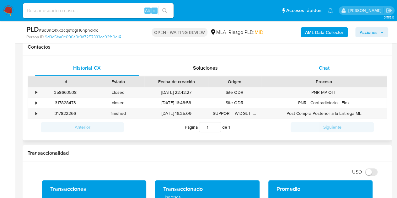
click at [324, 70] on span "Chat" at bounding box center [324, 67] width 11 height 7
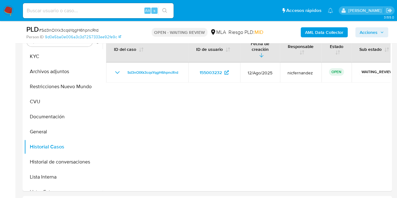
scroll to position [116, 0]
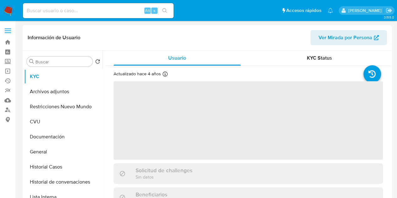
click at [343, 38] on span "Ver Mirada por Persona" at bounding box center [345, 37] width 54 height 15
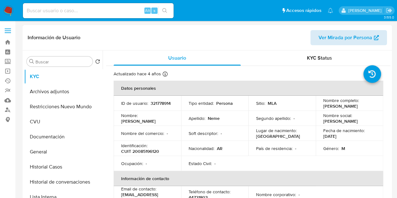
select select "10"
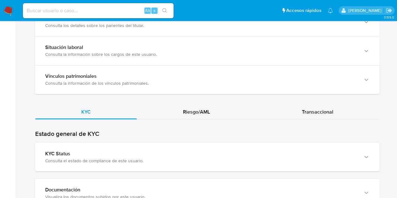
scroll to position [503, 0]
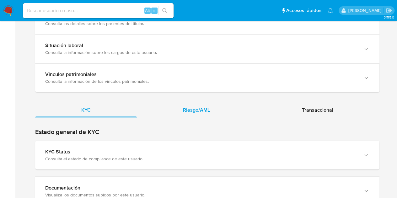
click at [206, 106] on span "Riesgo/AML" at bounding box center [196, 109] width 27 height 7
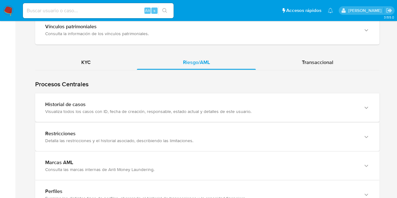
scroll to position [556, 0]
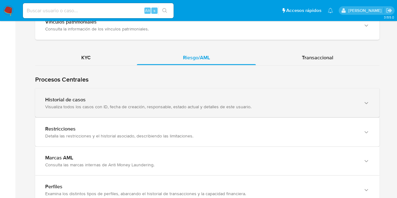
click at [289, 96] on div "Historial de casos" at bounding box center [200, 99] width 311 height 6
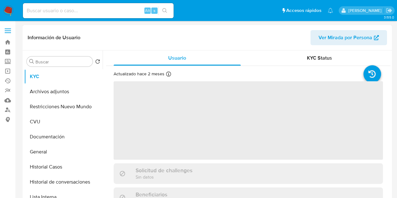
click at [339, 39] on span "Ver Mirada por Persona" at bounding box center [345, 37] width 54 height 15
select select "10"
click at [335, 35] on span "Ver Mirada por Persona" at bounding box center [345, 37] width 54 height 15
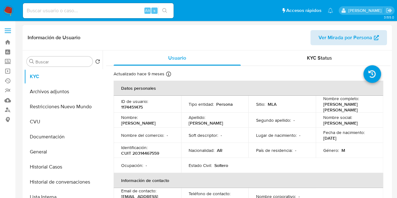
select select "10"
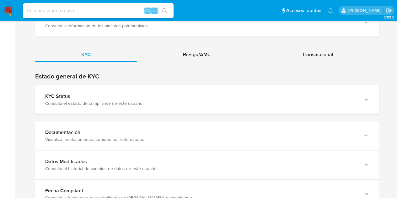
scroll to position [562, 0]
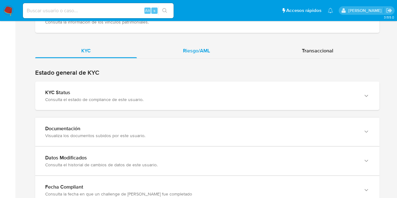
click at [213, 52] on div "Riesgo/AML" at bounding box center [196, 50] width 119 height 15
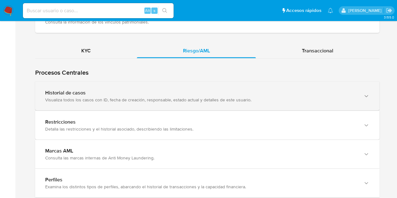
click at [148, 100] on div "Visualiza todos los casos con ID, fecha de creación, responsable, estado actual…" at bounding box center [200, 100] width 311 height 6
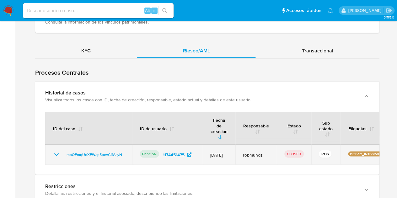
drag, startPoint x: 55, startPoint y: 147, endPoint x: 59, endPoint y: 148, distance: 3.3
click at [55, 150] on icon "Mostrar/Ocultar" at bounding box center [57, 154] width 8 height 8
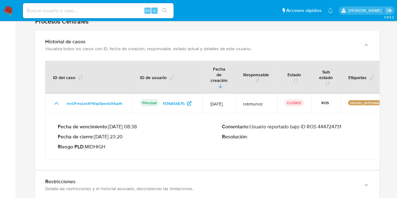
scroll to position [614, 0]
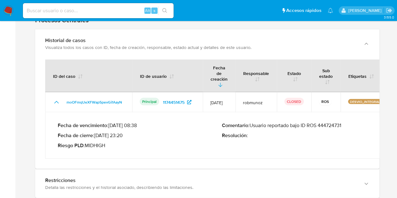
drag, startPoint x: 256, startPoint y: 119, endPoint x: 341, endPoint y: 118, distance: 85.6
click at [352, 123] on div "Comentario : Usuario reportado bajo ID ROS 444724731 Resolución :" at bounding box center [304, 135] width 164 height 26
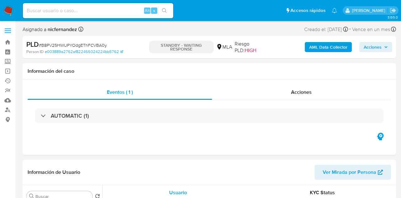
select select "10"
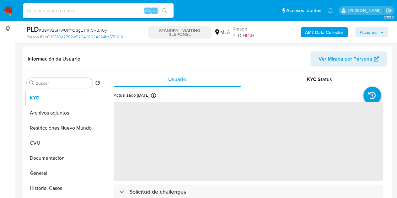
scroll to position [109, 0]
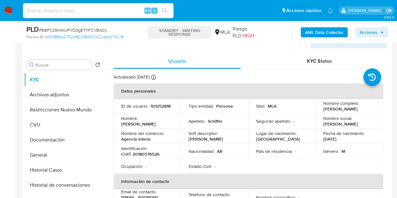
select select "10"
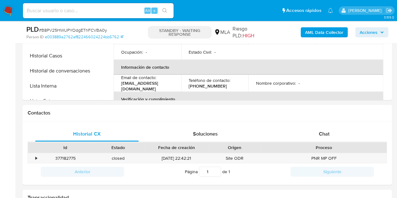
scroll to position [157, 0]
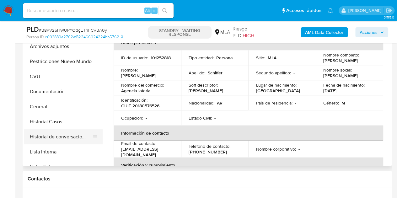
click at [55, 139] on button "Historial de conversaciones" at bounding box center [60, 136] width 73 height 15
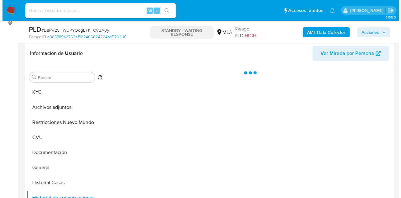
scroll to position [100, 0]
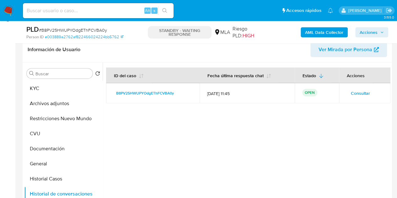
click at [361, 92] on span "Consultar" at bounding box center [359, 93] width 19 height 9
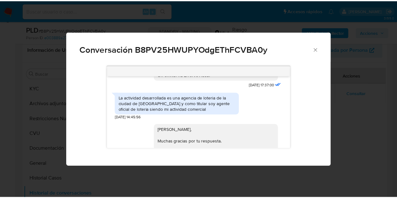
scroll to position [503, 0]
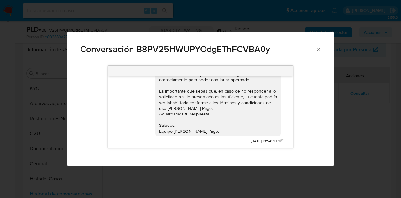
click at [318, 47] on icon "Cerrar" at bounding box center [319, 49] width 6 height 6
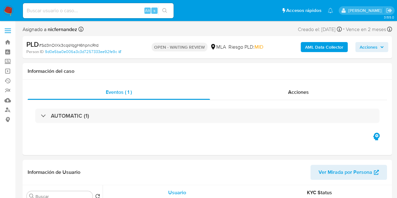
select select "10"
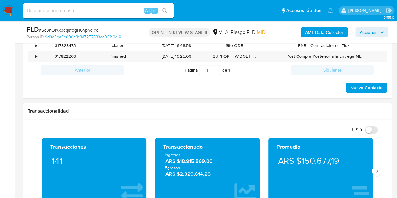
scroll to position [311, 0]
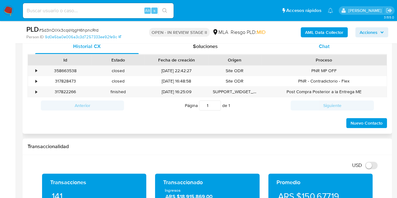
click at [327, 50] on div "Chat" at bounding box center [323, 46] width 103 height 15
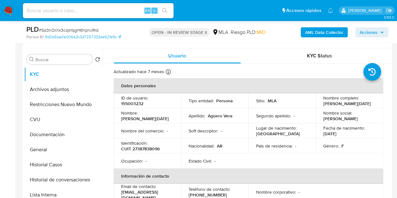
scroll to position [116, 0]
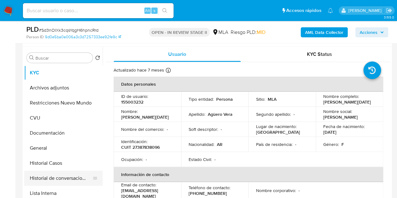
click at [55, 172] on button "Historial de conversaciones" at bounding box center [60, 178] width 73 height 15
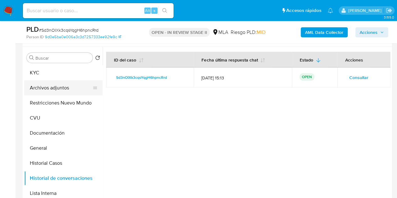
click at [52, 92] on button "Archivos adjuntos" at bounding box center [60, 87] width 73 height 15
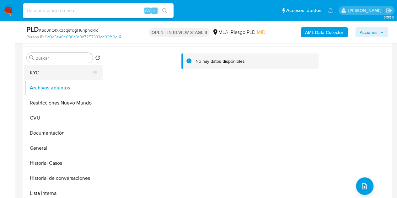
click at [66, 75] on button "KYC" at bounding box center [60, 72] width 73 height 15
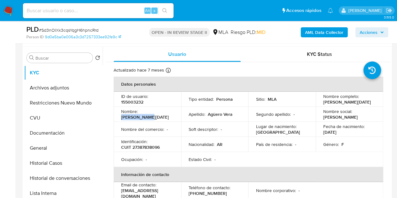
drag, startPoint x: 140, startPoint y: 115, endPoint x: 165, endPoint y: 118, distance: 25.2
click at [165, 118] on td "Nombre : Emilia Lucia" at bounding box center [146, 114] width 67 height 15
copy p "Emilia Lucia"
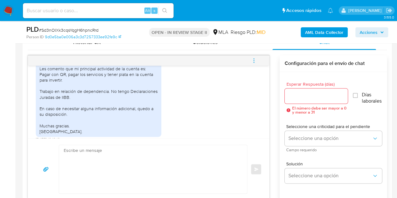
scroll to position [376, 0]
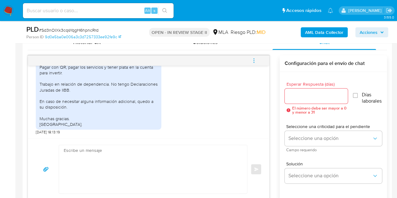
click at [126, 160] on textarea at bounding box center [151, 169] width 175 height 48
paste textarea "Hola Emilia Lucia, Esperamos que te encuentres muy bien. Muchas gracias por la …"
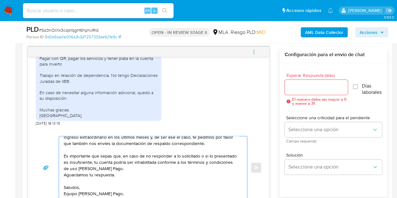
scroll to position [0, 0]
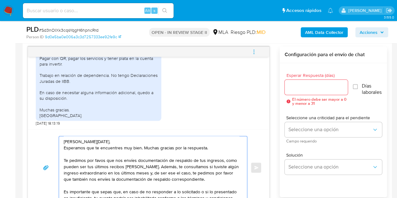
type textarea "Hola Emilia Lucia, Esperamos que te encuentres muy bien. Muchas gracias por la …"
click at [328, 84] on input "Esperar Respuesta (días)" at bounding box center [315, 87] width 63 height 8
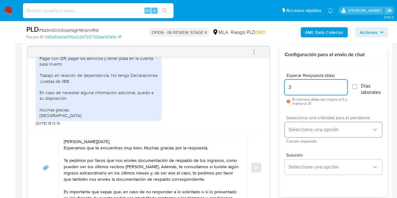
type input "3"
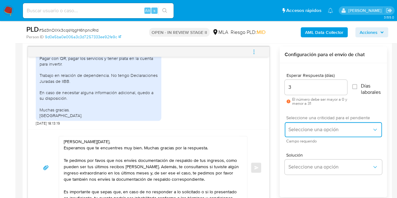
click at [312, 131] on span "Seleccione una opción" at bounding box center [329, 129] width 83 height 6
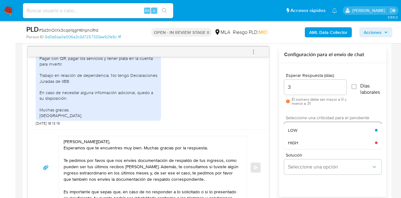
click at [308, 141] on div "HIGH" at bounding box center [331, 142] width 87 height 13
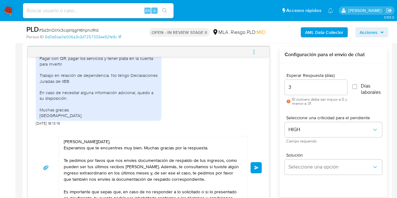
click at [271, 138] on div "18/08/2025 17:21:30 Buenas tardes, Les comento que mi principal actividad de la…" at bounding box center [207, 125] width 359 height 159
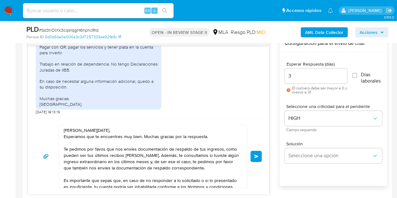
scroll to position [336, 0]
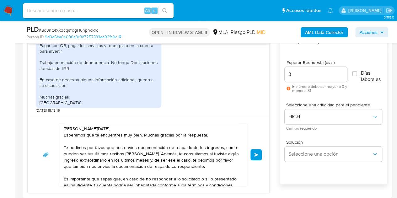
click at [280, 96] on div "Esperar Respuesta (días) 3 El número debe ser mayor a 0 y menor a 31 Días labor…" at bounding box center [332, 125] width 107 height 150
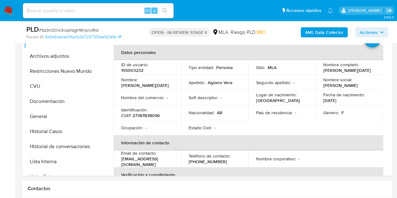
scroll to position [129, 0]
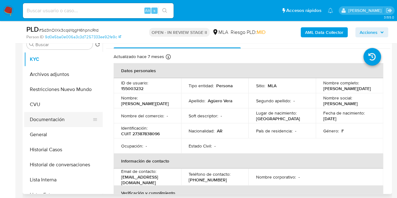
click at [56, 123] on button "Documentación" at bounding box center [60, 119] width 73 height 15
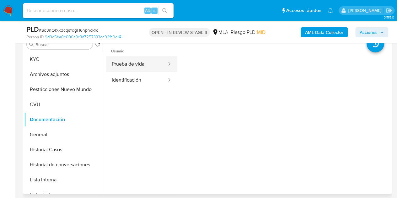
click at [144, 65] on button "Prueba de vida" at bounding box center [136, 64] width 61 height 16
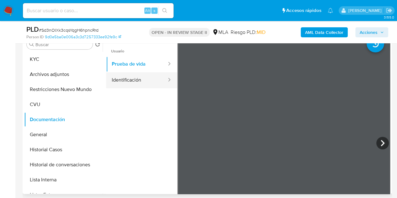
click at [142, 75] on button "Identificación" at bounding box center [136, 80] width 61 height 16
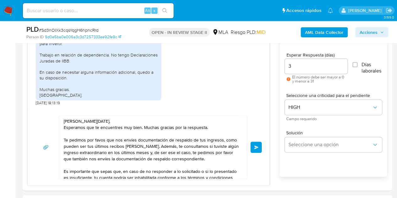
scroll to position [347, 0]
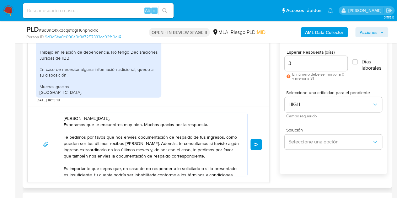
click at [100, 136] on textarea "Hola Emilia Lucia, Esperamos que te encuentres muy bien. Muchas gracias por la …" at bounding box center [151, 144] width 175 height 63
drag, startPoint x: 100, startPoint y: 136, endPoint x: 96, endPoint y: 142, distance: 7.2
click at [94, 143] on textarea "Hola Emilia Lucia, Esperamos que te encuentres muy bien. Muchas gracias por la …" at bounding box center [151, 144] width 175 height 63
click at [104, 135] on textarea "Hola Emilia Lucia, Esperamos que te encuentres muy bien. Muchas gracias por la …" at bounding box center [151, 144] width 175 height 63
click at [143, 128] on textarea "Hola Emilia Lucia, Esperamos que te encuentres muy bien. Muchas gracias por la …" at bounding box center [151, 144] width 175 height 63
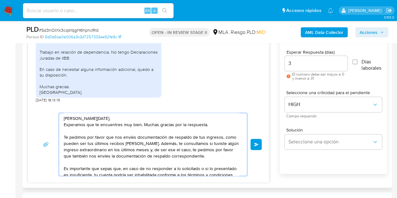
click at [208, 121] on textarea "Hola Emilia Lucia, Esperamos que te encuentres muy bien. Muchas gracias por la …" at bounding box center [151, 144] width 175 height 63
click at [208, 118] on textarea "Hola Emilia Lucia, Esperamos que te encuentres muy bien. Muchas gracias por la …" at bounding box center [151, 144] width 175 height 63
click at [218, 125] on textarea "Hola Emilia Lucia, Esperamos que te encuentres muy bien. Muchas gracias por la …" at bounding box center [151, 144] width 175 height 63
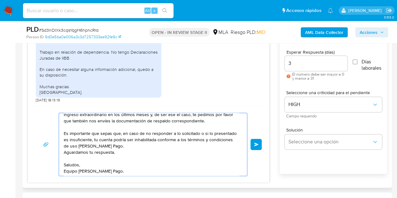
scroll to position [36, 0]
click at [186, 169] on textarea "Hola Emilia Lucia, Esperamos que te encuentres muy bien. Muchas gracias por la …" at bounding box center [151, 144] width 175 height 63
type textarea "Hola Emilia Lucia, Esperamos que te encuentres muy bien. Muchas gracias por la …"
click at [144, 197] on h1 "Transaccionalidad" at bounding box center [207, 200] width 359 height 6
click at [204, 172] on textarea "Hola Emilia Lucia, Esperamos que te encuentres muy bien. Muchas gracias por la …" at bounding box center [151, 144] width 175 height 63
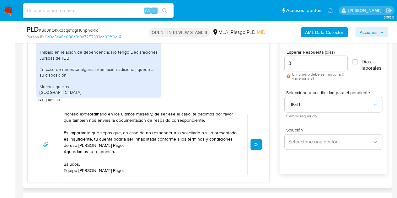
click at [254, 144] on span "Enviar" at bounding box center [256, 144] width 4 height 4
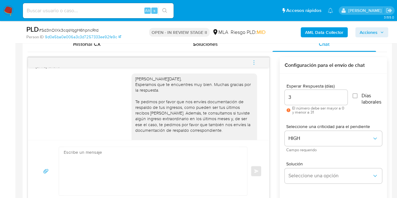
scroll to position [430, 0]
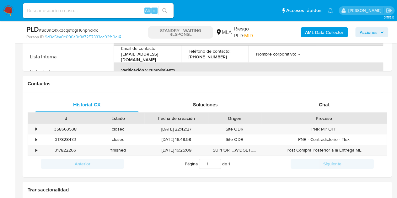
scroll to position [282, 0]
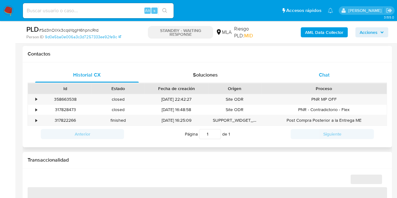
click at [330, 77] on div "Chat" at bounding box center [323, 74] width 103 height 15
select select "10"
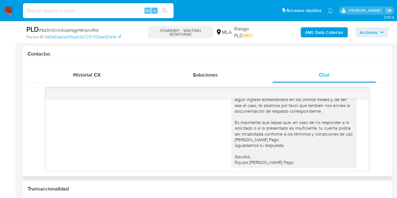
scroll to position [503, 0]
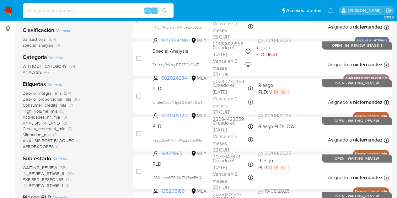
scroll to position [102, 0]
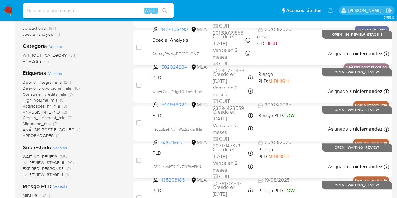
click at [50, 155] on span "WAITING_REVIEW" at bounding box center [40, 156] width 34 height 6
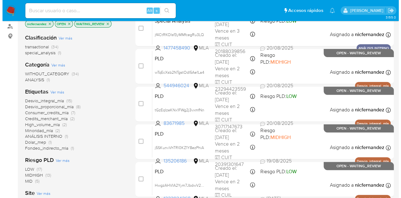
scroll to position [80, 0]
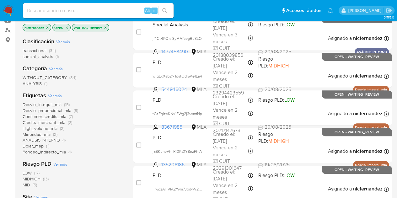
click at [58, 93] on span "Ver más" at bounding box center [55, 96] width 14 height 6
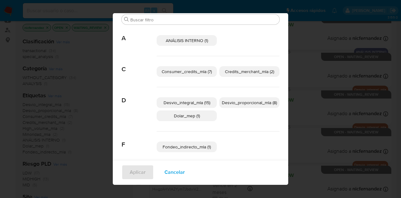
scroll to position [23, 0]
click at [255, 99] on span "Desvio_proporcional_mla (8)" at bounding box center [249, 102] width 55 height 6
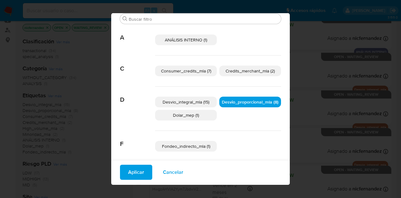
click at [136, 171] on span "Aplicar" at bounding box center [136, 172] width 16 height 14
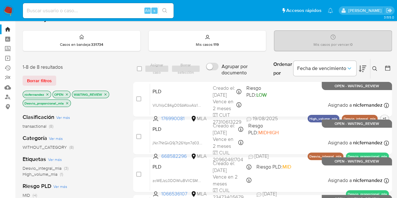
scroll to position [15, 0]
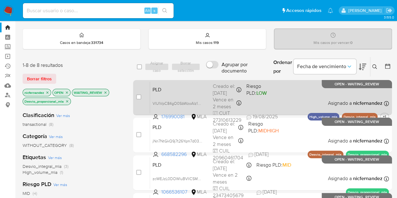
click at [167, 94] on div "PLD VlUIVpC84gO0SbWzoAIz1PW1 176990081 MLA Riesgo PLD: LOW Creado el: 12/08/202…" at bounding box center [269, 98] width 239 height 32
click at [137, 97] on input "checkbox" at bounding box center [138, 96] width 5 height 5
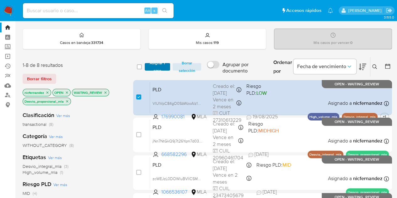
click at [157, 65] on span "Asignar 1 caso" at bounding box center [157, 67] width 19 height 6
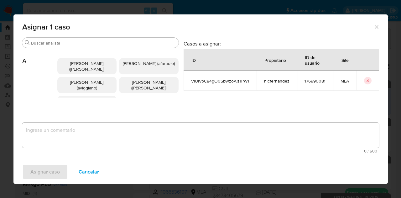
click at [378, 25] on icon "Cerrar ventana" at bounding box center [377, 27] width 6 height 6
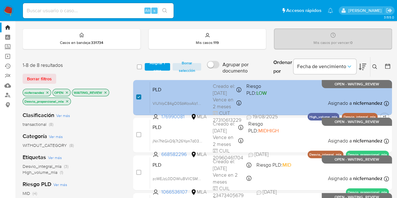
click at [138, 96] on input "checkbox" at bounding box center [138, 96] width 5 height 5
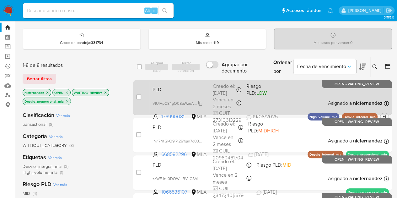
click at [201, 103] on span "VlUIVpC84gO0SbWzoAIz1PW1" at bounding box center [178, 102] width 52 height 7
click at [140, 96] on input "checkbox" at bounding box center [138, 96] width 5 height 5
checkbox input "true"
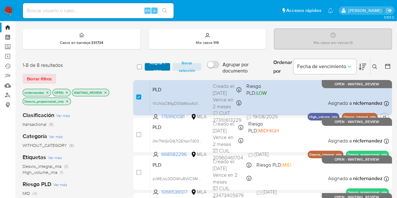
click at [156, 64] on span "Asignar 1 caso" at bounding box center [157, 67] width 19 height 6
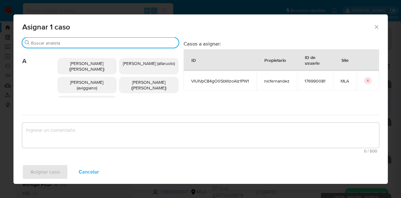
click at [85, 42] on input "Buscar" at bounding box center [103, 43] width 145 height 6
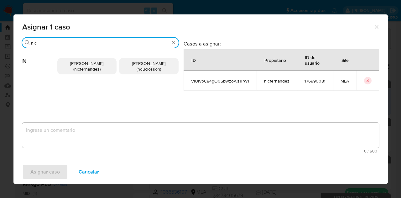
type input "nic"
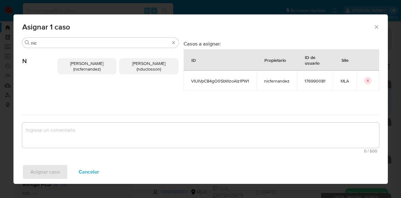
click at [90, 71] on span "Nicolas Fernandez Allen (nicfernandez)" at bounding box center [86, 66] width 33 height 12
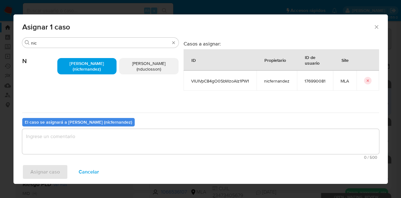
drag, startPoint x: 97, startPoint y: 125, endPoint x: 96, endPoint y: 137, distance: 11.6
click at [97, 129] on div "El caso se asignará a Nicolas Fernandez Allen (nicfernandez) 0 / 500 500 caract…" at bounding box center [200, 138] width 357 height 50
click at [95, 143] on textarea "assign-modal" at bounding box center [200, 141] width 357 height 25
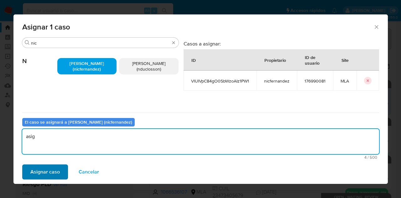
type textarea "asig"
click at [44, 171] on span "Asignar caso" at bounding box center [44, 172] width 29 height 14
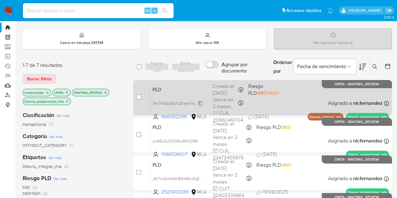
click at [200, 106] on span "jNn7NtGkQ9j7t26Yqm7d03an" at bounding box center [177, 102] width 51 height 7
click at [179, 96] on div "PLD jNn7NtGkQ9j7t26Yqm7d03an 668582296 MLA Riesgo PLD: MIDHIGH Creado el: 12/08…" at bounding box center [269, 98] width 239 height 32
click at [137, 97] on input "checkbox" at bounding box center [138, 96] width 5 height 5
checkbox input "true"
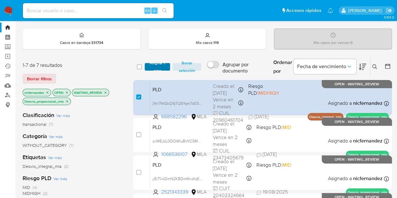
click at [152, 66] on span "Asignar 1 caso" at bounding box center [157, 67] width 19 height 6
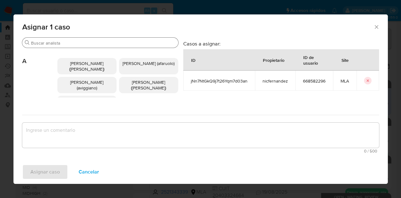
click at [56, 45] on input "Buscar" at bounding box center [103, 43] width 145 height 6
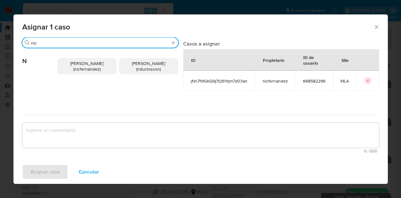
type input "nic"
click at [81, 70] on span "Nicolas Fernandez Allen (nicfernandez)" at bounding box center [86, 66] width 33 height 12
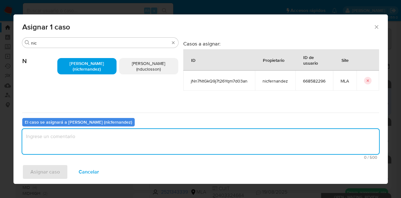
click at [104, 138] on textarea "assign-modal" at bounding box center [200, 141] width 357 height 25
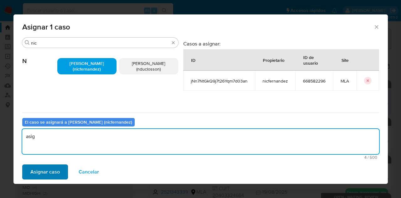
type textarea "asig"
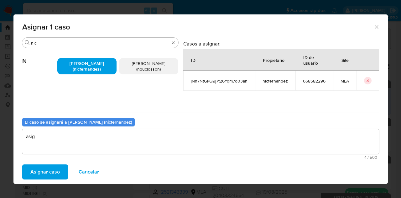
click at [51, 168] on span "Asignar caso" at bounding box center [44, 172] width 29 height 14
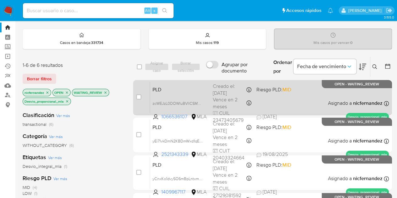
click at [175, 93] on div "PLD zcWEJzL0DOWIuBVIlCSM5c12 1066536107 MLA Riesgo PLD: MID Creado el: 12/08/20…" at bounding box center [269, 98] width 239 height 32
click at [201, 104] on span "zcWEJzL0DOWIuBVIlCSM5c12" at bounding box center [178, 102] width 53 height 7
click at [137, 98] on input "checkbox" at bounding box center [138, 96] width 5 height 5
checkbox input "true"
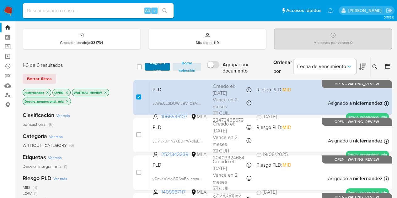
click at [155, 69] on span "Asignar 1 caso" at bounding box center [157, 67] width 19 height 6
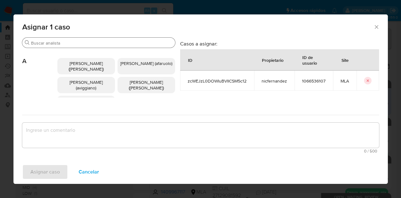
click at [53, 44] on input "Buscar" at bounding box center [102, 43] width 142 height 6
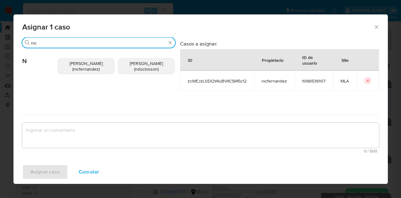
type input "nic"
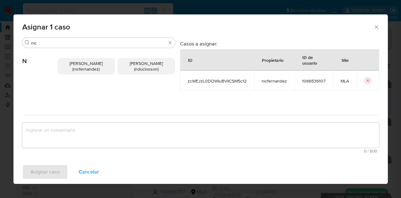
click at [75, 71] on span "Nicolas Fernandez Allen (nicfernandez)" at bounding box center [86, 66] width 33 height 12
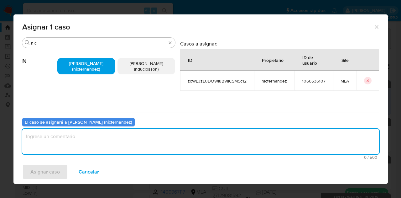
click at [106, 146] on textarea "assign-modal" at bounding box center [200, 141] width 357 height 25
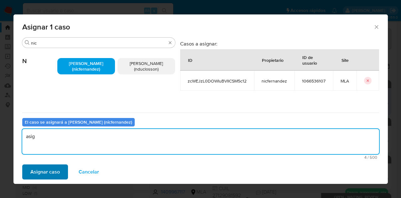
type textarea "asig"
click at [51, 173] on span "Asignar caso" at bounding box center [44, 172] width 29 height 14
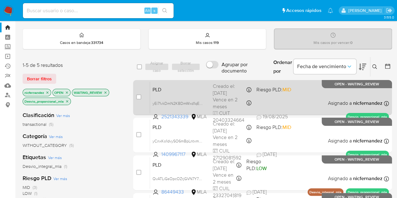
click at [167, 87] on span "PLD" at bounding box center [179, 89] width 55 height 8
click at [165, 85] on span "PLD" at bounding box center [179, 89] width 55 height 8
click at [168, 88] on span "PLD" at bounding box center [179, 89] width 55 height 8
click at [200, 101] on span "yEi71vkDmN2KBDmWxd1qE9Jf" at bounding box center [178, 102] width 52 height 7
click at [188, 92] on div "PLD yEi71vkDmN2KBDmWxd1qE9Jf 2521343339 MLA Riesgo PLD: MID Creado el: 12/08/20…" at bounding box center [269, 98] width 239 height 32
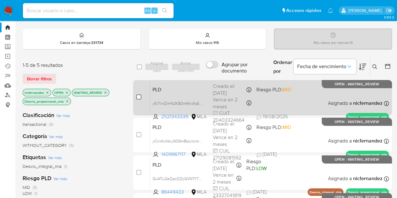
click at [140, 97] on input "checkbox" at bounding box center [138, 96] width 5 height 5
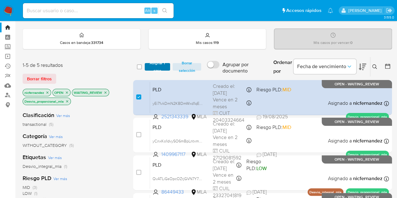
click at [154, 64] on span "Asignar 1 caso" at bounding box center [157, 67] width 19 height 6
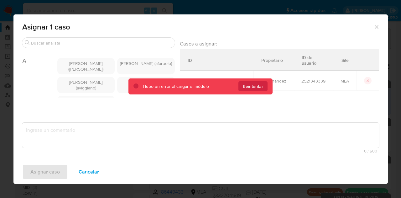
click at [65, 40] on div "Buscar A Abril Karina Medzovich (amedzovich) Agostina Dinora Faruolo (afaruolo)…" at bounding box center [200, 96] width 357 height 118
click at [375, 26] on icon "Cerrar ventana" at bounding box center [377, 27] width 6 height 6
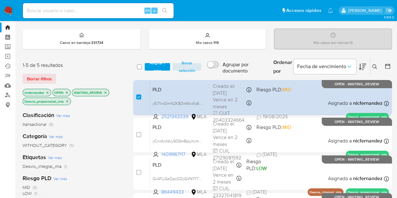
click at [153, 65] on span "Asignar 1 caso" at bounding box center [157, 67] width 19 height 6
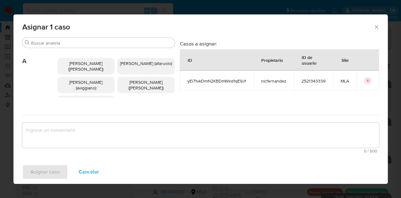
click at [377, 24] on icon "Cerrar ventana" at bounding box center [377, 27] width 6 height 6
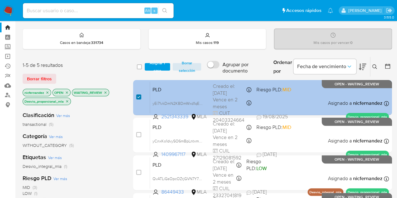
click at [138, 95] on input "checkbox" at bounding box center [138, 96] width 5 height 5
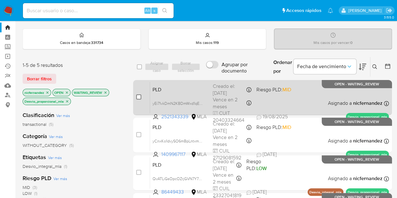
click at [140, 96] on input "checkbox" at bounding box center [138, 96] width 5 height 5
checkbox input "true"
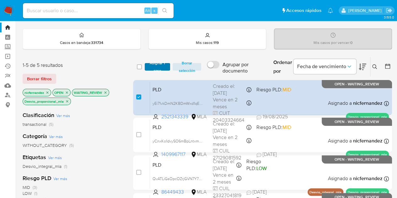
click at [160, 65] on span "Asignar 1 caso" at bounding box center [157, 67] width 19 height 6
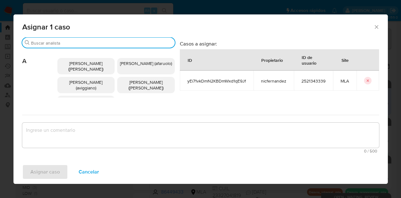
click at [88, 43] on input "Buscar" at bounding box center [101, 43] width 141 height 6
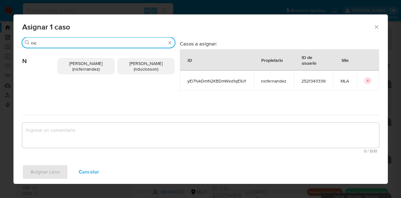
type input "nic"
click at [87, 62] on span "Nicolas Fernandez Allen (nicfernandez)" at bounding box center [85, 66] width 33 height 12
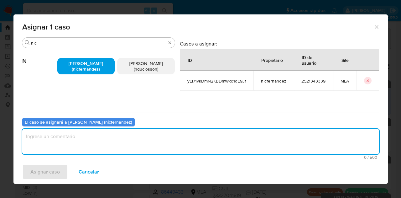
click at [89, 135] on textarea "assign-modal" at bounding box center [200, 141] width 357 height 25
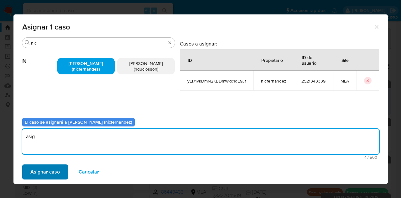
type textarea "asig"
click at [56, 170] on span "Asignar caso" at bounding box center [44, 172] width 29 height 14
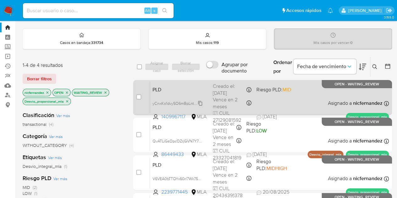
click at [200, 100] on span "yCnxKo1dvySO6mBpLntxmOTD" at bounding box center [179, 102] width 55 height 7
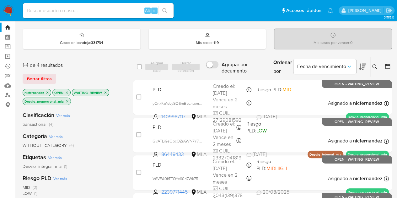
click at [74, 76] on div "Borrar filtros" at bounding box center [73, 79] width 100 height 10
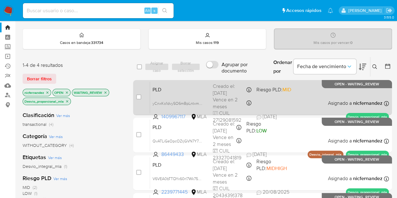
click at [176, 90] on span "PLD" at bounding box center [179, 89] width 55 height 8
click at [138, 94] on input "checkbox" at bounding box center [138, 96] width 5 height 5
checkbox input "true"
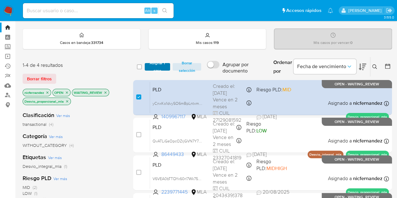
click at [154, 64] on span "Asignar 1 caso" at bounding box center [157, 67] width 19 height 6
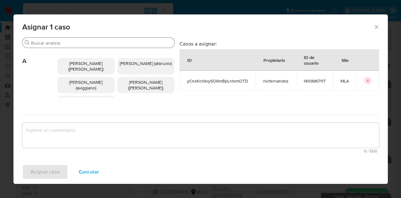
click at [73, 40] on div "Buscar" at bounding box center [98, 43] width 152 height 10
click at [71, 45] on input "Buscar" at bounding box center [101, 43] width 141 height 6
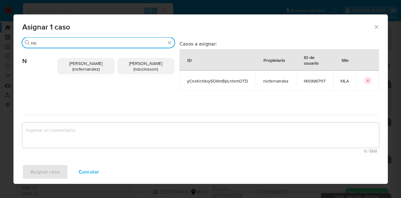
type input "nic"
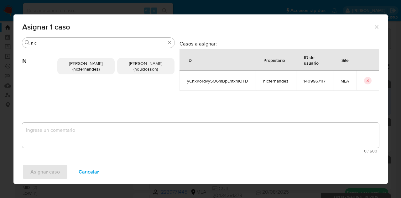
click at [85, 64] on span "Nicolas Fernandez Allen (nicfernandez)" at bounding box center [85, 66] width 33 height 12
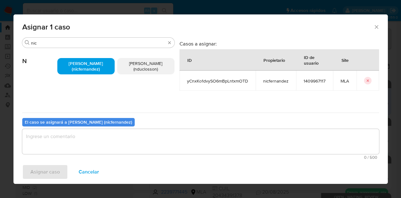
click at [102, 142] on textarea "assign-modal" at bounding box center [200, 141] width 357 height 25
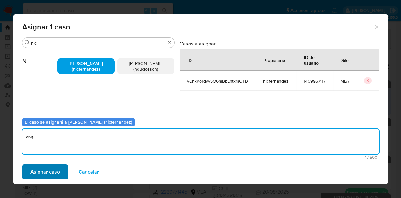
type textarea "asig"
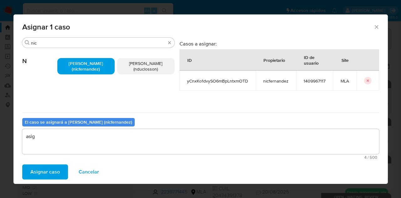
click at [55, 168] on span "Asignar caso" at bounding box center [44, 172] width 29 height 14
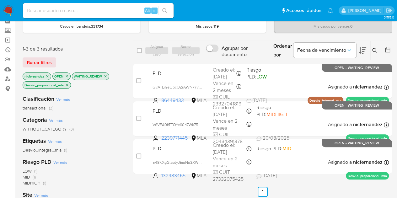
scroll to position [27, 0]
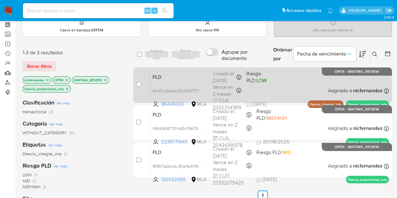
click at [179, 77] on span "PLD" at bounding box center [179, 76] width 55 height 8
click at [200, 89] on span "QvATLiGsOpcOZrjGVN7Y7nvq" at bounding box center [178, 90] width 52 height 7
click at [139, 82] on input "checkbox" at bounding box center [138, 84] width 5 height 5
checkbox input "true"
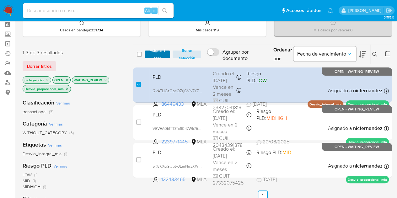
click at [154, 51] on span "Asignar 1 caso" at bounding box center [157, 54] width 19 height 6
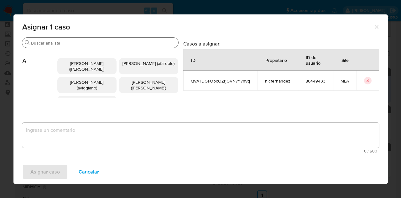
click at [55, 43] on input "Buscar" at bounding box center [103, 43] width 145 height 6
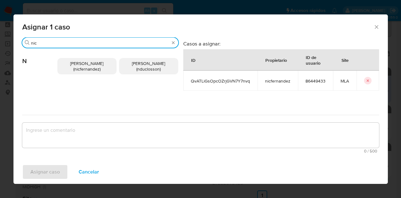
type input "nic"
click at [88, 73] on p "Nicolas Fernandez Allen (nicfernandez)" at bounding box center [86, 66] width 59 height 16
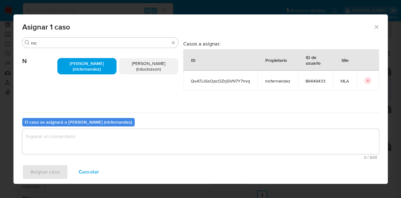
click at [106, 130] on textarea "assign-modal" at bounding box center [200, 141] width 357 height 25
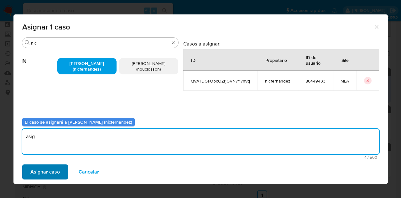
type textarea "asig"
click at [40, 167] on span "Asignar caso" at bounding box center [44, 172] width 29 height 14
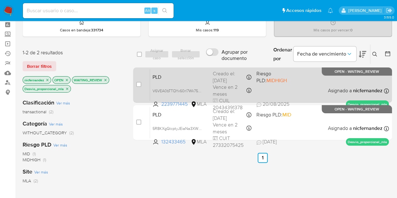
click at [184, 78] on span "PLD" at bounding box center [179, 76] width 55 height 8
click at [199, 89] on span "V6VEA0bTTQYx60rl7Wk75Wu5" at bounding box center [178, 90] width 53 height 7
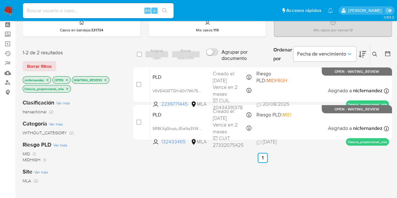
drag, startPoint x: 138, startPoint y: 84, endPoint x: 153, endPoint y: 56, distance: 31.3
click at [138, 84] on input "checkbox" at bounding box center [138, 84] width 5 height 5
checkbox input "true"
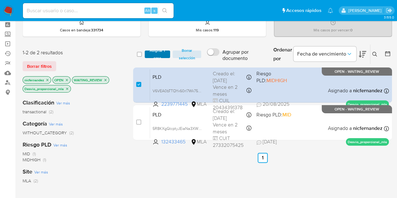
click at [154, 53] on span "Asignar 1 caso" at bounding box center [157, 54] width 19 height 6
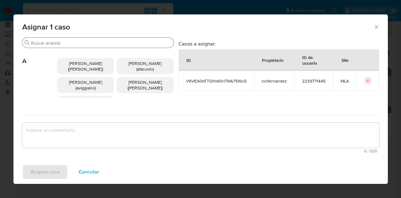
click at [74, 40] on input "Buscar" at bounding box center [101, 43] width 140 height 6
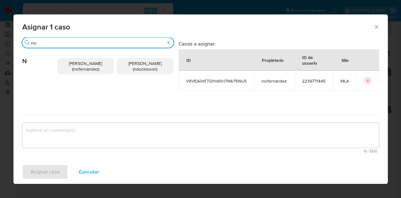
type input "nic"
click at [76, 59] on p "Nicolas Fernandez Allen (nicfernandez)" at bounding box center [85, 66] width 57 height 16
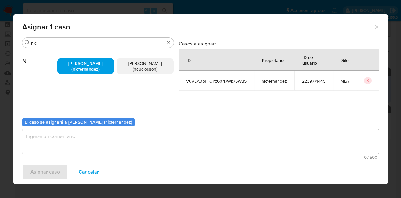
click at [89, 141] on textarea "assign-modal" at bounding box center [200, 141] width 357 height 25
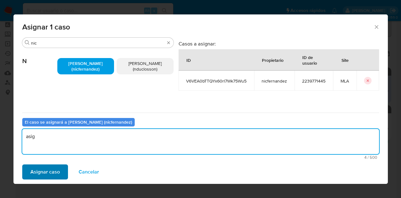
type textarea "asig"
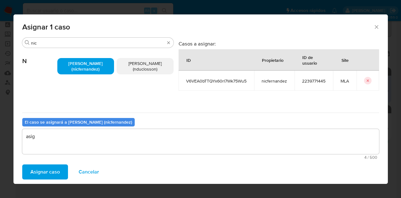
click at [53, 172] on span "Asignar caso" at bounding box center [44, 172] width 29 height 14
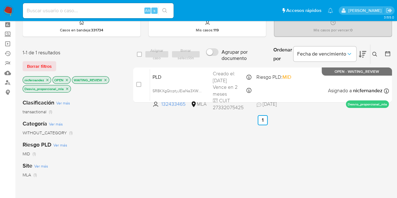
scroll to position [0, 0]
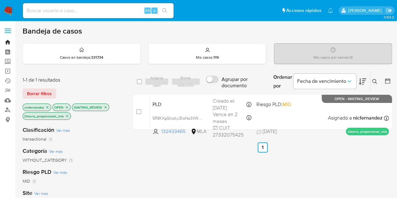
click at [11, 41] on link "Bandeja" at bounding box center [37, 42] width 75 height 10
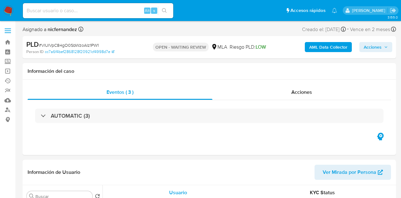
select select "10"
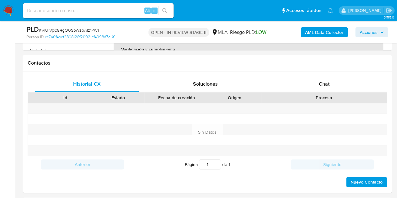
select select "10"
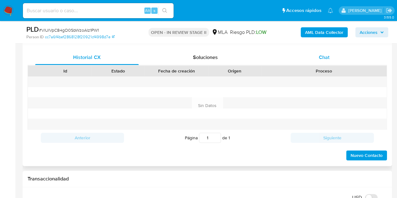
click at [337, 60] on div "Chat" at bounding box center [323, 57] width 103 height 15
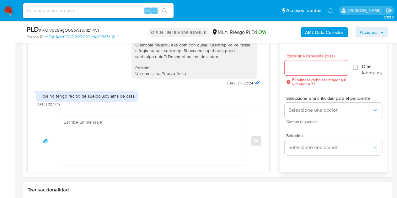
scroll to position [126, 0]
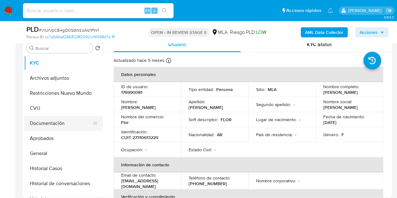
drag, startPoint x: 60, startPoint y: 123, endPoint x: 91, endPoint y: 122, distance: 31.4
click at [59, 123] on button "Documentación" at bounding box center [60, 123] width 73 height 15
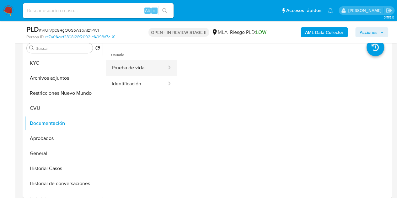
click at [136, 72] on button "Prueba de vida" at bounding box center [136, 68] width 61 height 16
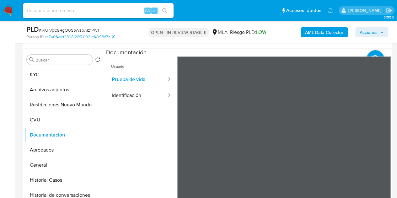
scroll to position [113, 0]
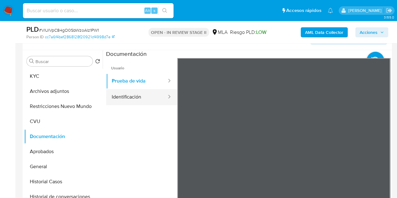
click at [136, 94] on button "Identificación" at bounding box center [136, 97] width 61 height 16
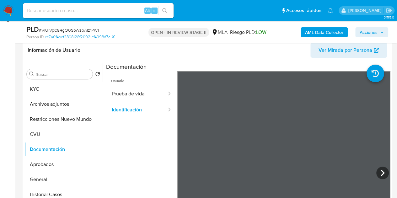
scroll to position [93, 0]
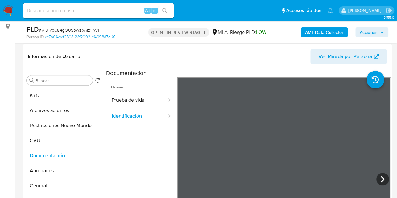
click at [318, 54] on button "Ver Mirada por Persona" at bounding box center [348, 56] width 76 height 15
click at [70, 95] on button "KYC" at bounding box center [60, 95] width 73 height 15
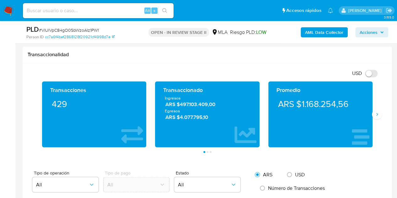
scroll to position [480, 0]
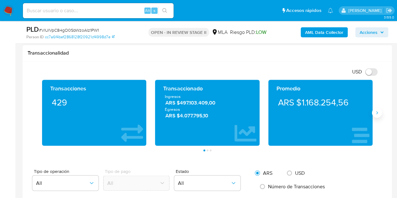
click at [376, 111] on icon "Siguiente" at bounding box center [377, 112] width 2 height 3
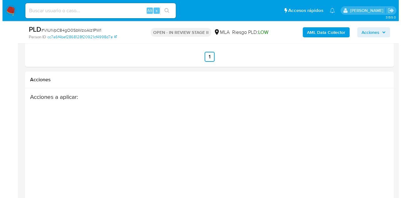
scroll to position [1173, 0]
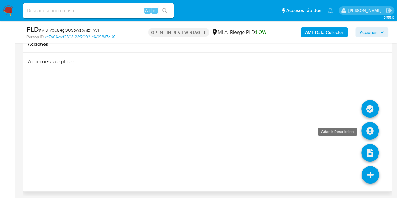
click at [368, 132] on icon at bounding box center [370, 131] width 18 height 18
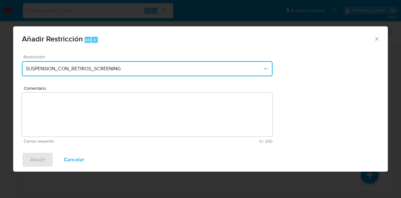
click at [173, 67] on span "SUSPENSION_CON_RETIROS_SCREENING" at bounding box center [144, 69] width 237 height 6
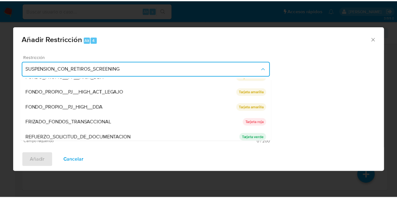
scroll to position [133, 0]
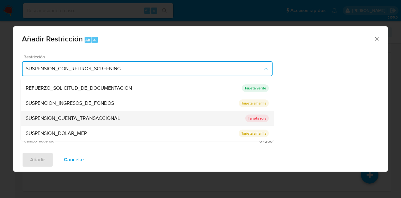
click at [135, 119] on div "SUSPENSION_CUENTA_TRANSACCIONAL" at bounding box center [136, 118] width 220 height 15
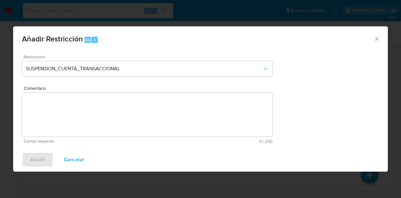
click at [121, 118] on textarea "Comentario" at bounding box center [147, 114] width 251 height 44
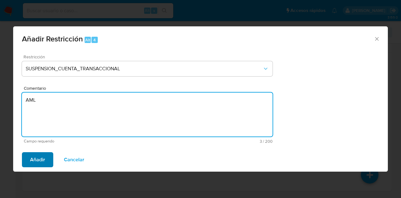
type textarea "AML"
click at [43, 155] on span "Añadir" at bounding box center [37, 160] width 15 height 14
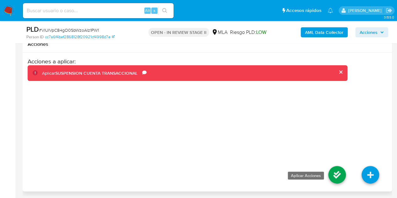
click at [337, 174] on icon at bounding box center [337, 175] width 18 height 18
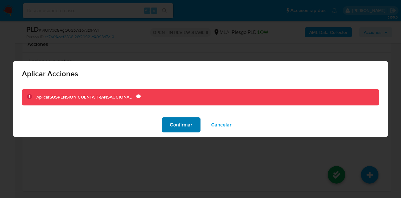
click at [181, 121] on span "Confirmar" at bounding box center [181, 125] width 23 height 14
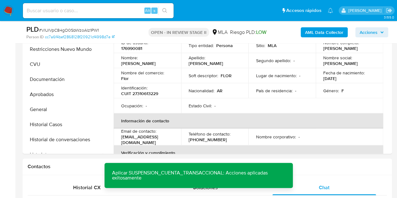
scroll to position [142, 0]
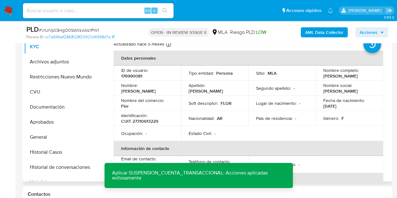
drag, startPoint x: 139, startPoint y: 88, endPoint x: 174, endPoint y: 88, distance: 35.1
click at [174, 88] on td "Nombre : Maria Florencia" at bounding box center [146, 88] width 67 height 15
copy div "Maria Florencia"
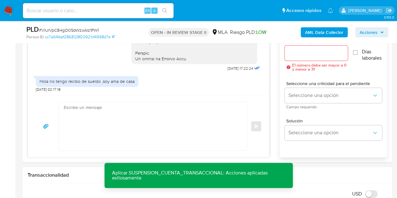
scroll to position [366, 0]
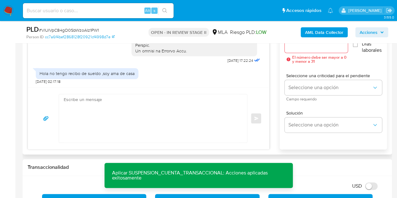
click at [192, 114] on textarea at bounding box center [151, 118] width 175 height 48
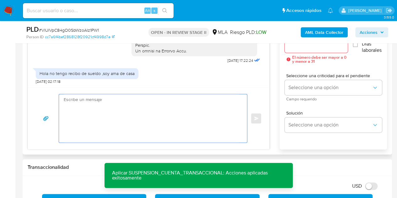
paste textarea "Hola María Florencia, Muchas gracias por la respuesta. Analizamos tu caso y not…"
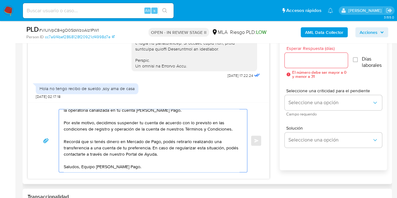
scroll to position [0, 0]
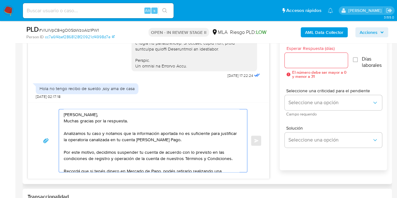
type textarea "Hola María Florencia, Muchas gracias por la respuesta. Analizamos tu caso y not…"
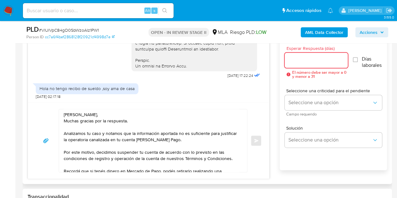
click at [309, 61] on input "Esperar Respuesta (días)" at bounding box center [315, 60] width 63 height 8
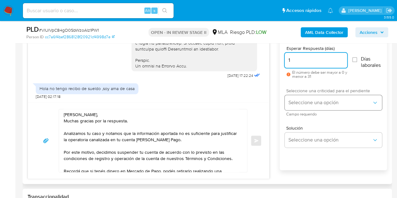
type input "1"
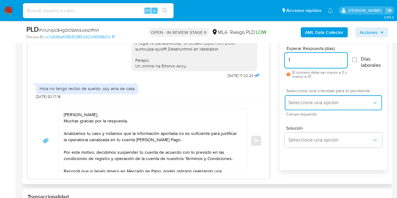
click at [300, 105] on button "Seleccione una opción" at bounding box center [332, 102] width 97 height 15
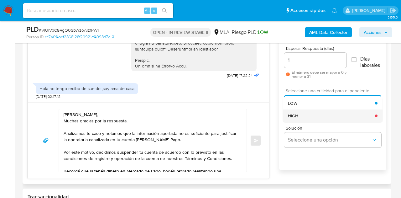
click at [303, 113] on div "HIGH" at bounding box center [331, 115] width 87 height 13
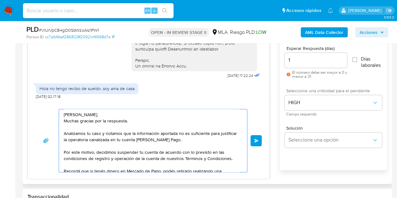
scroll to position [29, 0]
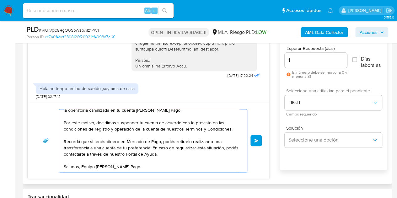
click at [255, 139] on span "Enviar" at bounding box center [256, 141] width 4 height 4
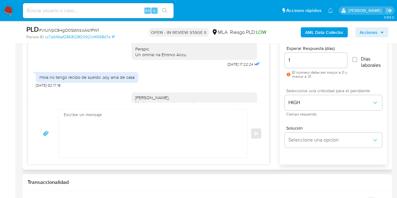
scroll to position [423, 0]
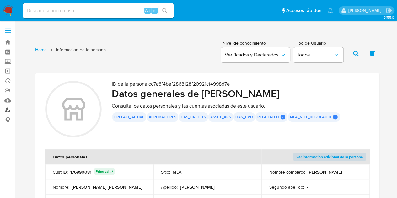
click at [11, 109] on link "Buscador de personas" at bounding box center [37, 110] width 75 height 10
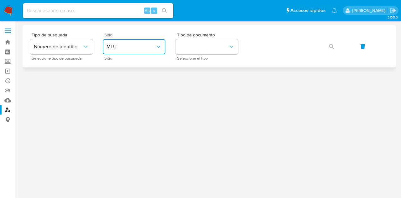
drag, startPoint x: 137, startPoint y: 42, endPoint x: 137, endPoint y: 52, distance: 10.0
click at [137, 41] on button "MLU" at bounding box center [134, 46] width 63 height 15
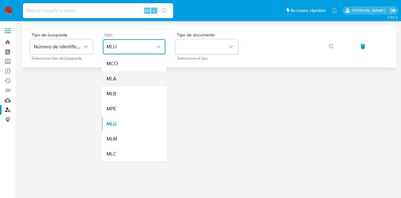
click at [134, 76] on div "MLA" at bounding box center [132, 78] width 51 height 15
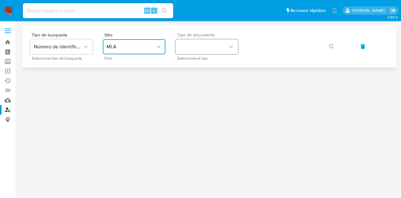
drag, startPoint x: 195, startPoint y: 50, endPoint x: 197, endPoint y: 54, distance: 3.5
click at [196, 52] on button "identificationType" at bounding box center [207, 46] width 63 height 15
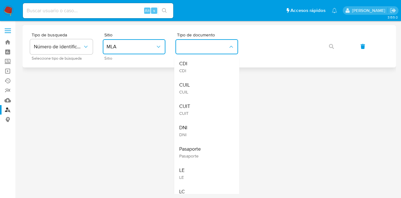
drag, startPoint x: 197, startPoint y: 54, endPoint x: 278, endPoint y: 57, distance: 81.0
click at [201, 86] on div "CUIL CUIL" at bounding box center [204, 87] width 51 height 21
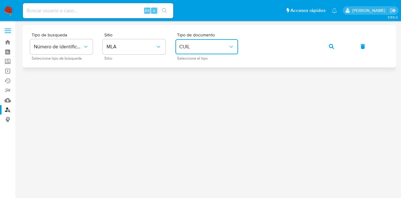
drag, startPoint x: 334, startPoint y: 44, endPoint x: 315, endPoint y: 66, distance: 28.4
click at [334, 45] on button "button" at bounding box center [331, 46] width 21 height 15
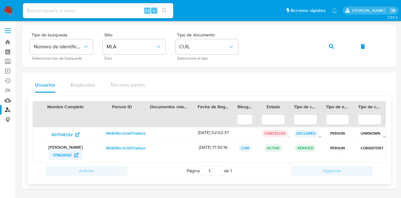
click at [65, 155] on span "17963690" at bounding box center [62, 155] width 19 height 10
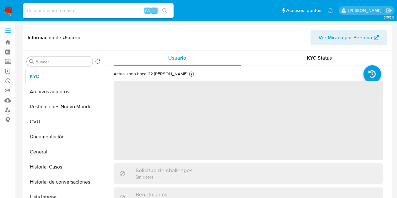
click at [322, 42] on span "Ver Mirada por Persona" at bounding box center [345, 37] width 54 height 15
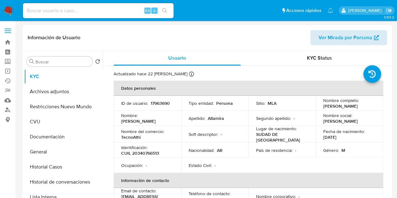
select select "10"
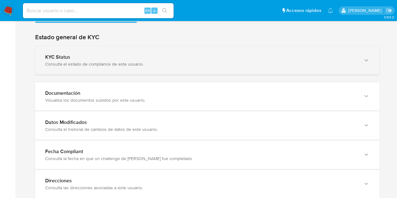
scroll to position [589, 0]
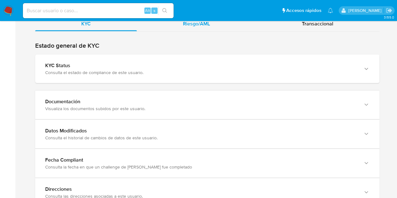
click at [209, 29] on div "Riesgo/AML" at bounding box center [196, 23] width 119 height 15
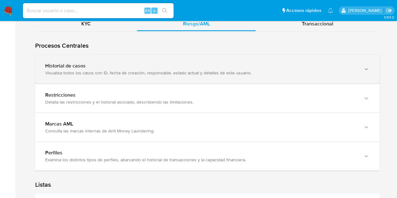
click at [58, 65] on div "Historial de casos" at bounding box center [200, 65] width 311 height 6
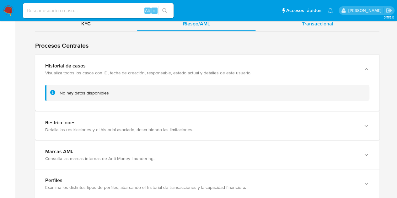
click at [303, 25] on span "Transaccional" at bounding box center [317, 23] width 31 height 7
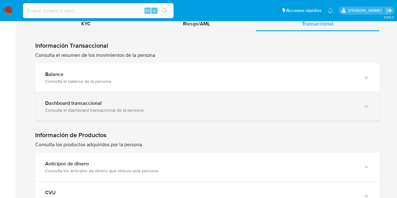
click at [206, 111] on div "Consulta el dashboard transaccional de la persona" at bounding box center [200, 110] width 311 height 6
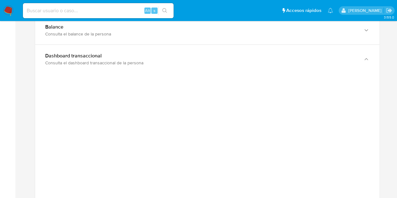
scroll to position [650, 0]
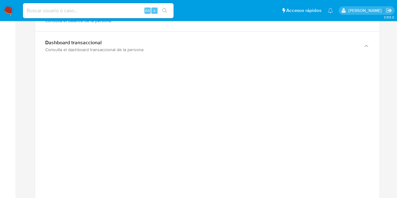
click at [13, 156] on aside "Bandeja Tablero Screening Búsqueda en Listas Watchlist Herramientas Operaciones…" at bounding box center [7, 95] width 15 height 1491
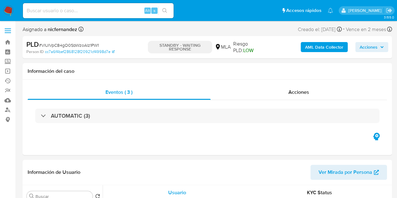
select select "10"
click at [9, 40] on link "Bandeja" at bounding box center [37, 42] width 75 height 10
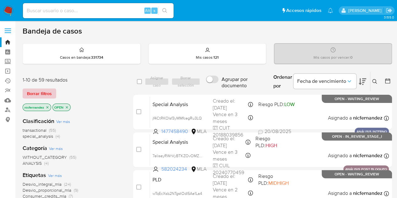
click at [51, 91] on span "Borrar filtros" at bounding box center [39, 93] width 25 height 9
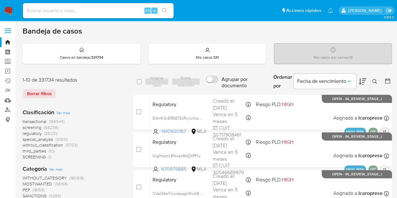
click at [372, 81] on icon at bounding box center [374, 81] width 5 height 5
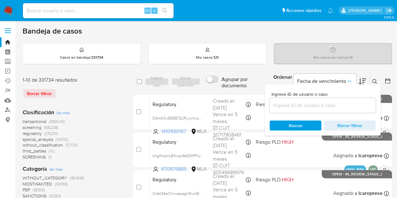
click at [324, 103] on input at bounding box center [322, 105] width 106 height 8
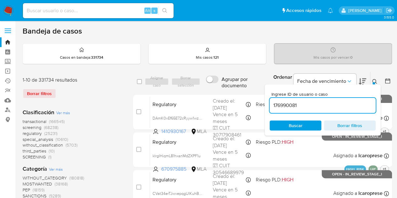
type input "176990081"
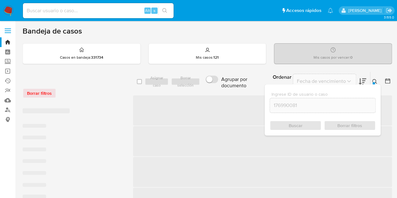
drag, startPoint x: 375, startPoint y: 78, endPoint x: 354, endPoint y: 82, distance: 21.2
click at [375, 78] on button at bounding box center [375, 82] width 10 height 8
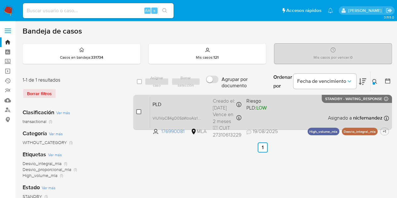
click at [138, 111] on input "checkbox" at bounding box center [138, 111] width 5 height 5
checkbox input "true"
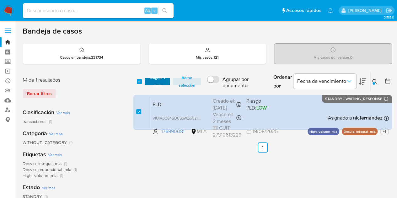
click at [157, 82] on span "Asignar 1 caso" at bounding box center [157, 81] width 19 height 6
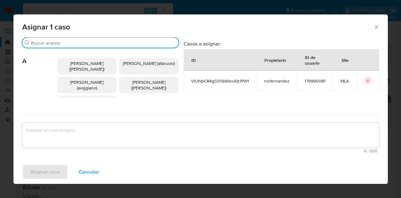
click at [82, 45] on input "Buscar" at bounding box center [103, 43] width 145 height 6
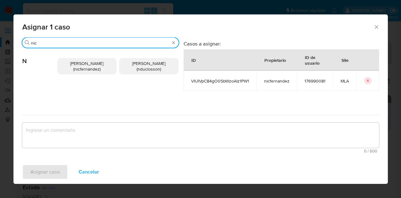
type input "nic"
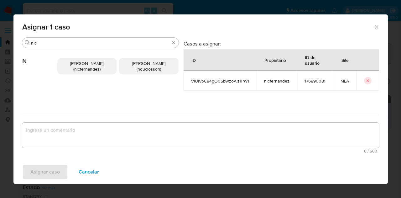
click at [85, 67] on span "Nicolas Fernandez Allen (nicfernandez)" at bounding box center [86, 66] width 33 height 12
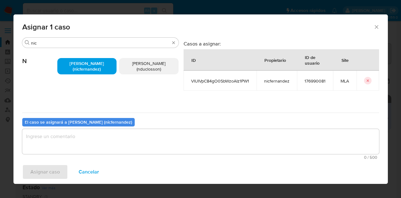
click at [95, 143] on textarea "assign-modal" at bounding box center [200, 141] width 357 height 25
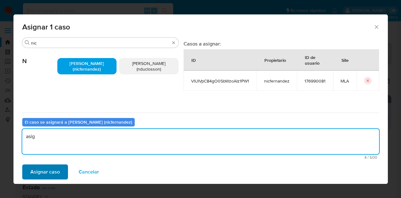
type textarea "asig"
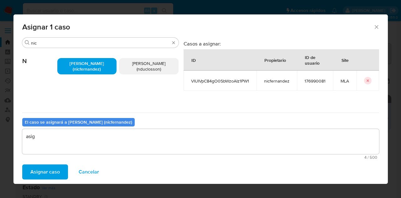
click at [50, 170] on span "Asignar caso" at bounding box center [44, 172] width 29 height 14
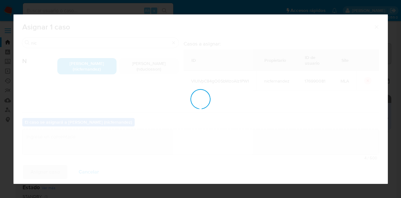
checkbox input "false"
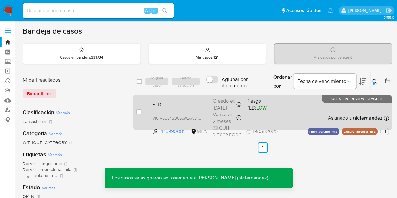
click at [187, 103] on span "PLD" at bounding box center [179, 104] width 55 height 8
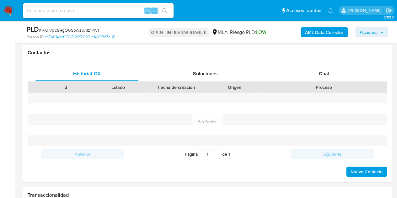
scroll to position [286, 0]
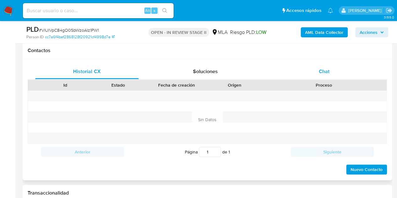
click at [308, 75] on div "Chat" at bounding box center [323, 71] width 103 height 15
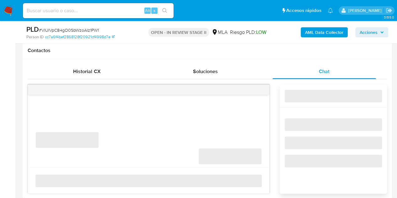
select select "10"
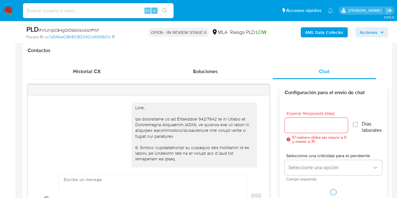
scroll to position [423, 0]
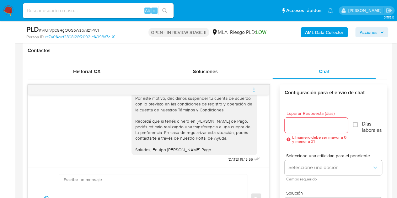
click at [254, 88] on icon "menu-action" at bounding box center [254, 90] width 6 height 6
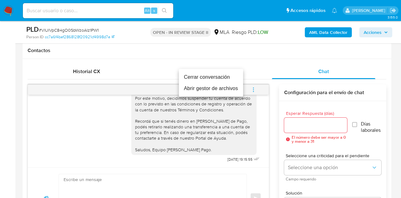
click at [231, 80] on li "Cerrar conversación" at bounding box center [211, 76] width 64 height 11
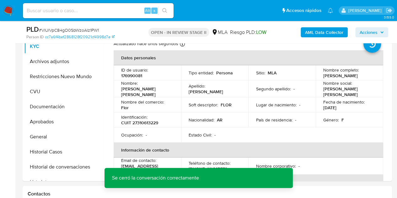
scroll to position [121, 0]
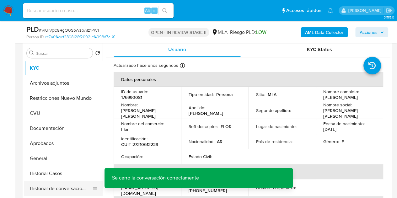
click at [53, 190] on button "Historial de conversaciones" at bounding box center [60, 188] width 73 height 15
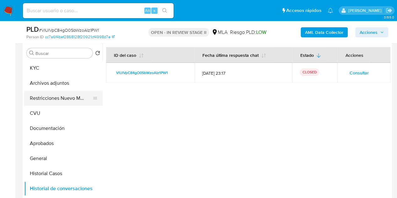
click at [48, 98] on button "Restricciones Nuevo Mundo" at bounding box center [60, 98] width 73 height 15
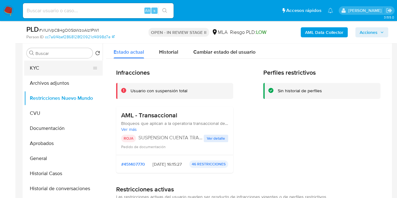
click at [58, 71] on button "KYC" at bounding box center [60, 68] width 73 height 15
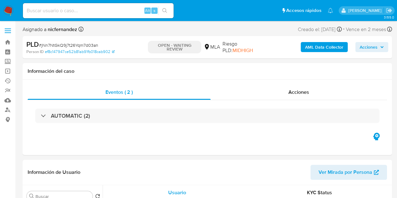
select select "10"
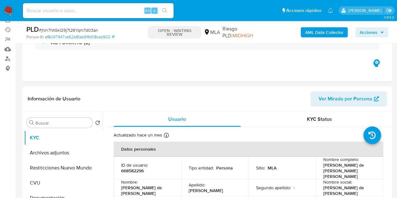
scroll to position [79, 0]
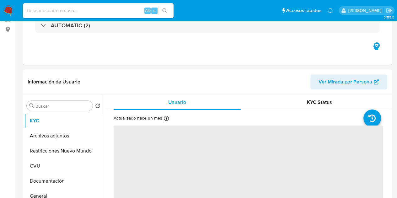
select select "10"
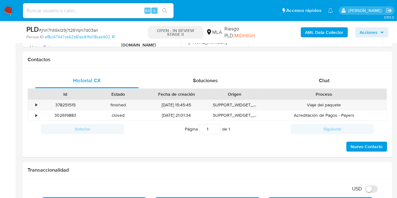
scroll to position [288, 0]
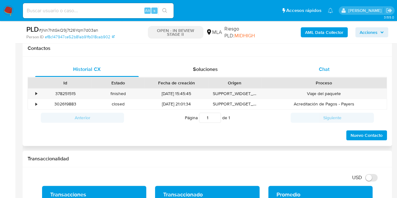
click at [326, 71] on span "Chat" at bounding box center [324, 69] width 11 height 7
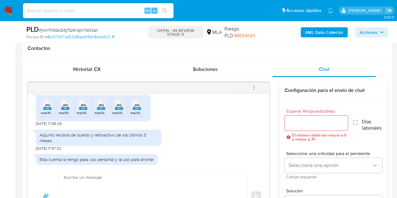
scroll to position [345, 0]
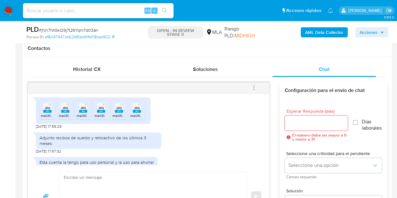
click at [43, 113] on icon "JPG" at bounding box center [47, 107] width 8 height 11
click at [66, 113] on rect at bounding box center [65, 111] width 8 height 3
click at [82, 110] on span "JPG" at bounding box center [83, 108] width 6 height 4
click at [100, 110] on span "JPG" at bounding box center [101, 108] width 6 height 4
click at [118, 110] on span "JPG" at bounding box center [119, 108] width 6 height 4
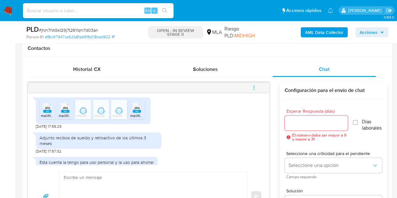
click at [51, 113] on icon at bounding box center [47, 108] width 8 height 10
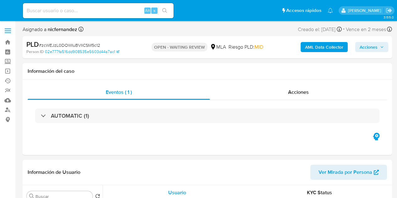
select select "10"
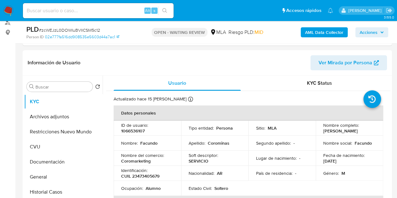
scroll to position [124, 0]
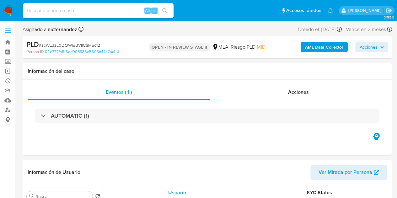
select select "10"
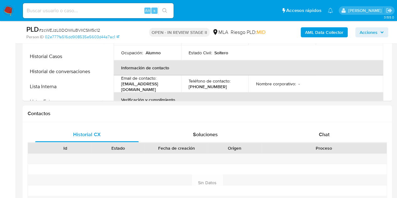
scroll to position [254, 0]
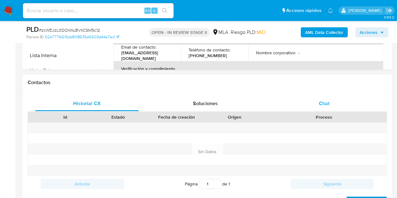
click at [328, 103] on span "Chat" at bounding box center [324, 103] width 11 height 7
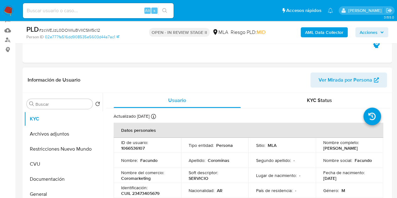
scroll to position [76, 0]
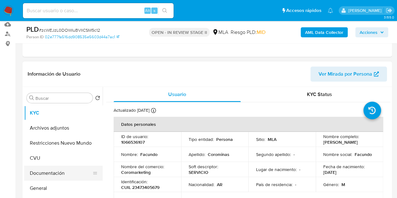
click at [56, 170] on button "Documentación" at bounding box center [60, 173] width 73 height 15
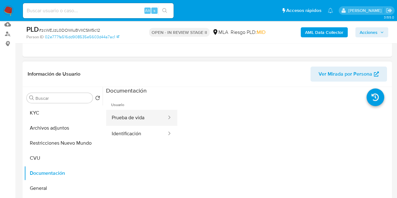
click at [134, 120] on button "Prueba de vida" at bounding box center [136, 118] width 61 height 16
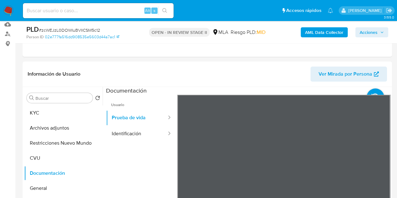
scroll to position [125, 0]
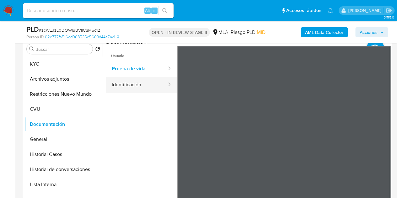
click at [131, 85] on button "Identificación" at bounding box center [136, 85] width 61 height 16
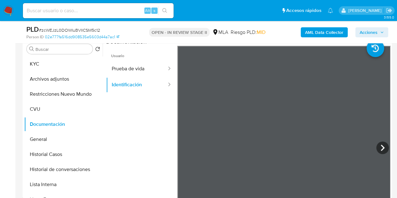
click at [43, 68] on button "KYC" at bounding box center [60, 63] width 73 height 15
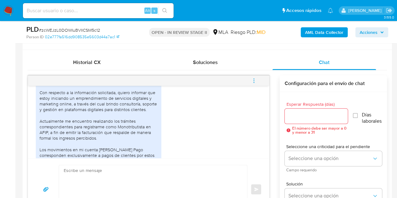
scroll to position [283, 0]
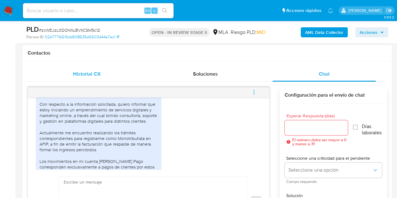
click at [103, 72] on div "Historial CX" at bounding box center [86, 73] width 103 height 15
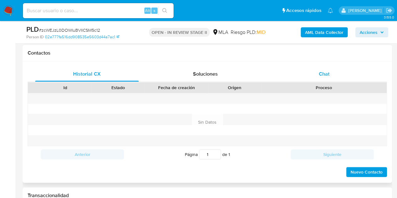
drag, startPoint x: 326, startPoint y: 73, endPoint x: 372, endPoint y: 71, distance: 45.8
click at [328, 73] on span "Chat" at bounding box center [324, 73] width 11 height 7
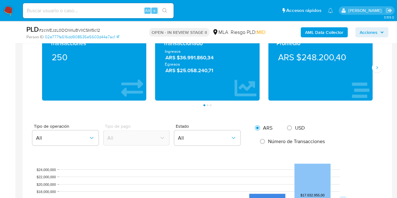
scroll to position [487, 0]
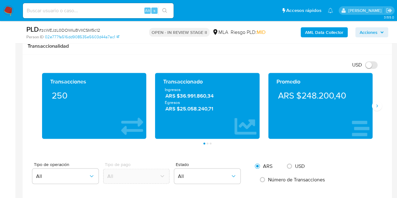
click at [381, 102] on div "Transacciones 250 Transaccionado Ingresos ARS $36.991.860,34 Egresos ARS $25.05…" at bounding box center [207, 108] width 359 height 71
click at [376, 105] on icon "Siguiente" at bounding box center [376, 105] width 5 height 5
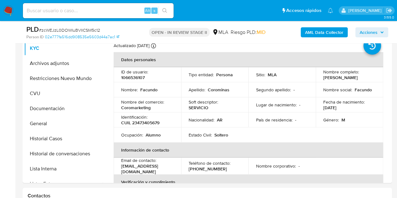
scroll to position [142, 0]
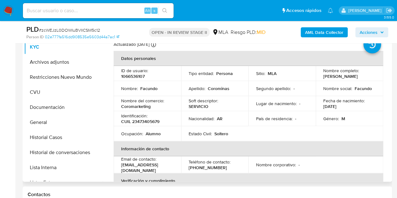
drag, startPoint x: 319, startPoint y: 77, endPoint x: 368, endPoint y: 76, distance: 49.9
click at [368, 76] on td "Nombre completo : [PERSON_NAME]" at bounding box center [348, 73] width 67 height 15
copy p "[PERSON_NAME]"
click at [187, 122] on td "Nacionalidad : AR" at bounding box center [214, 118] width 67 height 15
drag, startPoint x: 142, startPoint y: 89, endPoint x: 176, endPoint y: 128, distance: 51.1
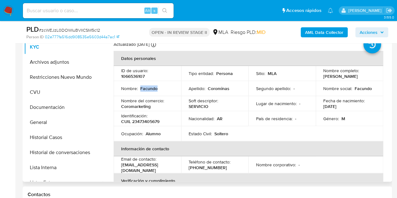
click at [167, 91] on td "Nombre : [PERSON_NAME]" at bounding box center [146, 88] width 67 height 15
copy p "Facundo"
click at [159, 91] on td "Nombre : [PERSON_NAME]" at bounding box center [146, 88] width 67 height 15
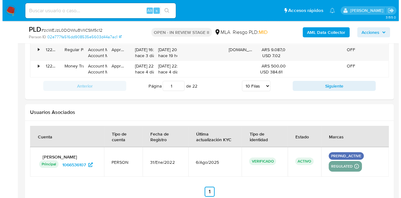
scroll to position [1116, 0]
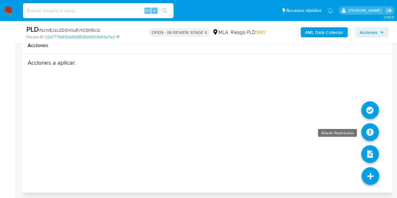
click at [368, 126] on icon at bounding box center [370, 132] width 18 height 18
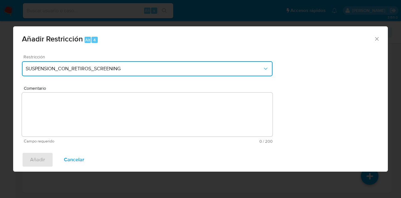
click at [177, 69] on span "SUSPENSION_CON_RETIROS_SCREENING" at bounding box center [144, 69] width 237 height 6
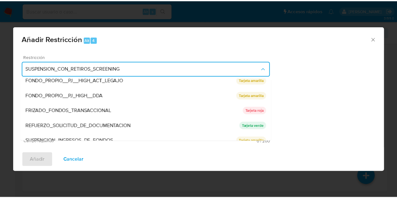
scroll to position [133, 0]
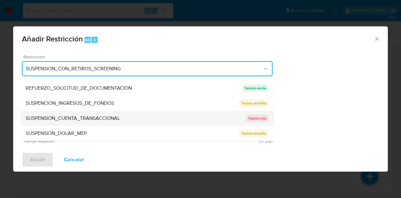
click at [139, 116] on div "SUSPENSION_CUENTA_TRANSACCIONAL" at bounding box center [136, 118] width 220 height 15
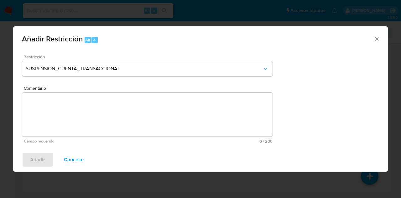
click at [127, 115] on textarea "Comentario" at bounding box center [147, 114] width 251 height 44
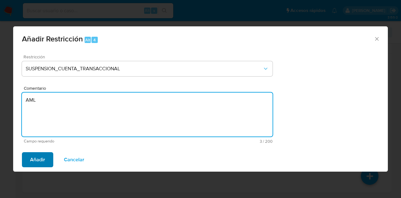
type textarea "AML"
click at [37, 157] on span "Añadir" at bounding box center [37, 160] width 15 height 14
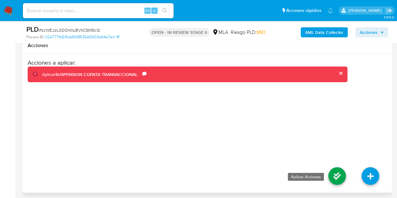
click at [335, 170] on icon at bounding box center [337, 176] width 18 height 18
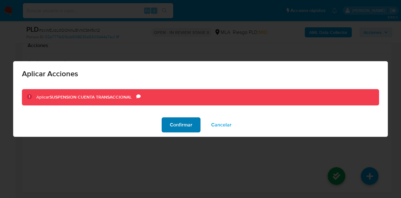
click at [175, 126] on span "Confirmar" at bounding box center [181, 125] width 23 height 14
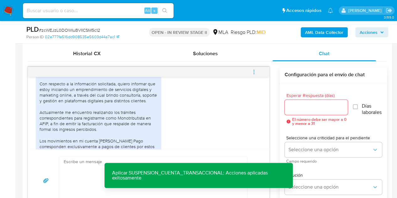
scroll to position [354, 0]
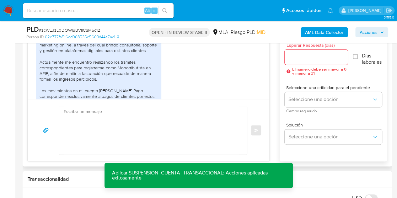
click at [146, 134] on textarea at bounding box center [151, 130] width 175 height 48
paste textarea "Hola Facundo, Muchas gracias por la respuesta. Analizamos tu caso y notamos que…"
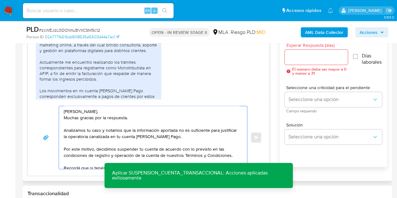
scroll to position [27, 0]
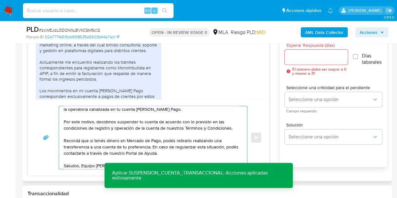
type textarea "Hola Facundo, Muchas gracias por la respuesta. Analizamos tu caso y notamos que…"
click at [299, 56] on input "Esperar Respuesta (días)" at bounding box center [315, 57] width 63 height 8
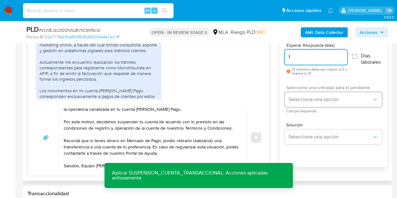
type input "1"
click at [296, 99] on span "Seleccione una opción" at bounding box center [329, 99] width 83 height 6
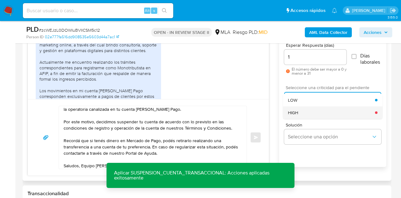
click at [301, 109] on div "HIGH" at bounding box center [331, 112] width 87 height 13
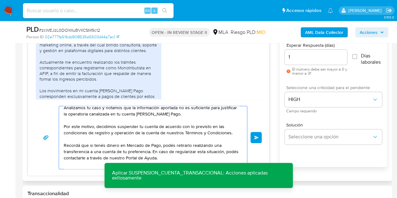
scroll to position [29, 0]
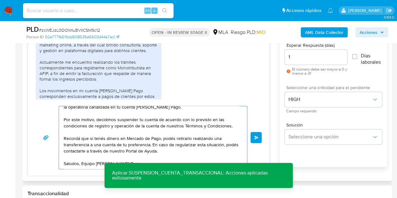
click at [258, 136] on span "Enviar" at bounding box center [256, 137] width 4 height 4
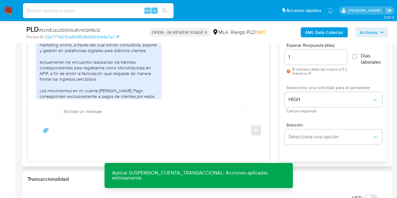
scroll to position [533, 0]
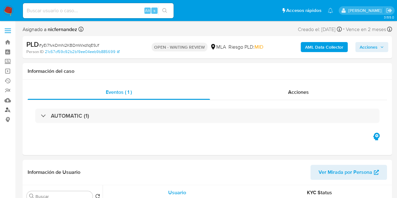
click at [9, 109] on link "Buscador de personas" at bounding box center [37, 110] width 75 height 10
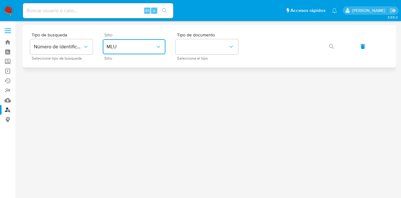
click at [156, 47] on icon "site_id" at bounding box center [158, 47] width 6 height 6
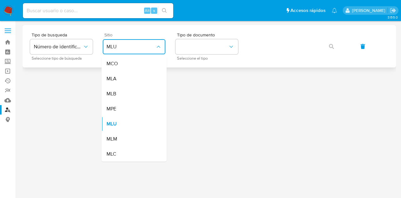
click at [147, 80] on div "MLA" at bounding box center [132, 78] width 51 height 15
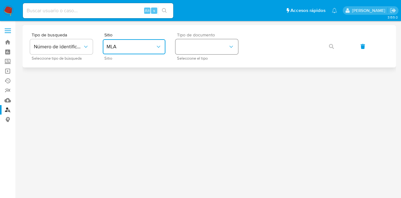
click at [199, 43] on button "identificationType" at bounding box center [207, 46] width 63 height 15
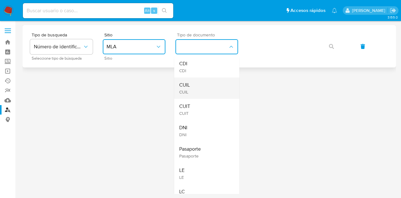
click at [203, 83] on div "CUIL CUIL" at bounding box center [204, 87] width 51 height 21
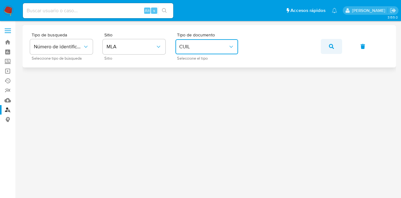
click at [329, 44] on button "button" at bounding box center [331, 46] width 21 height 15
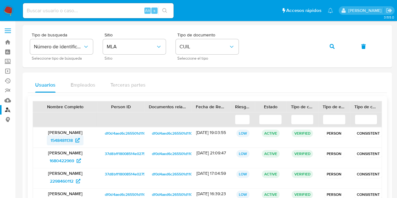
click at [56, 140] on span "1548481138" at bounding box center [61, 140] width 22 height 10
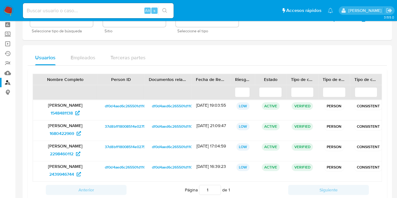
scroll to position [45, 0]
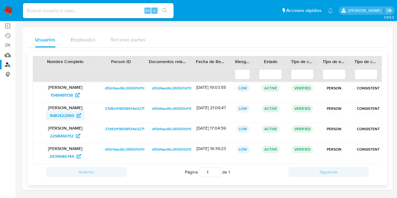
click at [62, 113] on span "1680422969" at bounding box center [62, 115] width 24 height 10
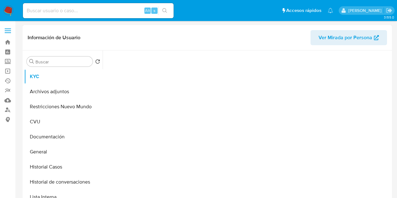
click at [316, 36] on button "Ver Mirada por Persona" at bounding box center [348, 37] width 76 height 15
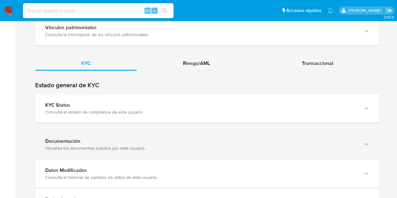
scroll to position [554, 0]
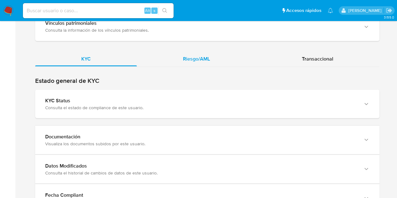
click at [216, 59] on div "Riesgo/AML" at bounding box center [196, 58] width 119 height 15
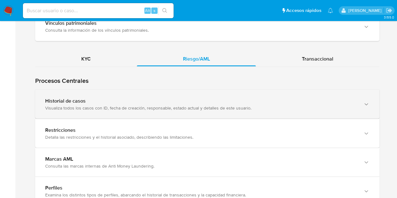
click at [166, 105] on div "Visualiza todos los casos con ID, fecha de creación, responsable, estado actual…" at bounding box center [200, 108] width 311 height 6
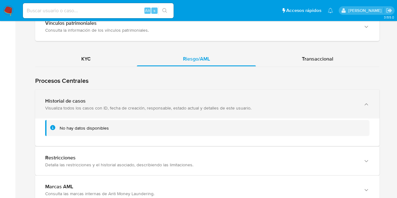
click at [166, 105] on div "Visualiza todos los casos con ID, fecha de creación, responsable, estado actual…" at bounding box center [200, 108] width 311 height 6
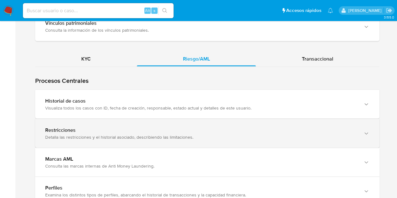
click at [159, 138] on div "Detalla las restricciones y el historial asociado, describiendo las limitacione…" at bounding box center [200, 137] width 311 height 6
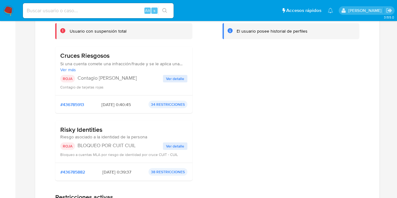
scroll to position [717, 0]
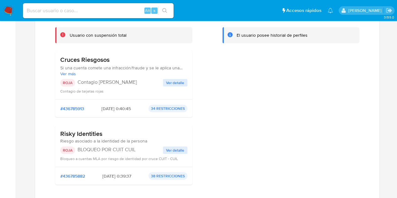
click at [176, 147] on span "Ver detalle" at bounding box center [175, 150] width 18 height 6
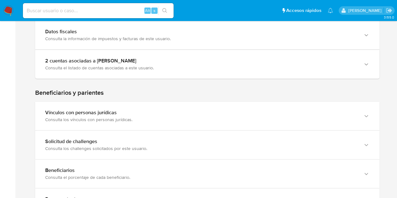
scroll to position [268, 0]
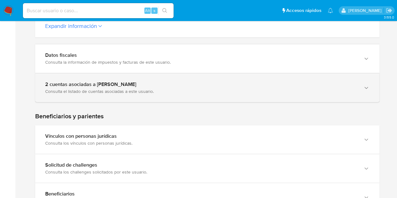
click at [324, 100] on div "2 cuentas asociadas a Debora Elizabeth Alarcon Consulta el listado de cuentas a…" at bounding box center [207, 87] width 344 height 29
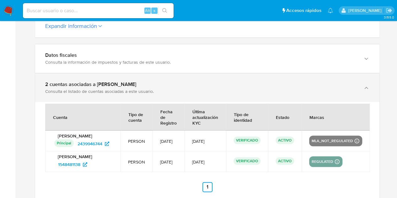
click at [324, 98] on div "2 cuentas asociadas a Debora Elizabeth Alarcon Consulta el listado de cuentas a…" at bounding box center [207, 87] width 344 height 29
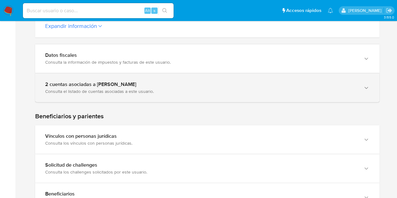
click at [120, 79] on div "2 cuentas asociadas a Debora Elizabeth Alarcon Consulta el listado de cuentas a…" at bounding box center [207, 87] width 344 height 29
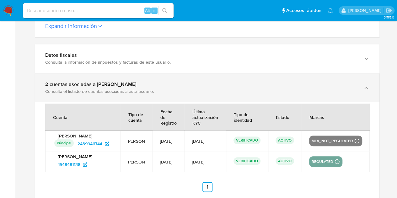
click at [121, 82] on div "2 cuentas asociadas a Debora Elizabeth Alarcon" at bounding box center [200, 84] width 311 height 6
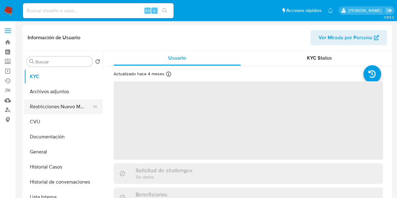
click at [52, 106] on button "Restricciones Nuevo Mundo" at bounding box center [60, 106] width 73 height 15
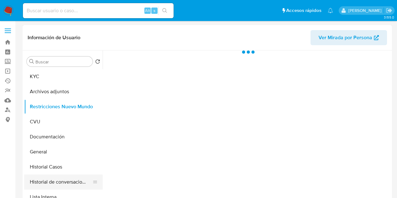
select select "10"
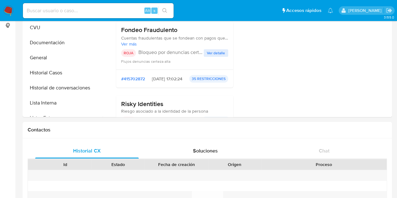
scroll to position [58, 0]
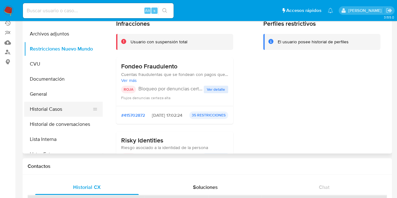
click at [54, 107] on button "Historial Casos" at bounding box center [60, 109] width 73 height 15
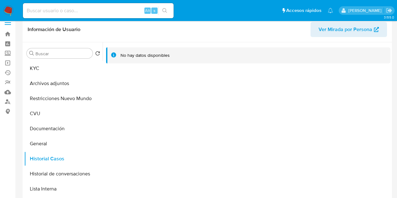
scroll to position [11, 0]
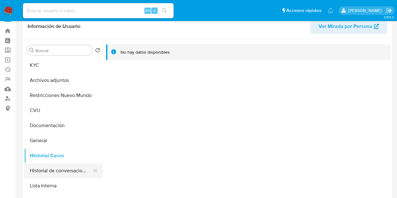
click at [60, 172] on button "Historial de conversaciones" at bounding box center [60, 170] width 73 height 15
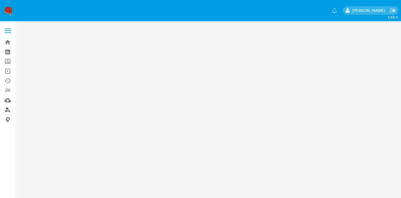
click at [6, 110] on link "Buscador de personas" at bounding box center [37, 110] width 75 height 10
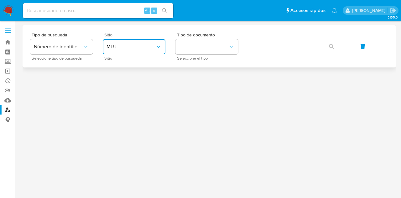
drag, startPoint x: 118, startPoint y: 44, endPoint x: 121, endPoint y: 54, distance: 10.6
click at [119, 45] on span "MLU" at bounding box center [131, 47] width 49 height 6
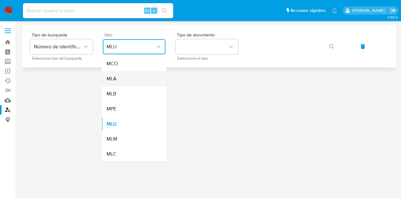
click at [130, 78] on div "MLA" at bounding box center [132, 78] width 51 height 15
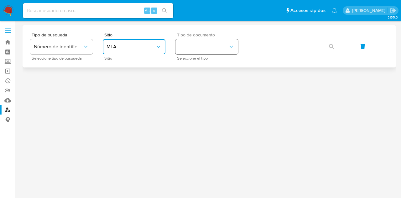
click at [194, 52] on button "identificationType" at bounding box center [207, 46] width 63 height 15
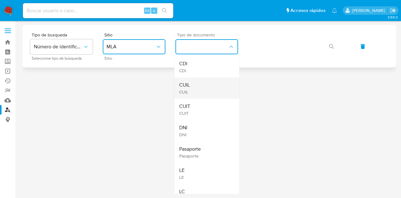
click at [202, 83] on div "CUIL CUIL" at bounding box center [204, 87] width 51 height 21
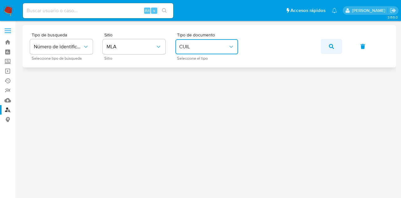
click at [334, 42] on span "button" at bounding box center [331, 47] width 5 height 14
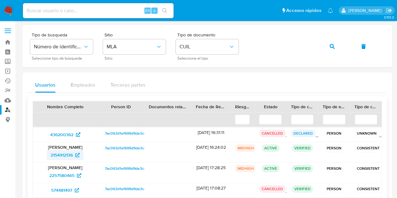
click at [63, 152] on span "2154912136" at bounding box center [61, 155] width 22 height 10
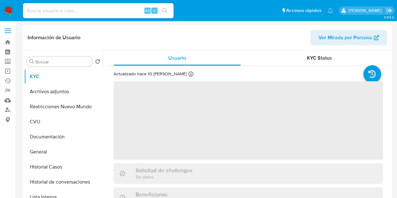
click at [324, 36] on span "Ver Mirada por Persona" at bounding box center [345, 37] width 54 height 15
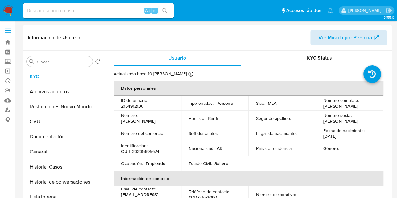
select select "10"
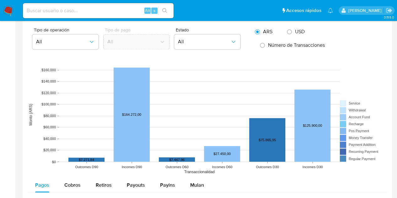
scroll to position [445, 0]
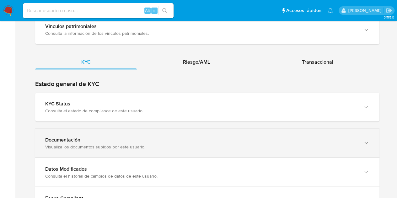
scroll to position [553, 0]
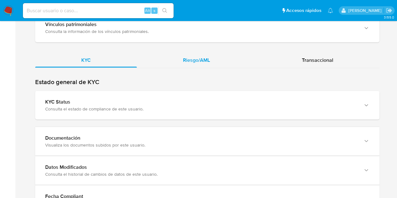
click at [203, 65] on div "Riesgo/AML" at bounding box center [196, 59] width 119 height 15
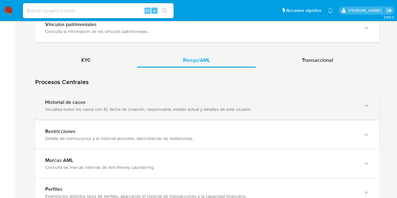
click at [201, 107] on div "Visualiza todos los casos con ID, fecha de creación, responsable, estado actual…" at bounding box center [200, 109] width 311 height 6
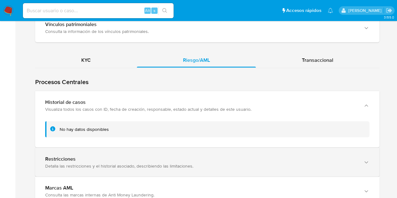
click at [189, 153] on div "Restricciones Detalla las restricciones y el historial asociado, describiendo l…" at bounding box center [207, 162] width 344 height 29
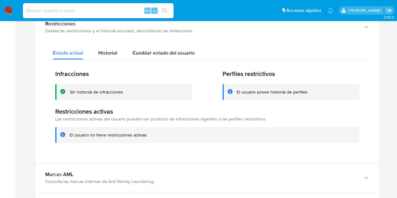
scroll to position [689, 0]
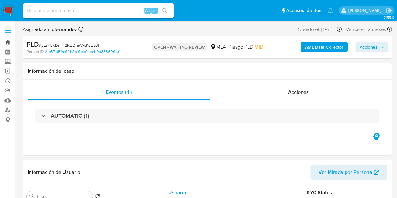
click at [7, 42] on link "Bandeja" at bounding box center [37, 42] width 75 height 10
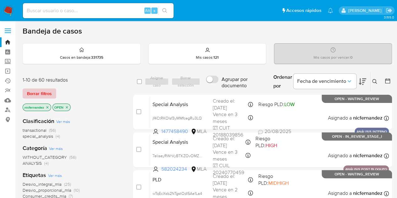
click at [44, 92] on span "Borrar filtros" at bounding box center [39, 93] width 25 height 9
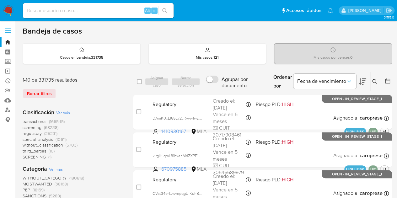
click at [374, 81] on icon at bounding box center [374, 81] width 5 height 5
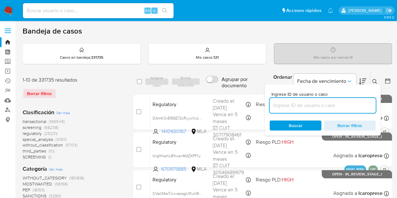
click at [313, 101] on input at bounding box center [322, 105] width 106 height 8
type input "1066536107"
click at [373, 80] on icon at bounding box center [374, 81] width 5 height 5
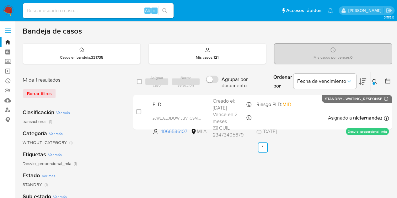
drag, startPoint x: 138, startPoint y: 112, endPoint x: 154, endPoint y: 87, distance: 29.0
click at [138, 112] on input "checkbox" at bounding box center [138, 111] width 5 height 5
checkbox input "true"
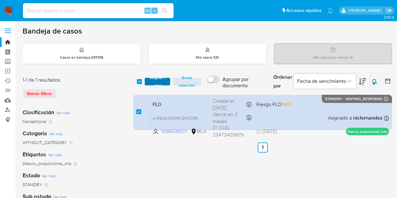
click at [154, 82] on span "Asignar 1 caso" at bounding box center [157, 81] width 19 height 6
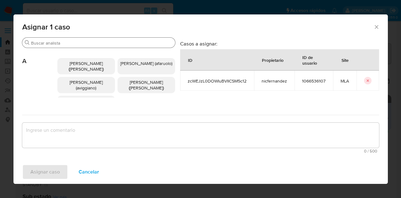
click at [46, 45] on input "Buscar" at bounding box center [102, 43] width 142 height 6
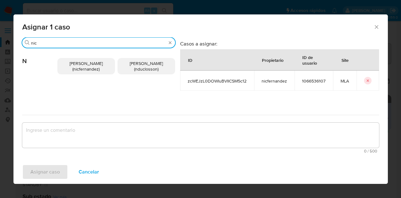
type input "nic"
click at [73, 70] on span "[PERSON_NAME] (nicfernandez)" at bounding box center [86, 66] width 33 height 12
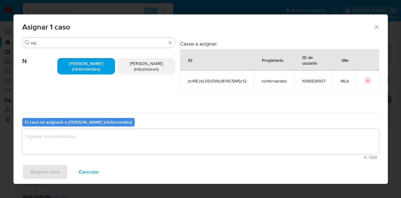
click at [87, 142] on textarea "assign-modal" at bounding box center [200, 141] width 357 height 25
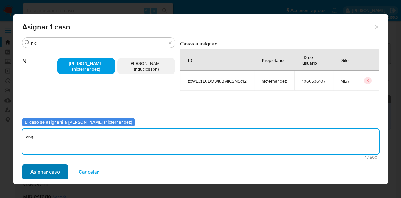
type textarea "asig"
click at [53, 171] on span "Asignar caso" at bounding box center [44, 172] width 29 height 14
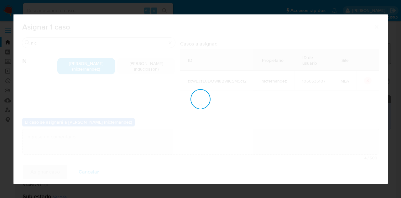
checkbox input "false"
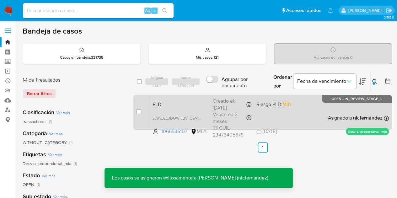
click at [161, 109] on div "PLD zcWEJzL0DOWIuBVIlCSM5c12 1066536107 MLA Riesgo PLD: MID Creado el: [DATE] C…" at bounding box center [269, 112] width 239 height 32
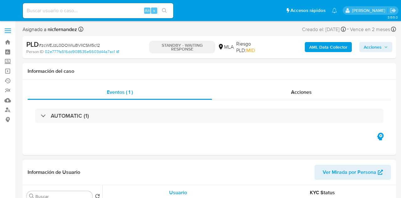
select select "10"
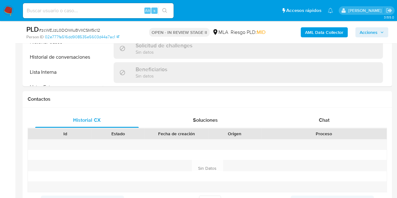
scroll to position [292, 0]
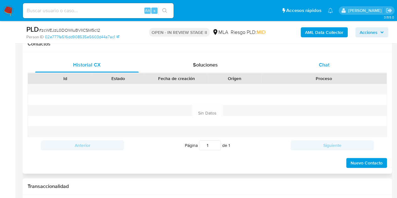
click at [321, 61] on span "Chat" at bounding box center [324, 64] width 11 height 7
select select "10"
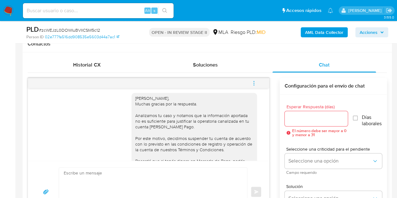
scroll to position [533, 0]
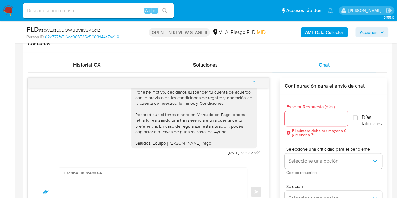
click at [252, 82] on icon "menu-action" at bounding box center [254, 83] width 6 height 6
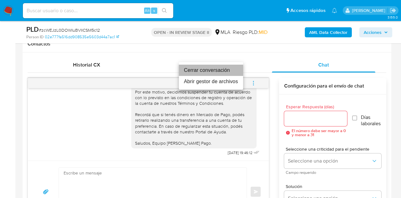
click at [218, 67] on li "Cerrar conversación" at bounding box center [211, 70] width 64 height 11
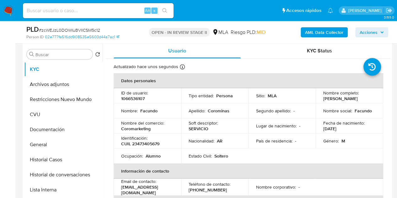
scroll to position [122, 0]
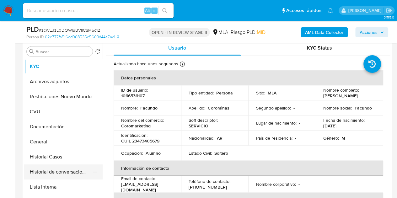
click at [57, 169] on button "Historial de conversaciones" at bounding box center [60, 171] width 73 height 15
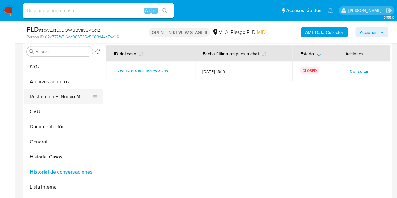
click at [55, 97] on button "Restricciones Nuevo Mundo" at bounding box center [60, 96] width 73 height 15
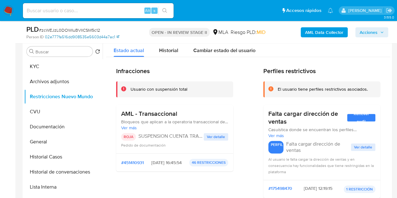
drag, startPoint x: 55, startPoint y: 67, endPoint x: 61, endPoint y: 34, distance: 33.2
click at [55, 67] on button "KYC" at bounding box center [63, 66] width 78 height 15
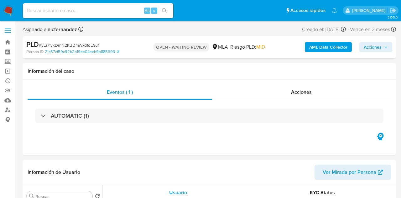
select select "10"
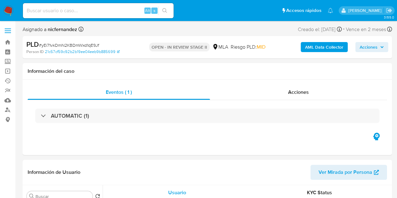
select select "10"
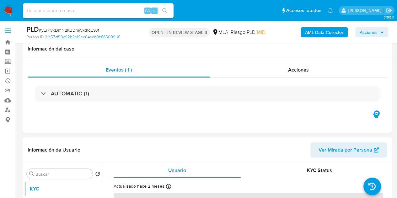
scroll to position [99, 0]
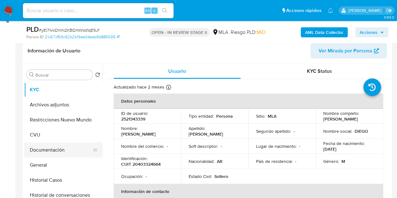
click at [49, 149] on button "Documentación" at bounding box center [60, 149] width 73 height 15
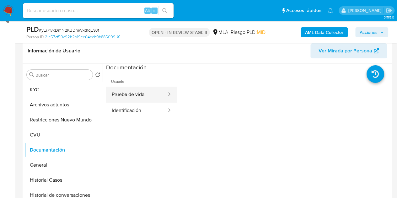
click at [135, 97] on button "Prueba de vida" at bounding box center [136, 95] width 61 height 16
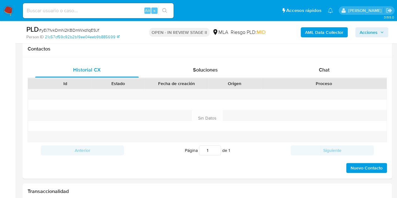
scroll to position [273, 0]
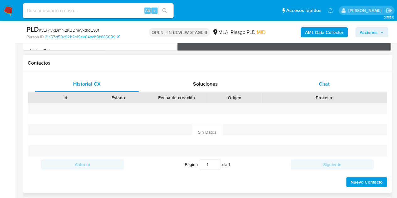
click at [346, 89] on div "Chat" at bounding box center [323, 83] width 103 height 15
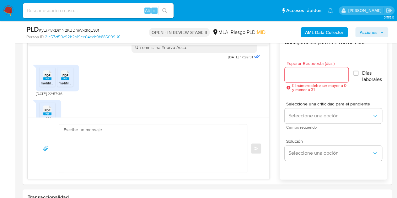
scroll to position [347, 0]
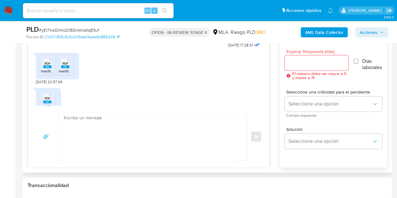
click at [44, 68] on rect at bounding box center [47, 66] width 8 height 3
click at [66, 69] on icon "PDF" at bounding box center [65, 63] width 8 height 11
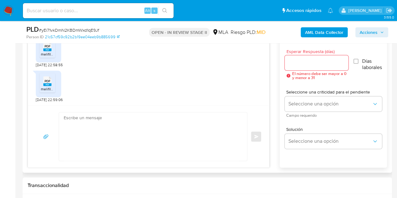
scroll to position [390, 0]
click at [55, 55] on span "melifile2190681768255464784.pdf" at bounding box center [70, 53] width 58 height 5
click at [50, 86] on rect at bounding box center [47, 84] width 8 height 3
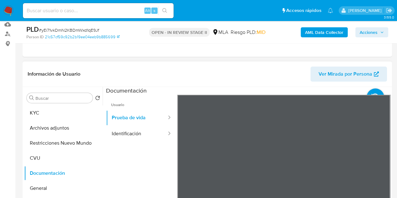
scroll to position [77, 0]
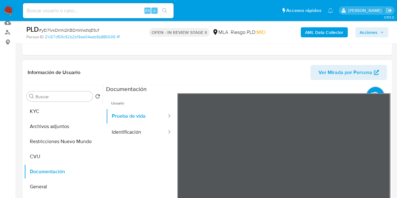
click at [326, 77] on span "Ver Mirada por Persona" at bounding box center [345, 72] width 54 height 15
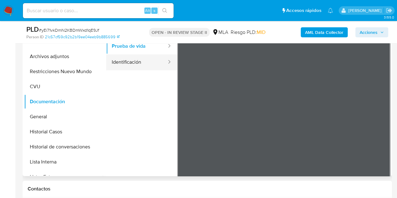
click at [131, 61] on button "Identificación" at bounding box center [136, 62] width 61 height 16
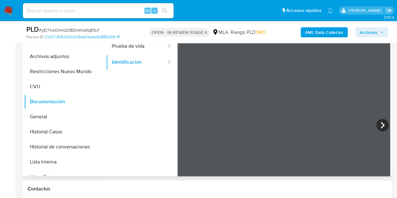
click at [390, 155] on div "Buscar Volver al orden por defecto KYC Archivos adjuntos Restricciones Nuevo Mu…" at bounding box center [207, 95] width 369 height 161
click at [379, 124] on icon at bounding box center [382, 125] width 13 height 13
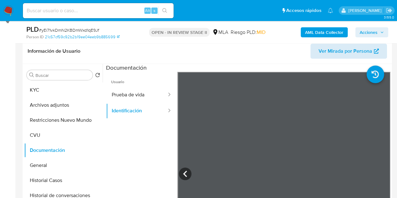
scroll to position [97, 0]
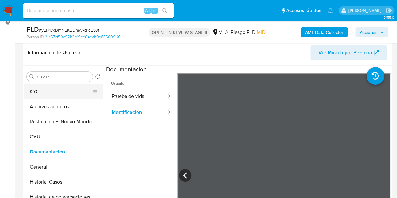
click at [63, 89] on button "KYC" at bounding box center [60, 91] width 73 height 15
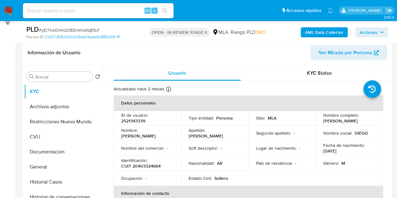
drag, startPoint x: 141, startPoint y: 134, endPoint x: 173, endPoint y: 132, distance: 32.0
click at [173, 132] on td "Nombre : [PERSON_NAME]" at bounding box center [146, 132] width 67 height 15
copy p "[PERSON_NAME]"
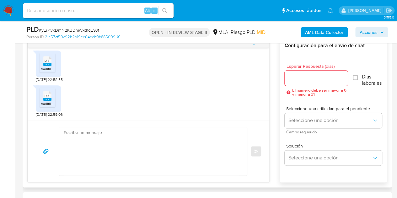
scroll to position [350, 0]
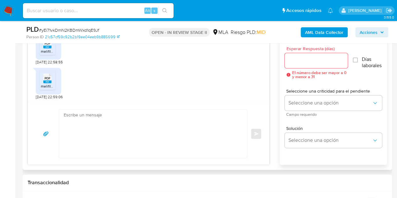
click at [127, 132] on textarea at bounding box center [151, 133] width 175 height 48
paste textarea "Hola [PERSON_NAME], Esperamos que te encuentres muy bien. Muchas gracias por tu…"
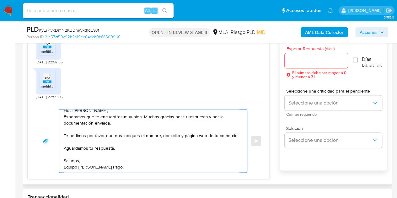
scroll to position [0, 0]
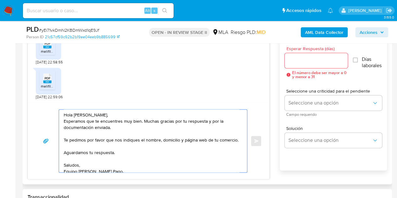
type textarea "Hola Diego Exequiel, Esperamos que te encuentres muy bien. Muchas gracias por t…"
click at [300, 65] on div at bounding box center [315, 60] width 63 height 15
click at [297, 61] on input "Esperar Respuesta (días)" at bounding box center [315, 60] width 63 height 8
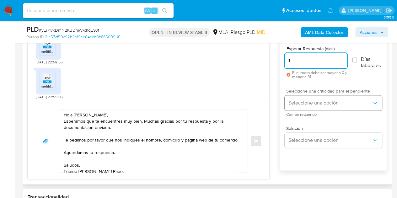
type input "1"
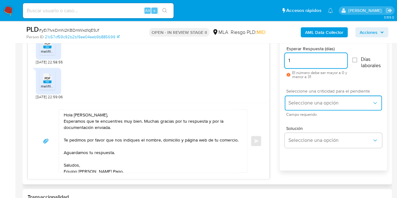
click at [313, 106] on button "Seleccione una opción" at bounding box center [332, 102] width 97 height 15
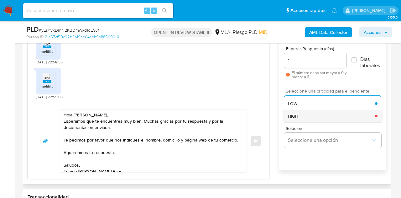
click at [307, 117] on div "HIGH" at bounding box center [331, 116] width 87 height 13
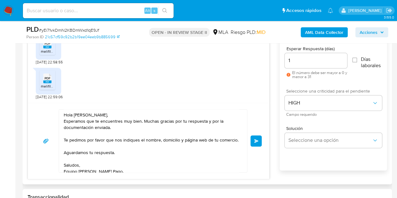
click at [269, 118] on div "18/08/2025 17:28:31 PDF PDF melifile9092692509392709055.pdf PDF PDF melifile559…" at bounding box center [207, 99] width 359 height 159
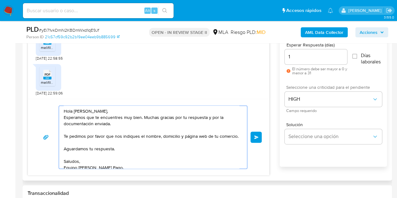
click at [141, 118] on textarea "Hola Diego Exequiel, Esperamos que te encuentres muy bien. Muchas gracias por t…" at bounding box center [151, 137] width 175 height 63
click at [141, 117] on textarea "Hola Diego Exequiel, Esperamos que te encuentres muy bien. Muchas gracias por t…" at bounding box center [151, 137] width 175 height 63
drag, startPoint x: 142, startPoint y: 117, endPoint x: 72, endPoint y: 117, distance: 69.9
click at [72, 117] on textarea "Hola Diego Exequiel, Esperamos que te encuentres muy bien. Muchas gracias por t…" at bounding box center [151, 137] width 175 height 63
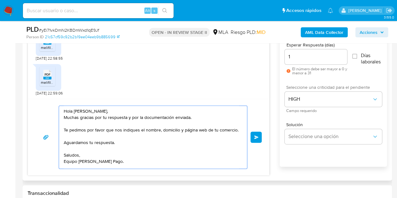
click at [126, 111] on textarea "Hola Diego Exequiel, Muchas gracias por tu respuesta y por la documentación env…" at bounding box center [151, 137] width 175 height 63
click at [201, 118] on textarea "Hola Diego Exequiel, Muchas gracias por tu respuesta y por la documentación env…" at bounding box center [151, 137] width 175 height 63
click at [190, 151] on textarea "Hola Diego Exequiel, Muchas gracias por tu respuesta y por la documentación env…" at bounding box center [151, 137] width 175 height 63
click at [213, 161] on textarea "Hola Diego Exequiel, Muchas gracias por tu respuesta y por la documentación env…" at bounding box center [151, 137] width 175 height 63
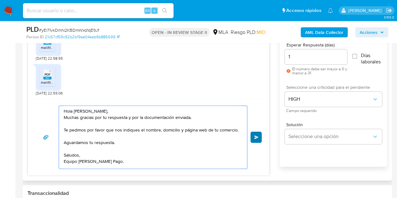
type textarea "Hola Diego Exequiel, Muchas gracias por tu respuesta y por la documentación env…"
click at [259, 139] on button "Enviar" at bounding box center [255, 136] width 11 height 11
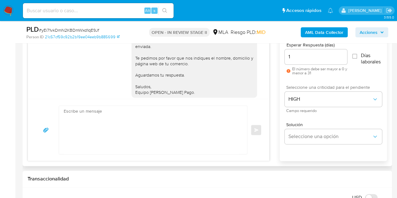
scroll to position [453, 0]
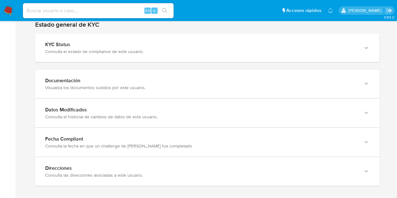
scroll to position [614, 0]
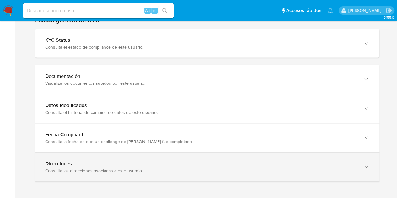
click at [345, 168] on div "Consulta las direcciones asociadas a este usuario." at bounding box center [200, 171] width 311 height 6
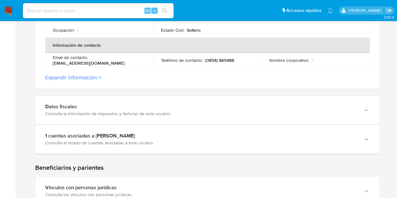
scroll to position [0, 0]
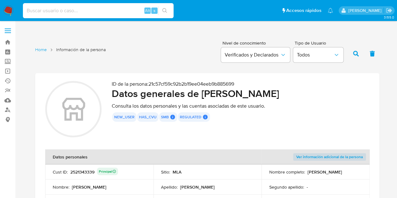
click at [66, 12] on input at bounding box center [98, 11] width 150 height 8
paste input "XZzqzHNmje8iWJhI9YjUKb0F"
type input "XZzqzHNmje8iWJhI9YjUKb0F"
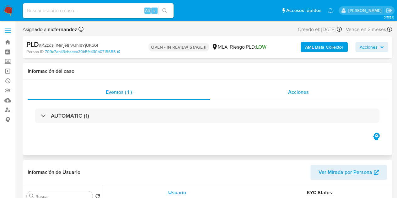
select select "10"
click at [316, 93] on div "Acciones" at bounding box center [298, 92] width 177 height 15
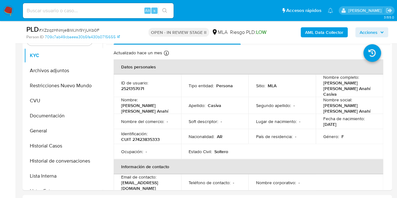
scroll to position [216, 0]
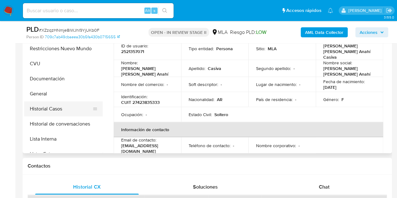
click at [55, 104] on button "Historial Casos" at bounding box center [60, 108] width 73 height 15
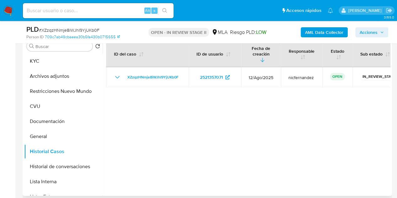
scroll to position [175, 0]
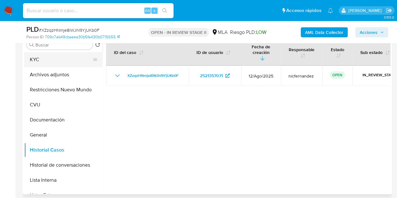
drag, startPoint x: 63, startPoint y: 58, endPoint x: 69, endPoint y: 58, distance: 6.3
click at [63, 58] on button "KYC" at bounding box center [60, 59] width 73 height 15
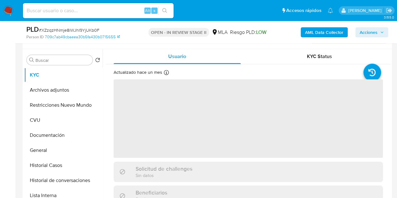
scroll to position [162, 0]
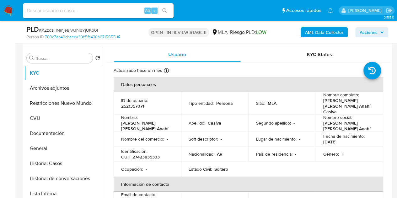
click at [136, 103] on p "2521357071" at bounding box center [132, 106] width 23 height 6
copy p "2521357071"
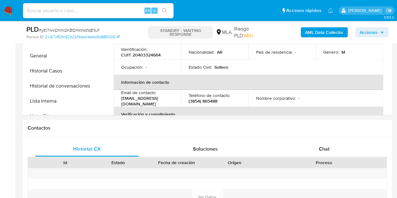
select select "10"
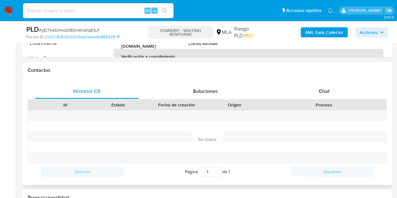
scroll to position [268, 0]
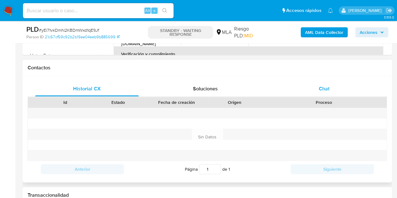
click at [309, 90] on div "Chat" at bounding box center [323, 88] width 103 height 15
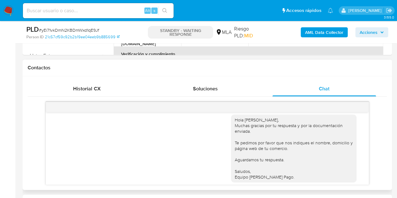
scroll to position [474, 0]
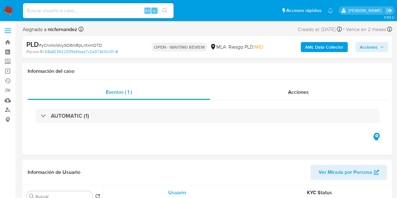
select select "10"
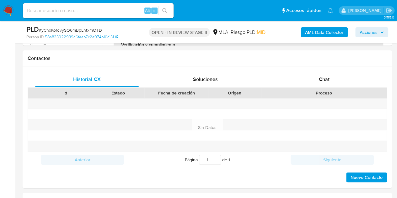
scroll to position [295, 0]
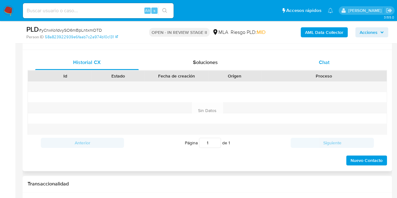
click at [336, 60] on div "Chat" at bounding box center [323, 62] width 103 height 15
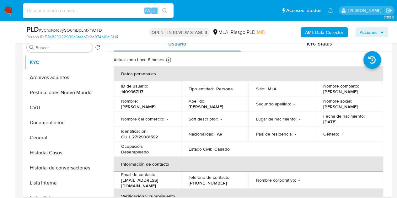
scroll to position [104, 0]
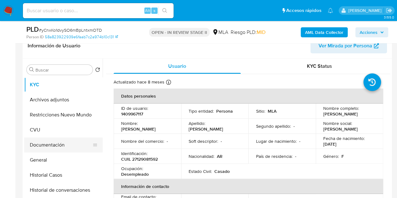
click at [51, 141] on button "Documentación" at bounding box center [60, 144] width 73 height 15
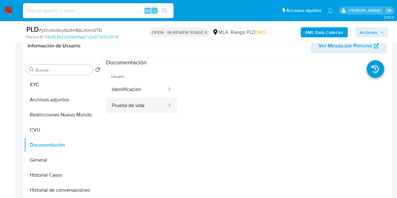
click at [141, 103] on button "Prueba de vida" at bounding box center [136, 105] width 61 height 16
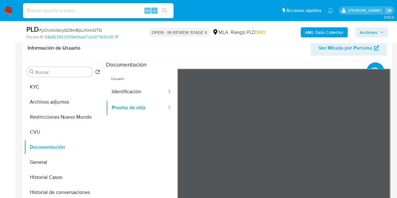
scroll to position [105, 0]
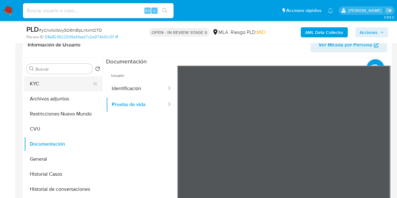
click at [38, 85] on button "KYC" at bounding box center [60, 83] width 73 height 15
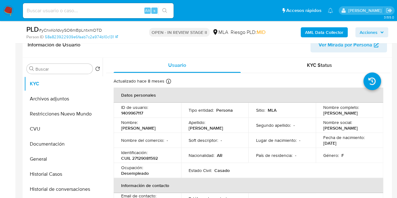
drag, startPoint x: 122, startPoint y: 130, endPoint x: 159, endPoint y: 128, distance: 37.7
click at [157, 127] on div "Nombre : Silvia Patrocinia" at bounding box center [147, 124] width 52 height 11
click at [142, 131] on p "Silvia Patrocinia" at bounding box center [138, 128] width 34 height 6
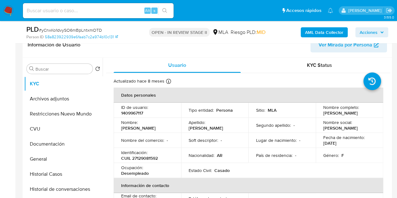
click at [124, 128] on p "Silvia Patrocinia" at bounding box center [138, 128] width 34 height 6
drag, startPoint x: 120, startPoint y: 129, endPoint x: 153, endPoint y: 129, distance: 33.2
click at [153, 129] on td "Nombre : Silvia Patrocinia" at bounding box center [146, 125] width 67 height 15
copy p "Silvia Patrocinia"
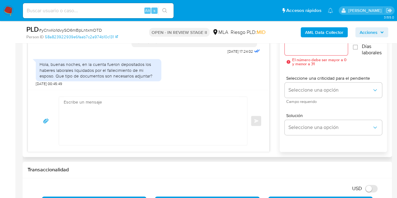
scroll to position [366, 0]
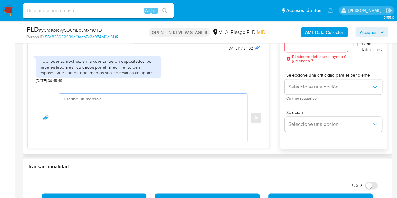
click at [223, 120] on textarea at bounding box center [151, 117] width 175 height 48
paste textarea "Hola Silvia Patrocinia, Muchas gracias por la respuesta. En ese caso te pedimos…"
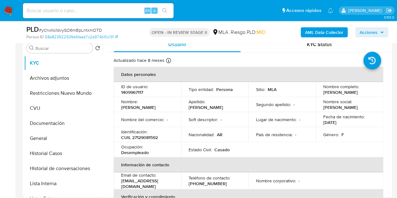
scroll to position [124, 0]
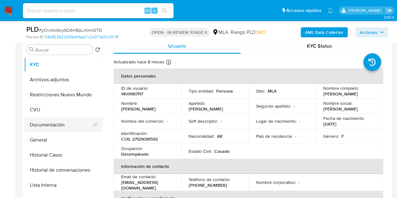
type textarea "Hola Silvia Patrocinia, Muchas gracias por la respuesta. En ese caso te pedimos…"
click at [61, 123] on button "Documentación" at bounding box center [60, 124] width 73 height 15
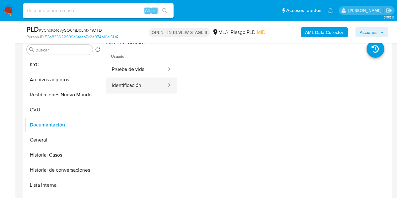
click at [146, 82] on button "Identificación" at bounding box center [136, 85] width 61 height 16
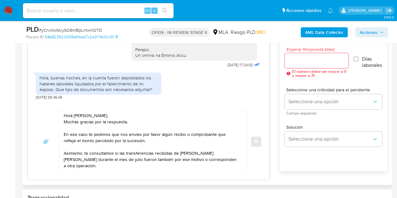
scroll to position [344, 0]
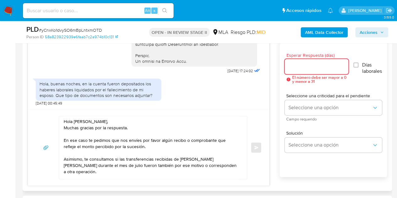
click at [308, 64] on input "Esperar Respuesta (días)" at bounding box center [316, 66] width 64 height 8
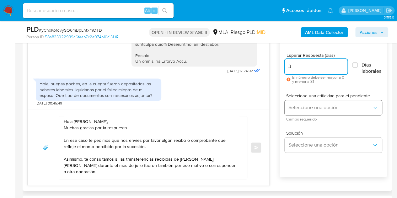
type input "3"
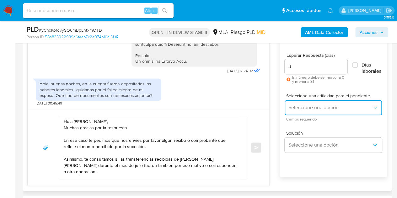
click at [304, 108] on span "Seleccione una opción" at bounding box center [329, 107] width 83 height 6
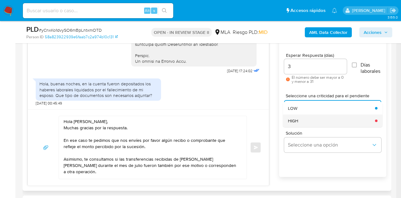
click at [305, 121] on div "HIGH" at bounding box center [329, 120] width 83 height 13
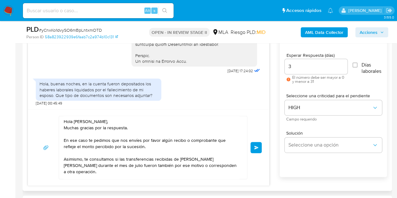
click at [260, 124] on div "Hola Silvia Patrocinia, Muchas gracias por la respuesta. En ese caso te pedimos…" at bounding box center [148, 147] width 226 height 63
click at [111, 141] on textarea "Hola Silvia Patrocinia, Muchas gracias por la respuesta. En ese caso te pedimos…" at bounding box center [151, 147] width 175 height 63
drag, startPoint x: 160, startPoint y: 141, endPoint x: 176, endPoint y: 140, distance: 16.6
click at [176, 140] on textarea "Hola Silvia Patrocinia, Muchas gracias por la respuesta. En ese caso te pedimos…" at bounding box center [151, 147] width 175 height 63
click at [161, 126] on textarea "Hola Silvia Patrocinia, Muchas gracias por la respuesta. En ese caso te pedimos…" at bounding box center [151, 147] width 175 height 63
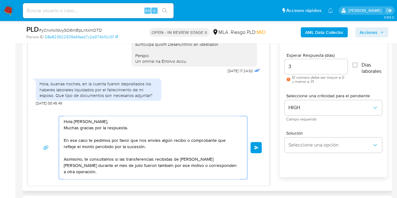
click at [151, 147] on textarea "Hola Silvia Patrocinia, Muchas gracias por la respuesta. En ese caso te pedimos…" at bounding box center [151, 147] width 175 height 63
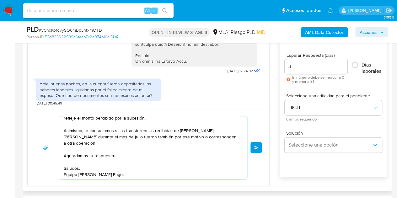
scroll to position [29, 0]
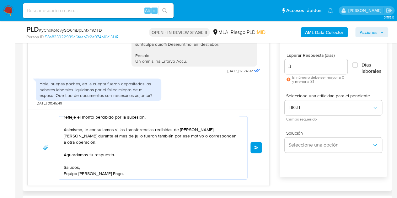
click at [208, 172] on textarea "Hola Silvia Patrocinia, Muchas gracias por la respuesta. En ese caso te pedimos…" at bounding box center [151, 147] width 175 height 63
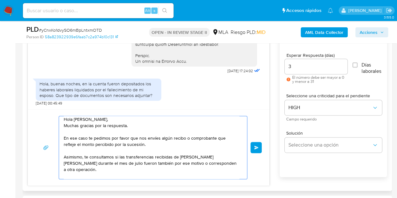
scroll to position [0, 0]
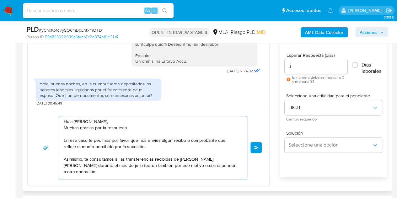
click at [166, 119] on textarea "Hola Silvia Patrocinia, Muchas gracias por la respuesta. En ese caso te pedimos…" at bounding box center [151, 147] width 175 height 63
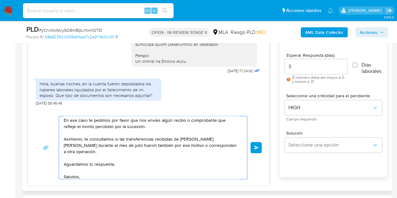
scroll to position [29, 0]
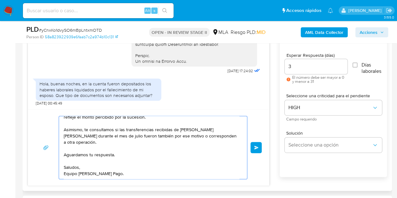
click at [104, 138] on textarea "Hola Silvia Patrocinia, Muchas gracias por la respuesta. En ese caso te pedimos…" at bounding box center [151, 147] width 175 height 63
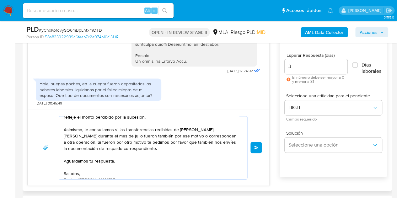
click at [163, 136] on textarea "Hola Silvia Patrocinia, Muchas gracias por la respuesta. En ese caso te pedimos…" at bounding box center [151, 147] width 175 height 63
click at [188, 149] on textarea "Hola Silvia Patrocinia, Muchas gracias por la respuesta. En ese caso te pedimos…" at bounding box center [151, 147] width 175 height 63
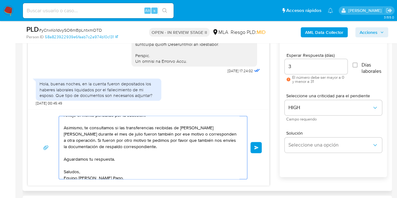
scroll to position [36, 0]
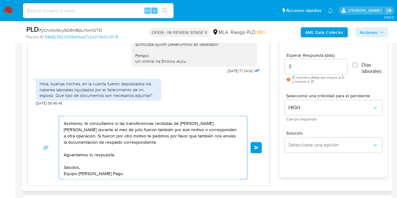
click at [216, 170] on textarea "Hola Silvia Patrocinia, Muchas gracias por la respuesta. En ese caso te pedimos…" at bounding box center [151, 147] width 175 height 63
click at [198, 143] on textarea "Hola Silvia Patrocinia, Muchas gracias por la respuesta. En ese caso te pedimos…" at bounding box center [151, 147] width 175 height 63
click at [192, 158] on textarea "Hola Silvia Patrocinia, Muchas gracias por la respuesta. En ese caso te pedimos…" at bounding box center [151, 147] width 175 height 63
click at [189, 168] on textarea "Hola Silvia Patrocinia, Muchas gracias por la respuesta. En ese caso te pedimos…" at bounding box center [151, 147] width 175 height 63
click at [192, 173] on textarea "Hola Silvia Patrocinia, Muchas gracias por la respuesta. En ese caso te pedimos…" at bounding box center [151, 147] width 175 height 63
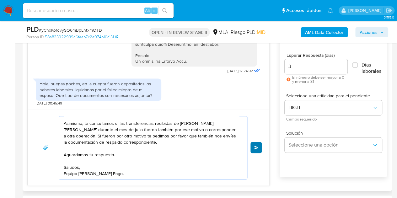
type textarea "Hola Silvia Patrocinia, Muchas gracias por la respuesta. En ese caso te pedimos…"
click at [252, 146] on button "Enviar" at bounding box center [255, 147] width 11 height 11
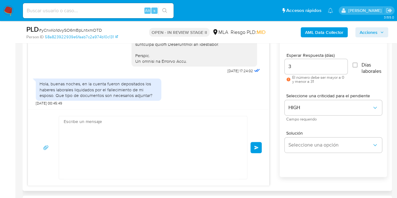
scroll to position [434, 0]
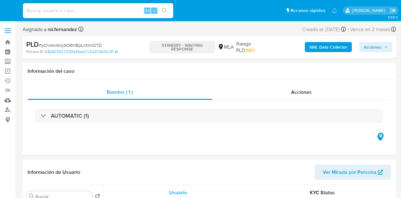
select select "10"
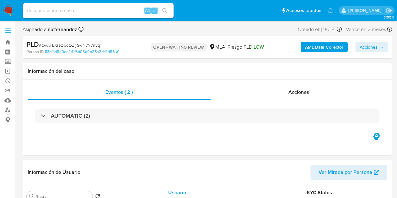
select select "10"
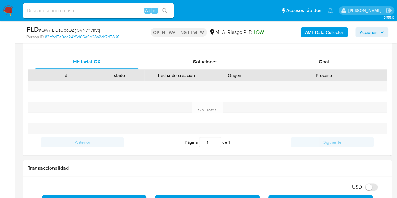
scroll to position [297, 0]
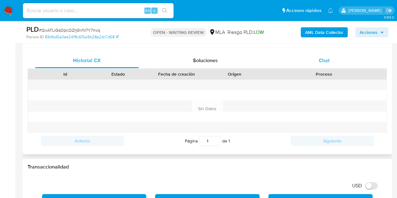
click at [200, 62] on span "Chat" at bounding box center [324, 60] width 11 height 7
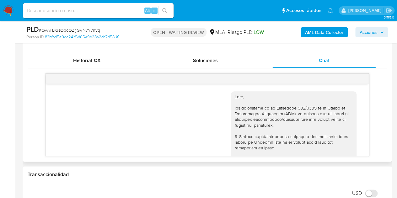
scroll to position [426, 0]
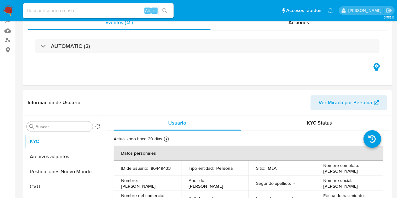
select select "10"
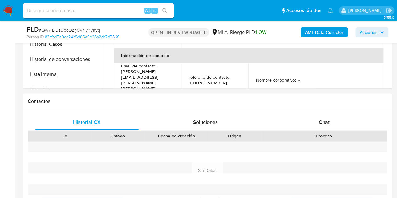
scroll to position [258, 0]
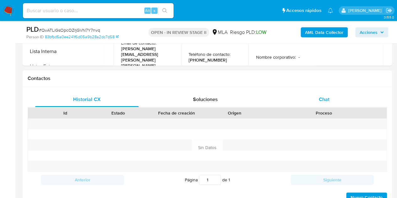
click at [332, 97] on div "Chat" at bounding box center [323, 99] width 103 height 15
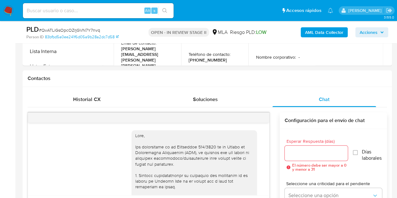
scroll to position [426, 0]
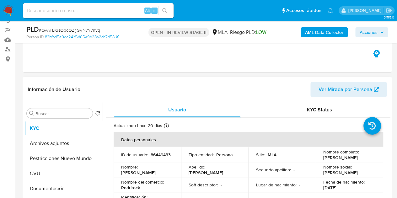
scroll to position [63, 0]
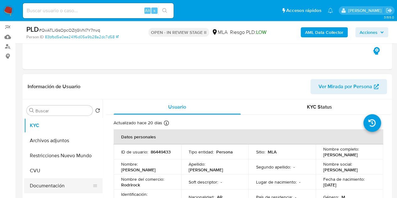
click at [63, 183] on button "Documentación" at bounding box center [60, 185] width 73 height 15
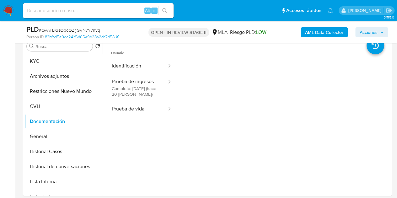
scroll to position [144, 0]
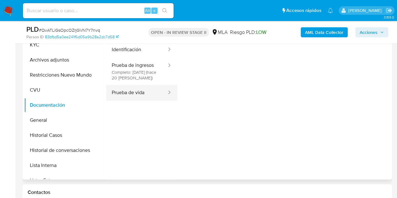
click at [143, 85] on button "Prueba de vida" at bounding box center [136, 87] width 61 height 16
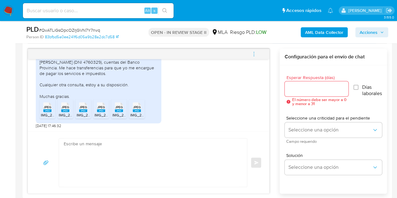
scroll to position [327, 0]
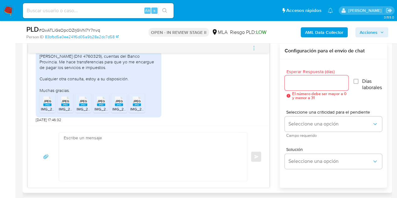
click at [47, 103] on rect at bounding box center [47, 104] width 8 height 3
click at [63, 105] on rect at bounding box center [65, 104] width 8 height 3
click at [85, 99] on span "JPEG" at bounding box center [83, 101] width 8 height 4
click at [101, 99] on span "JPEG" at bounding box center [101, 101] width 8 height 4
click at [119, 103] on div "JPEG JPEG" at bounding box center [118, 100] width 13 height 12
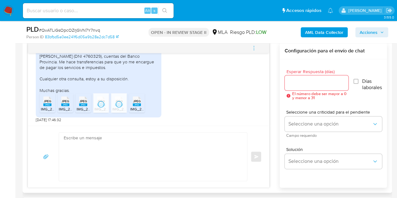
click at [136, 102] on span "JPEG" at bounding box center [137, 101] width 8 height 4
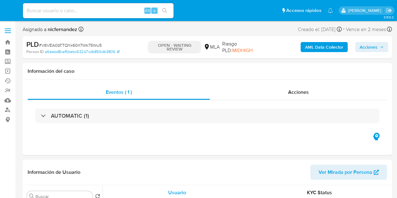
select select "10"
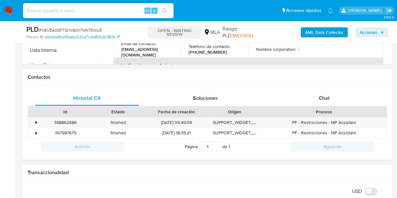
scroll to position [303, 0]
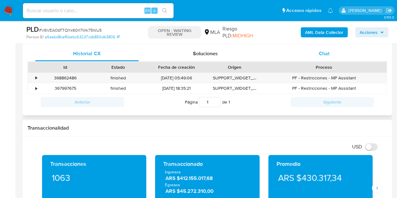
click at [332, 60] on div "Chat" at bounding box center [323, 53] width 103 height 15
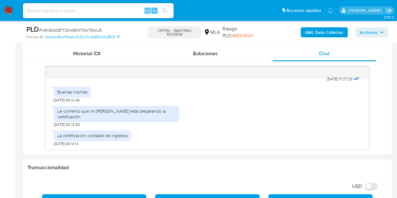
scroll to position [171, 0]
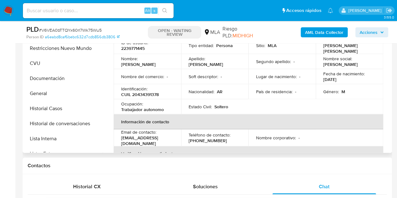
drag, startPoint x: 51, startPoint y: 111, endPoint x: 213, endPoint y: 79, distance: 165.2
click at [50, 111] on button "Historial Casos" at bounding box center [63, 108] width 78 height 15
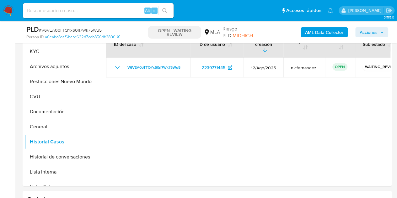
scroll to position [126, 0]
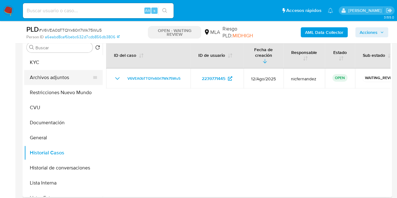
click at [68, 75] on button "Archivos adjuntos" at bounding box center [60, 77] width 73 height 15
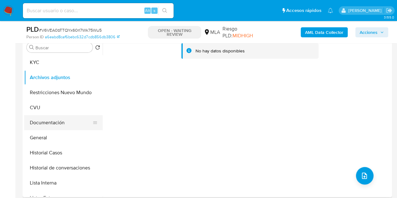
click at [48, 123] on button "Documentación" at bounding box center [60, 122] width 73 height 15
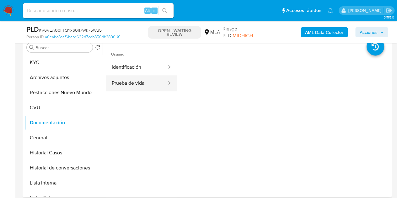
click at [134, 85] on button "Prueba de vida" at bounding box center [136, 83] width 61 height 16
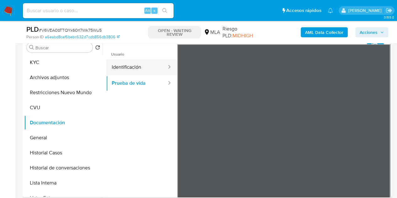
click at [112, 63] on button "Identificación" at bounding box center [136, 67] width 61 height 16
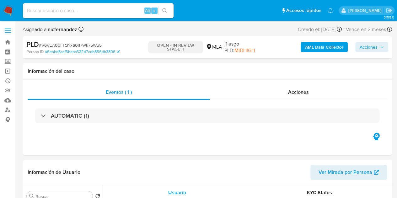
select select "10"
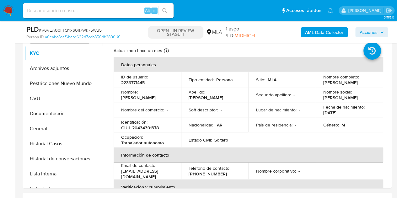
scroll to position [150, 0]
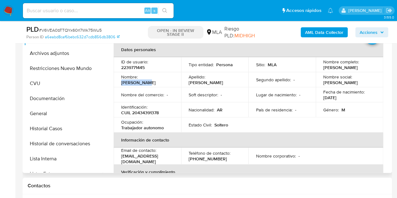
drag, startPoint x: 140, startPoint y: 82, endPoint x: 167, endPoint y: 81, distance: 27.7
click at [167, 81] on div "Nombre : [PERSON_NAME]" at bounding box center [147, 79] width 52 height 11
copy p "[PERSON_NAME]"
click at [157, 90] on td "Nombre del comercio : -" at bounding box center [146, 94] width 67 height 15
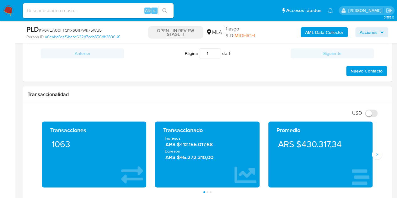
scroll to position [247, 0]
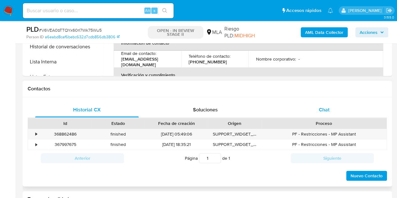
click at [332, 106] on div "Chat" at bounding box center [323, 109] width 103 height 15
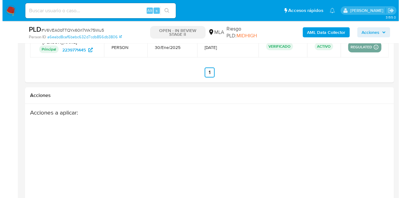
scroll to position [1108, 0]
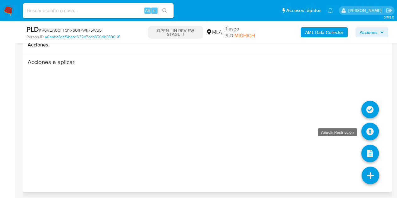
click at [368, 126] on icon at bounding box center [370, 132] width 18 height 18
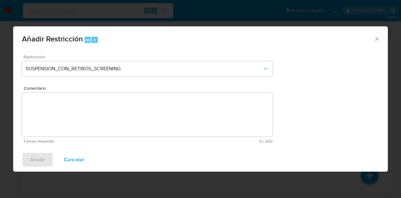
click at [183, 80] on div "Restricción SUSPENSION_CON_RETIROS_SCREENING" at bounding box center [147, 70] width 251 height 30
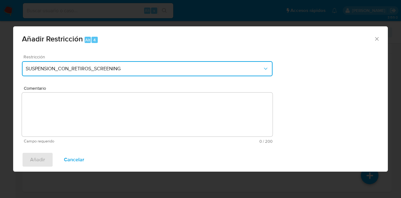
drag, startPoint x: 202, startPoint y: 71, endPoint x: 212, endPoint y: 74, distance: 10.5
click at [206, 73] on button "SUSPENSION_CON_RETIROS_SCREENING" at bounding box center [147, 68] width 251 height 15
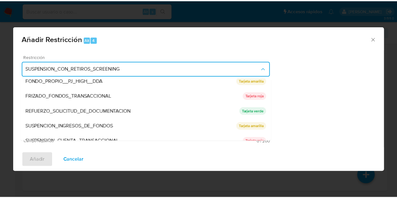
scroll to position [133, 0]
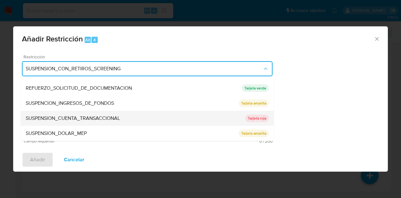
click at [149, 118] on div "SUSPENSION_CUENTA_TRANSACCIONAL" at bounding box center [136, 118] width 220 height 15
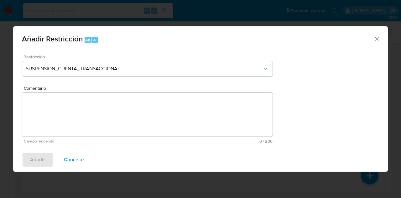
click at [149, 118] on textarea "Comentario" at bounding box center [147, 114] width 251 height 44
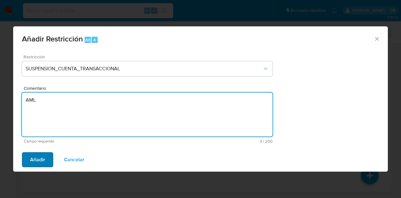
type textarea "AML"
click at [35, 156] on span "Añadir" at bounding box center [37, 160] width 15 height 14
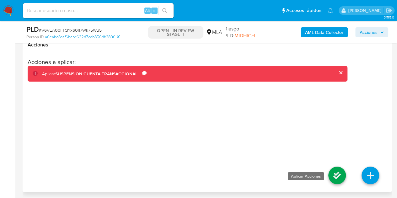
click at [330, 173] on icon at bounding box center [337, 175] width 18 height 18
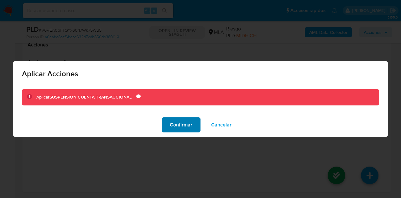
click at [186, 128] on span "Confirmar" at bounding box center [181, 125] width 23 height 14
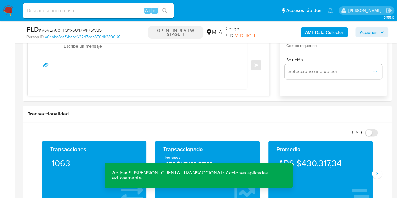
scroll to position [529, 0]
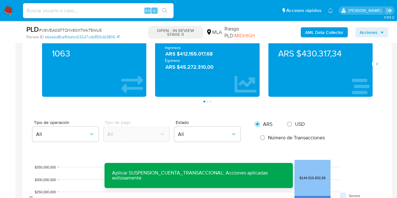
click at [374, 65] on icon "Siguiente" at bounding box center [376, 63] width 5 height 5
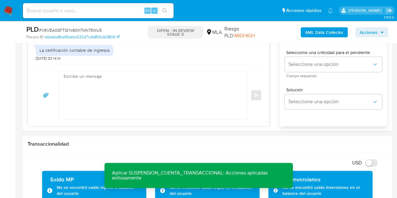
scroll to position [361, 0]
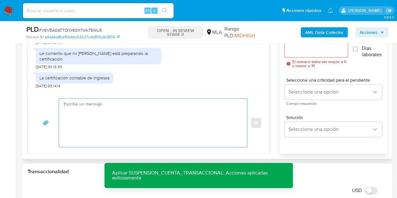
click at [140, 110] on textarea at bounding box center [151, 122] width 175 height 48
paste textarea "Hola Juan Carlos, Muchas gracias por la respuesta. Analizamos tu caso y notamos…"
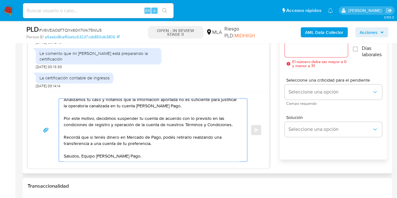
scroll to position [0, 0]
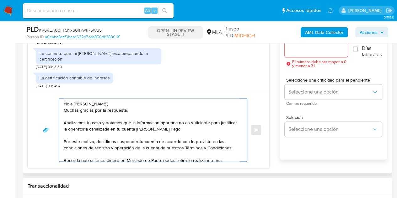
type textarea "Hola Juan Carlos, Muchas gracias por la respuesta. Analizamos tu caso y notamos…"
click at [297, 52] on input "Esperar Respuesta (días)" at bounding box center [315, 49] width 63 height 8
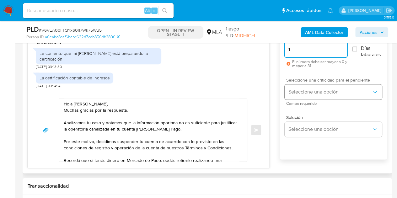
type input "1"
click at [306, 94] on span "Seleccione una opción" at bounding box center [329, 92] width 83 height 6
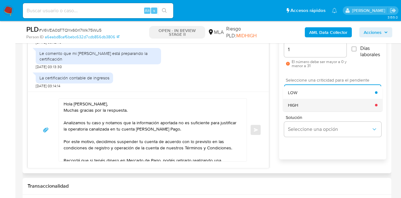
click at [305, 110] on div "HIGH" at bounding box center [331, 105] width 87 height 13
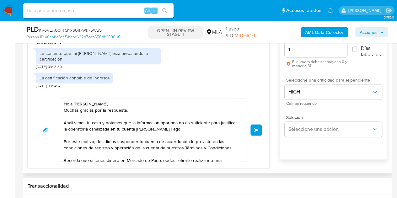
click at [269, 104] on div "Hola Juan Carlos, Muchas gracias por la respuesta. Analizamos tu caso y notamos…" at bounding box center [148, 130] width 241 height 76
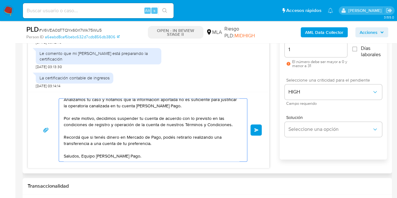
click at [255, 129] on span "Enviar" at bounding box center [256, 130] width 4 height 4
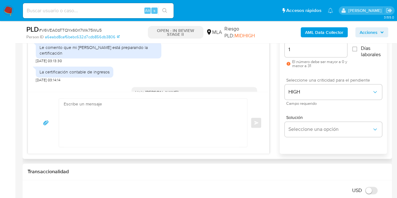
scroll to position [455, 0]
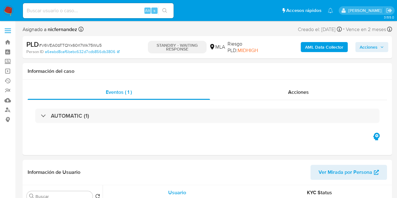
select select "10"
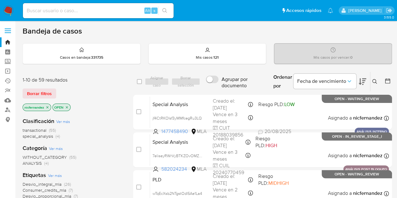
drag, startPoint x: 42, startPoint y: 95, endPoint x: 58, endPoint y: 94, distance: 16.3
click at [42, 95] on span "Borrar filtros" at bounding box center [39, 93] width 25 height 9
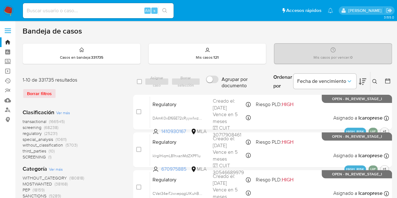
click at [377, 79] on button at bounding box center [375, 82] width 10 height 8
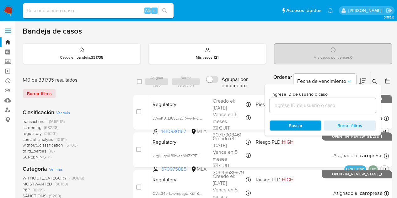
click at [311, 109] on div at bounding box center [322, 105] width 106 height 15
click at [310, 106] on input at bounding box center [322, 105] width 106 height 8
paste input "2239771445"
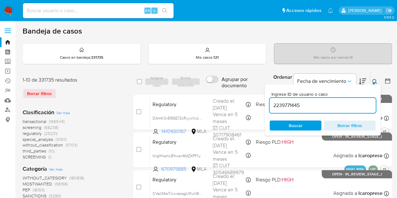
type input "2239771445"
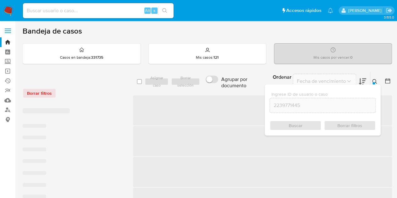
click at [373, 78] on button at bounding box center [375, 82] width 10 height 8
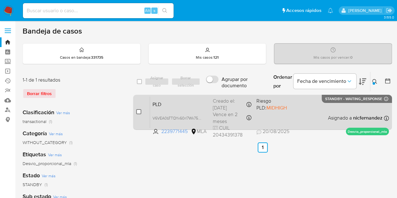
click at [138, 112] on input "checkbox" at bounding box center [138, 111] width 5 height 5
checkbox input "true"
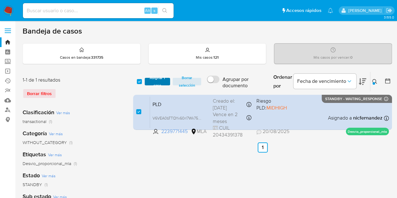
click at [162, 82] on span "Asignar 1 caso" at bounding box center [157, 81] width 19 height 6
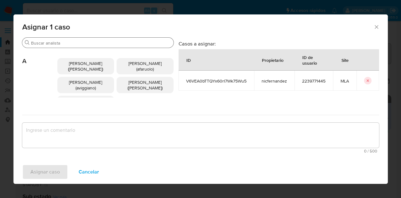
click at [74, 44] on input "Buscar" at bounding box center [101, 43] width 140 height 6
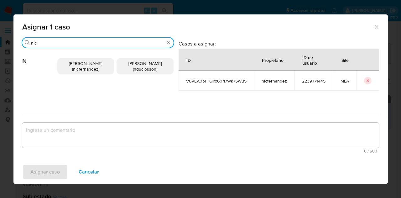
type input "nic"
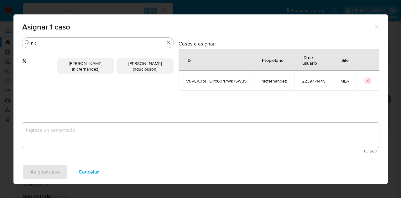
drag, startPoint x: 85, startPoint y: 62, endPoint x: 88, endPoint y: 98, distance: 36.2
click at [85, 62] on span "[PERSON_NAME] (nicfernandez)" at bounding box center [85, 66] width 33 height 12
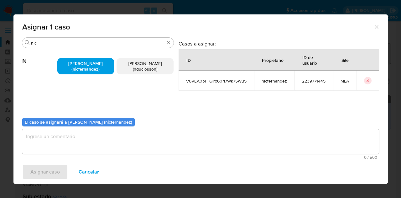
click at [89, 141] on textarea "assign-modal" at bounding box center [200, 141] width 357 height 25
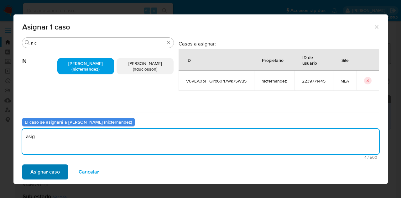
type textarea "asig"
click at [50, 168] on span "Asignar caso" at bounding box center [44, 172] width 29 height 14
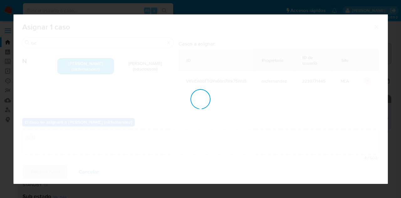
checkbox input "false"
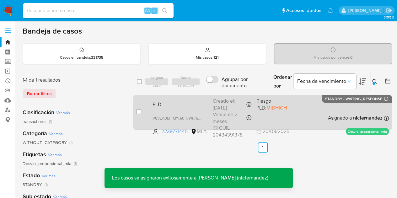
click at [161, 104] on span "PLD" at bounding box center [179, 104] width 55 height 8
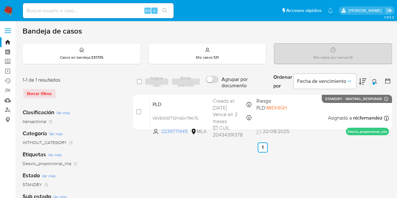
click at [376, 82] on icon at bounding box center [374, 81] width 5 height 5
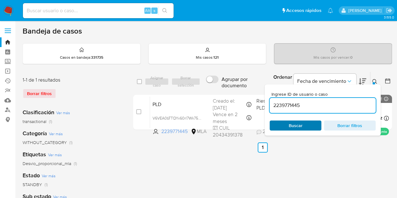
click at [309, 123] on span "Buscar" at bounding box center [295, 125] width 43 height 9
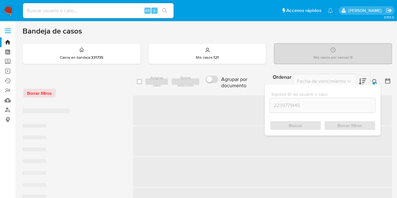
click at [373, 81] on icon at bounding box center [374, 81] width 5 height 5
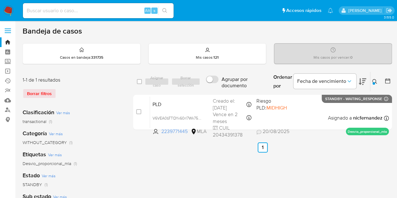
click at [373, 81] on icon at bounding box center [374, 81] width 5 height 5
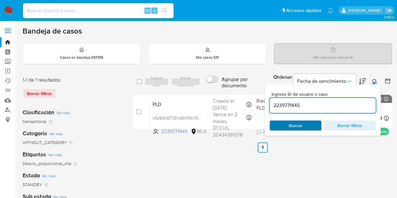
click at [293, 124] on span "Buscar" at bounding box center [295, 125] width 14 height 10
click at [374, 83] on icon at bounding box center [374, 81] width 5 height 5
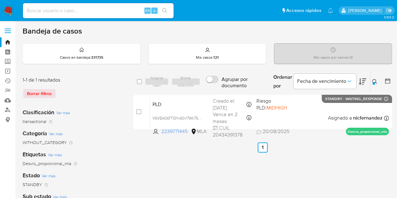
click at [374, 83] on div at bounding box center [373, 83] width 3 height 3
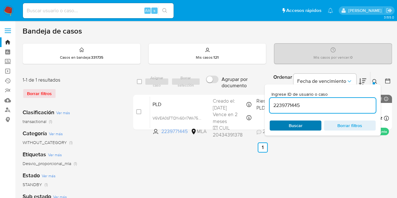
click at [286, 126] on span "Buscar" at bounding box center [295, 125] width 43 height 9
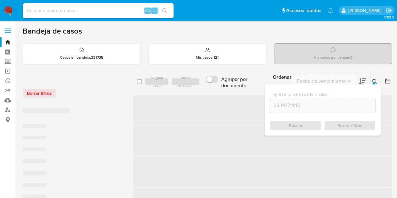
click at [371, 80] on button at bounding box center [375, 82] width 10 height 8
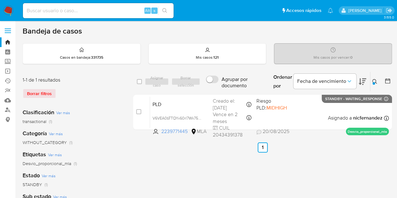
click at [6, 10] on img at bounding box center [8, 10] width 11 height 11
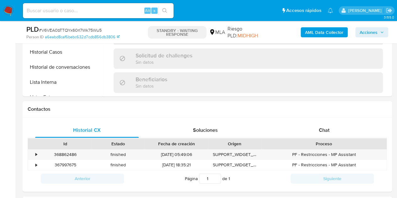
scroll to position [245, 0]
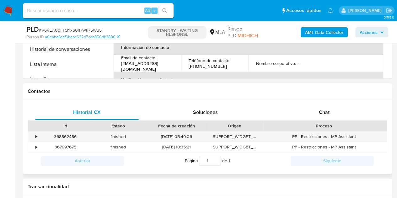
select select "10"
click at [330, 116] on div "Chat" at bounding box center [323, 112] width 103 height 15
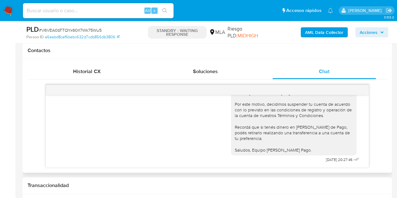
scroll to position [287, 0]
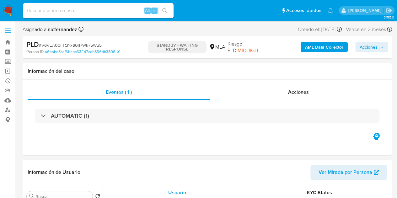
select select "10"
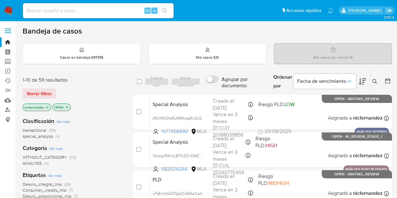
drag, startPoint x: 50, startPoint y: 95, endPoint x: 198, endPoint y: 85, distance: 148.6
click at [50, 95] on span "Borrar filtros" at bounding box center [39, 93] width 25 height 9
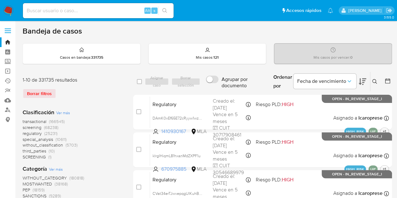
click at [371, 82] on button at bounding box center [375, 82] width 10 height 8
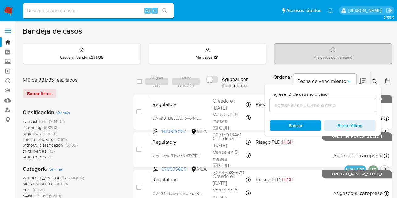
click at [336, 103] on input at bounding box center [322, 105] width 106 height 8
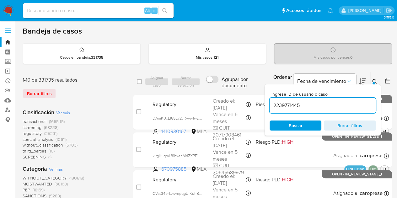
type input "2239771445"
click at [374, 80] on icon at bounding box center [374, 81] width 5 height 5
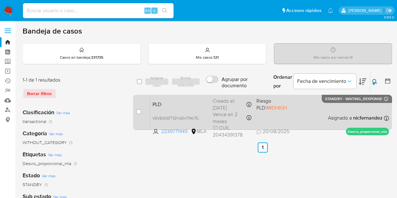
click at [138, 108] on div "case-item-checkbox" at bounding box center [138, 111] width 5 height 6
click at [139, 110] on input "checkbox" at bounding box center [138, 111] width 5 height 5
checkbox input "true"
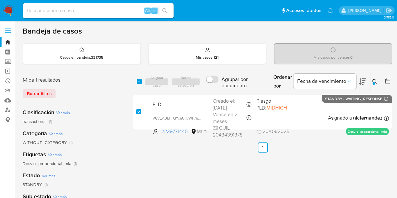
checkbox input "true"
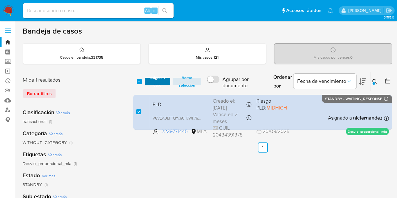
click at [152, 84] on span "Asignar 1 caso" at bounding box center [157, 81] width 19 height 6
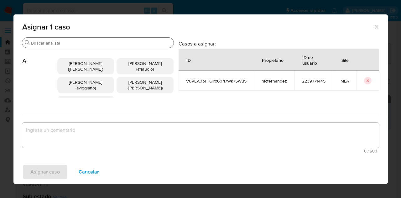
click at [79, 43] on input "Buscar" at bounding box center [101, 43] width 140 height 6
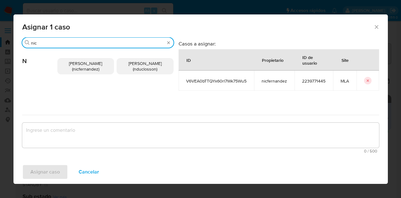
type input "nic"
click at [88, 62] on span "Nicolas Fernandez Allen (nicfernandez)" at bounding box center [85, 66] width 33 height 12
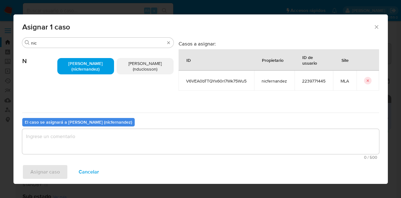
click at [93, 143] on textarea "assign-modal" at bounding box center [200, 141] width 357 height 25
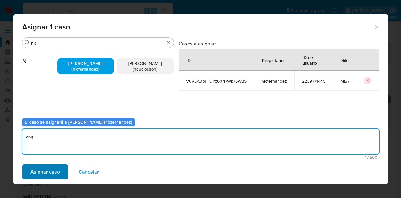
type textarea "asig"
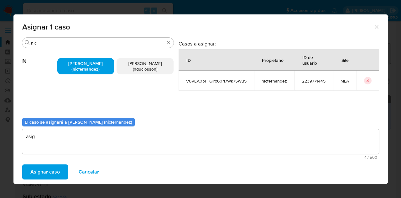
click at [56, 168] on span "Asignar caso" at bounding box center [44, 172] width 29 height 14
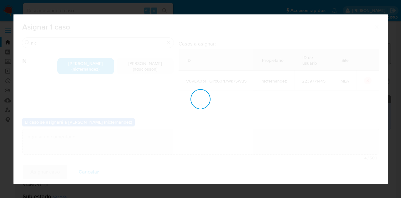
checkbox input "false"
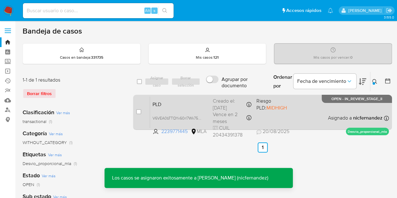
click at [199, 107] on span "PLD" at bounding box center [179, 104] width 55 height 8
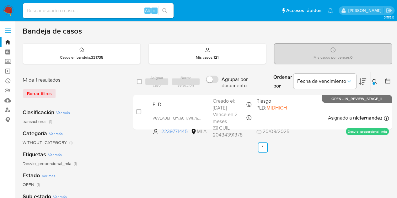
click at [6, 11] on img at bounding box center [8, 10] width 11 height 11
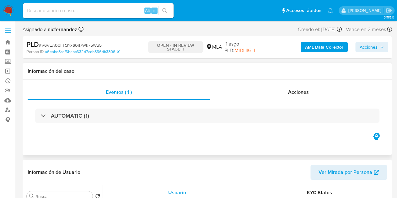
select select "10"
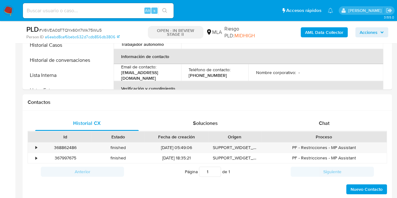
scroll to position [260, 0]
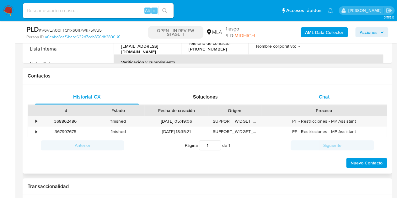
click at [320, 102] on div "Chat" at bounding box center [323, 96] width 103 height 15
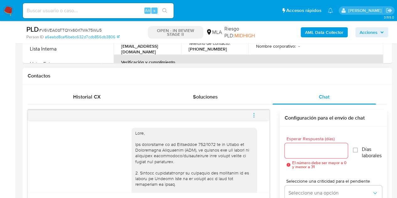
scroll to position [455, 0]
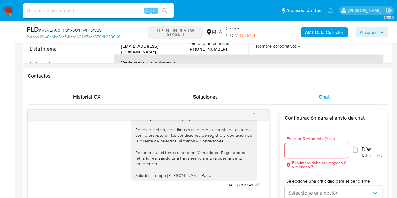
click at [254, 115] on icon "menu-action" at bounding box center [254, 115] width 6 height 6
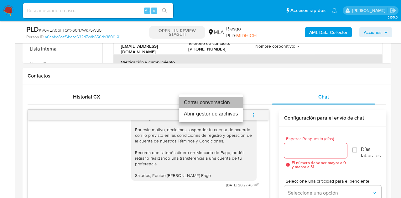
click at [213, 101] on li "Cerrar conversación" at bounding box center [211, 102] width 64 height 11
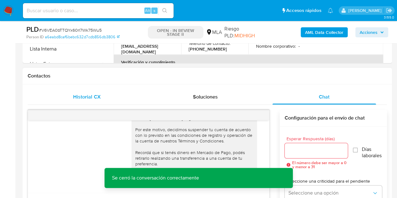
click at [87, 96] on span "Historial CX" at bounding box center [86, 96] width 27 height 7
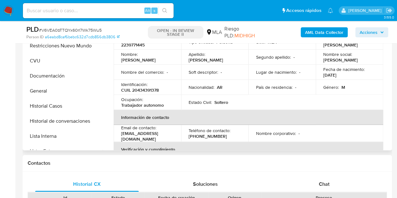
scroll to position [172, 0]
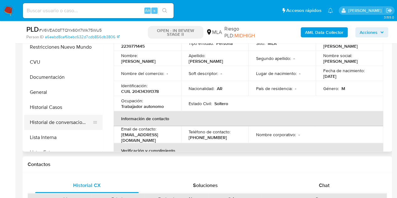
click at [63, 123] on button "Historial de conversaciones" at bounding box center [60, 122] width 73 height 15
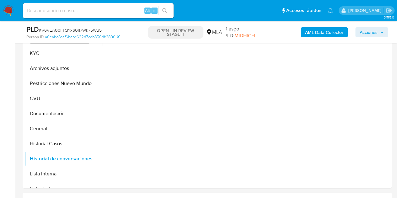
scroll to position [111, 0]
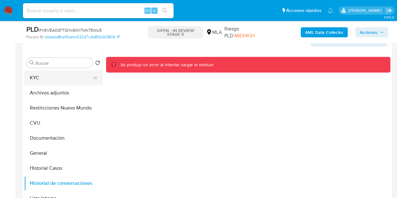
click at [55, 80] on button "KYC" at bounding box center [60, 77] width 73 height 15
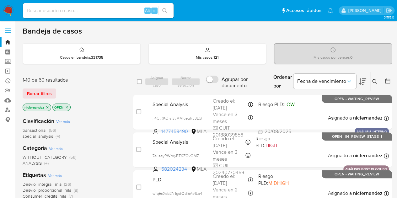
click at [30, 89] on span "Borrar filtros" at bounding box center [39, 93] width 25 height 9
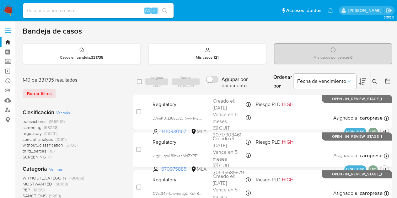
click at [372, 80] on icon at bounding box center [374, 81] width 5 height 5
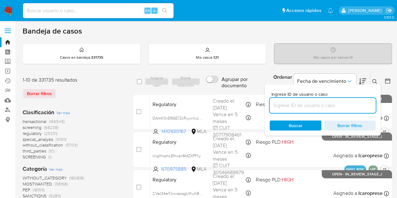
click at [298, 105] on input at bounding box center [322, 105] width 106 height 8
type input "2239771445"
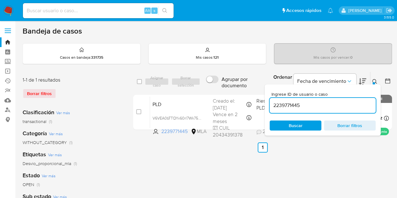
click at [374, 82] on div at bounding box center [373, 83] width 3 height 3
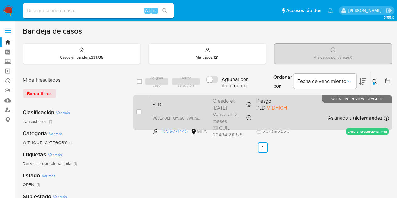
click at [187, 103] on span "PLD" at bounding box center [179, 104] width 55 height 8
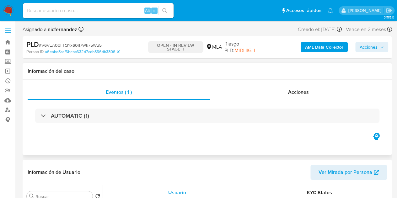
select select "10"
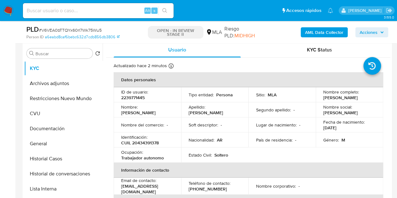
scroll to position [141, 0]
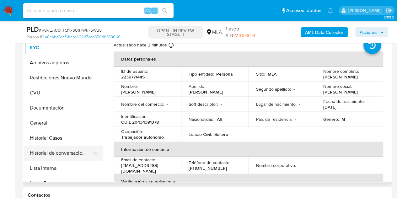
click at [45, 149] on button "Historial de conversaciones" at bounding box center [60, 152] width 73 height 15
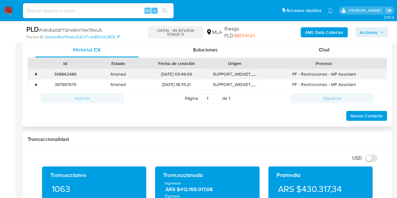
scroll to position [310, 0]
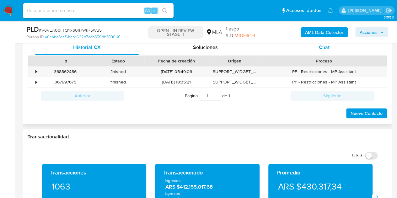
click at [335, 52] on div "Chat" at bounding box center [323, 47] width 103 height 15
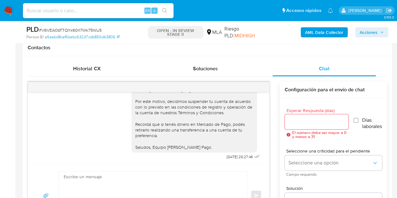
scroll to position [455, 0]
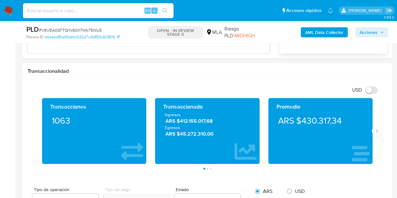
drag, startPoint x: 396, startPoint y: 81, endPoint x: 401, endPoint y: 80, distance: 5.3
click at [397, 79] on html "Pausado Ver notificaciones Alt s Accesos rápidos Presiona las siguientes teclas…" at bounding box center [198, 193] width 397 height 1309
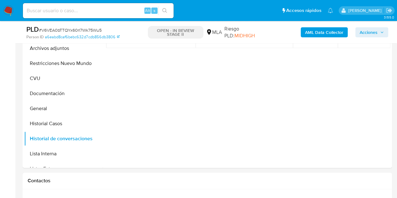
scroll to position [107, 0]
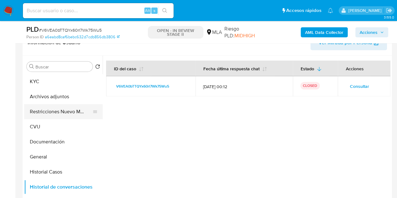
click at [44, 111] on button "Restricciones Nuevo Mundo" at bounding box center [60, 111] width 73 height 15
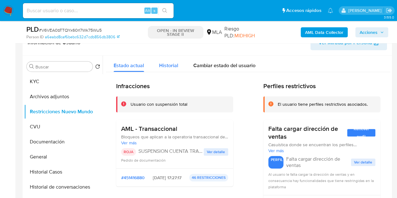
click at [174, 61] on div "Historial" at bounding box center [168, 63] width 19 height 17
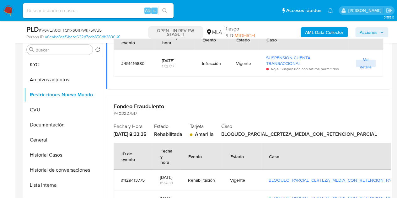
scroll to position [100, 0]
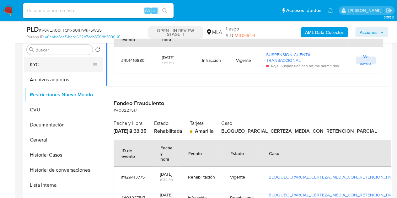
click at [44, 65] on button "KYC" at bounding box center [60, 64] width 73 height 15
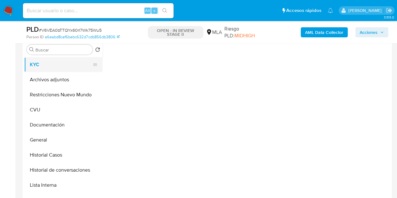
scroll to position [0, 0]
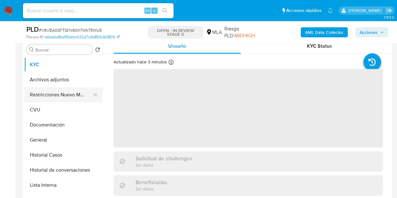
click at [50, 95] on button "Restricciones Nuevo Mundo" at bounding box center [60, 94] width 73 height 15
